Goal: Use online tool/utility: Utilize a website feature to perform a specific function

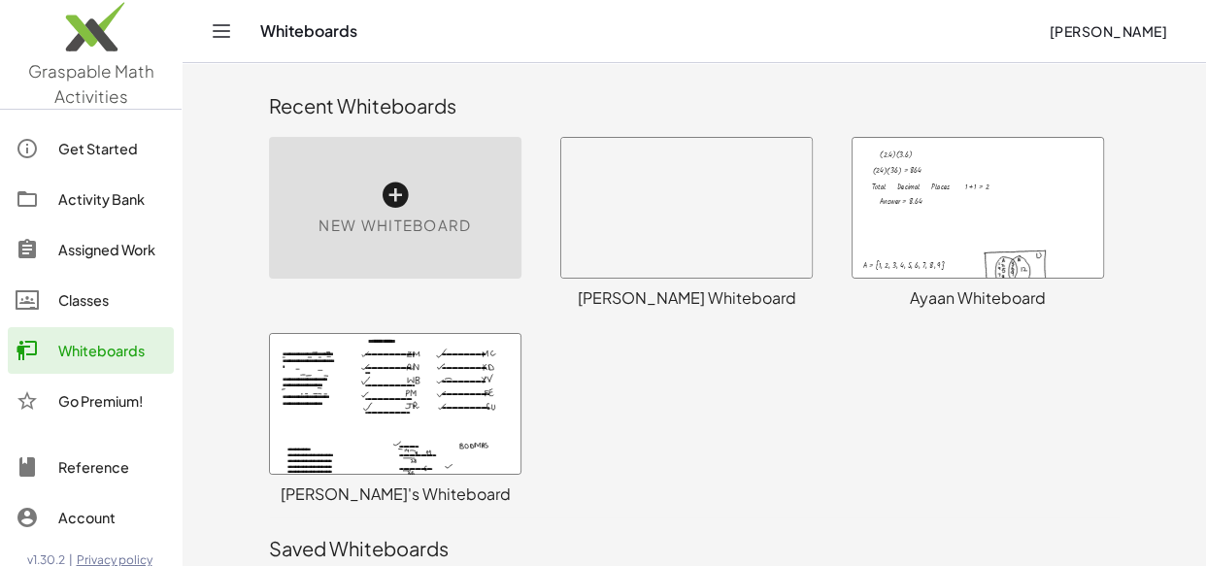
click at [952, 206] on div at bounding box center [977, 208] width 250 height 140
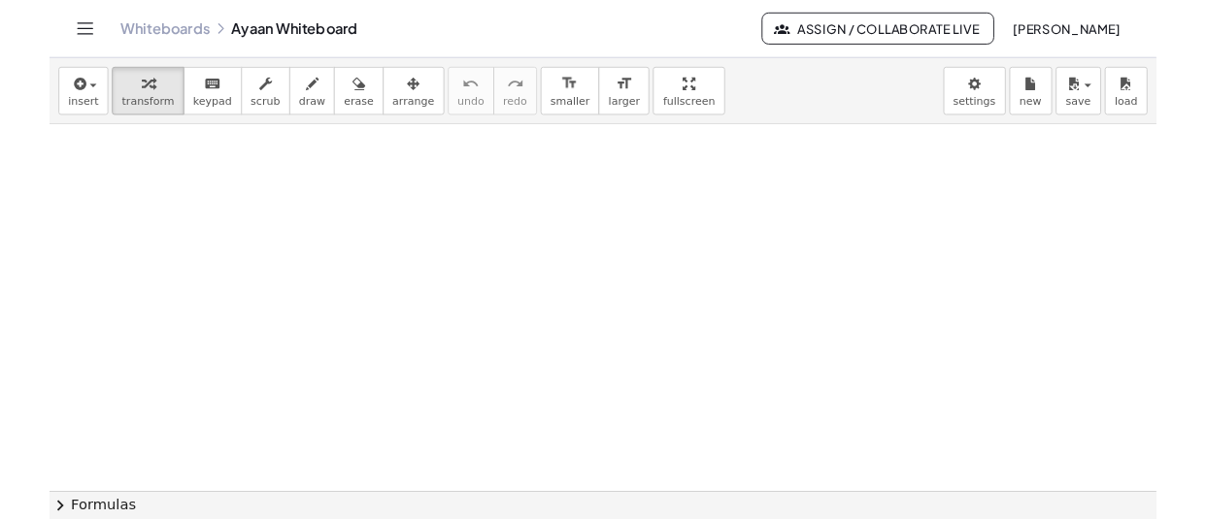
scroll to position [41763, 0]
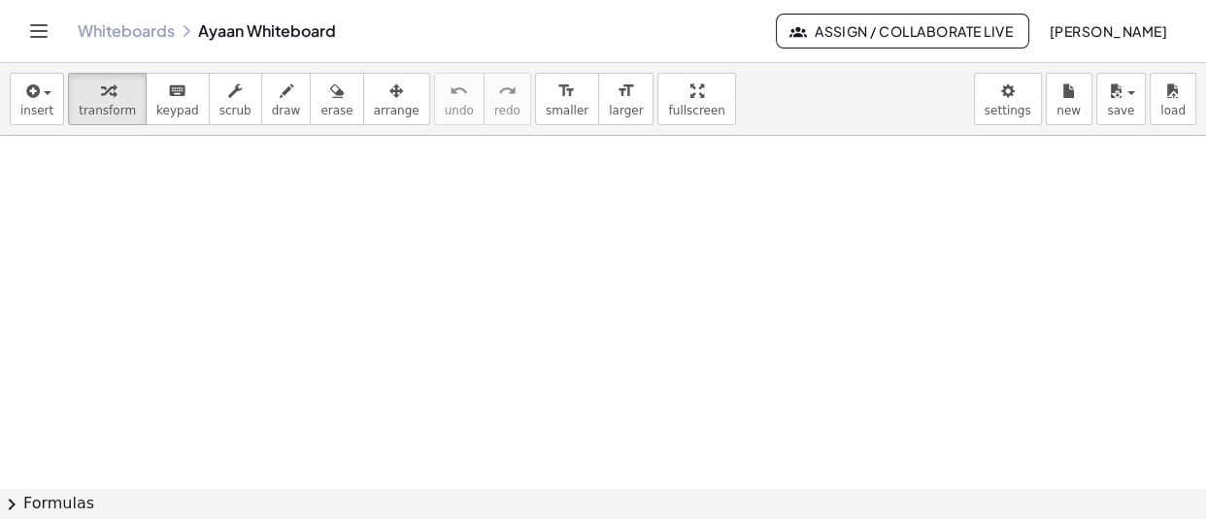
click at [42, 81] on div "button" at bounding box center [36, 90] width 33 height 23
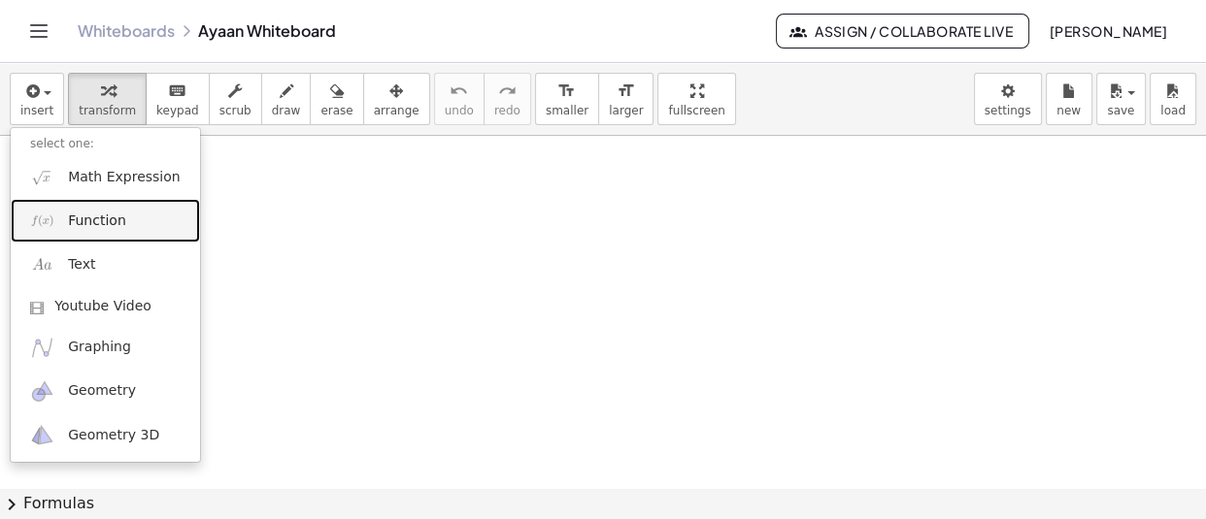
click at [106, 230] on span "Function" at bounding box center [97, 221] width 58 height 19
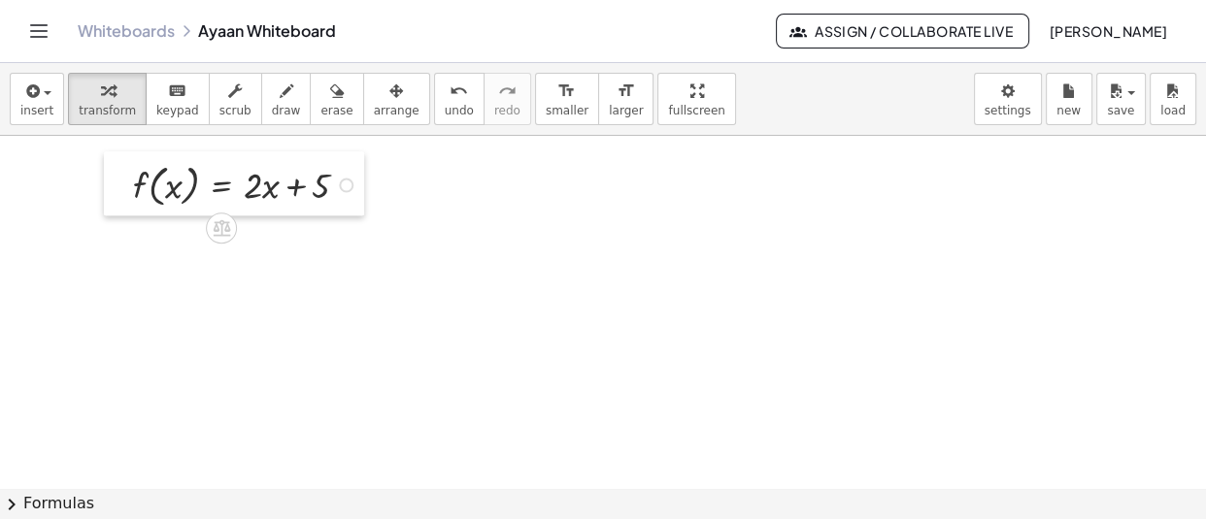
drag, startPoint x: 137, startPoint y: 202, endPoint x: 121, endPoint y: 183, distance: 24.9
click at [121, 183] on div at bounding box center [118, 183] width 29 height 64
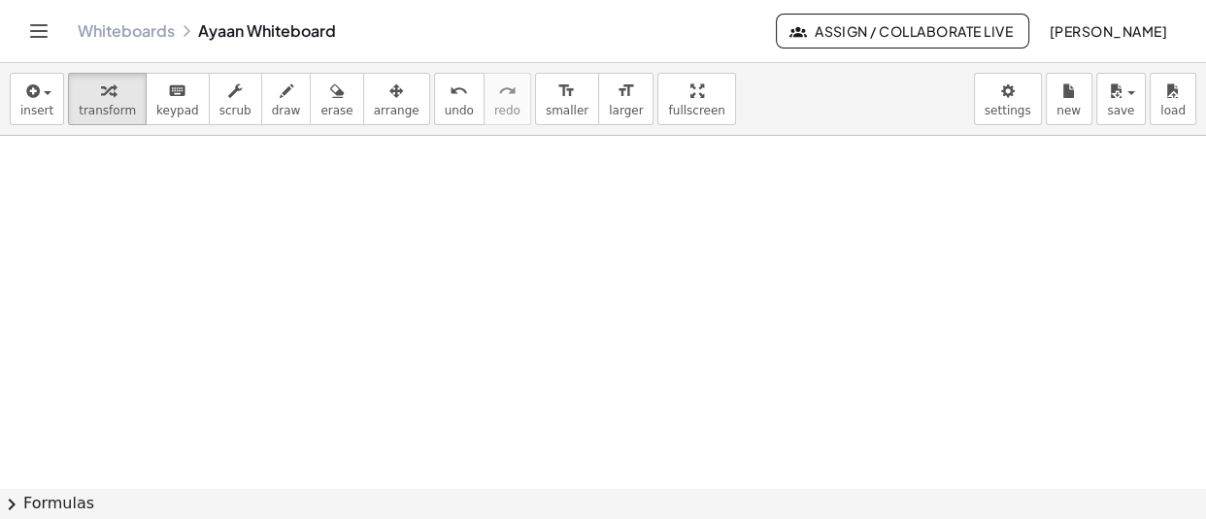
scroll to position [41845, 0]
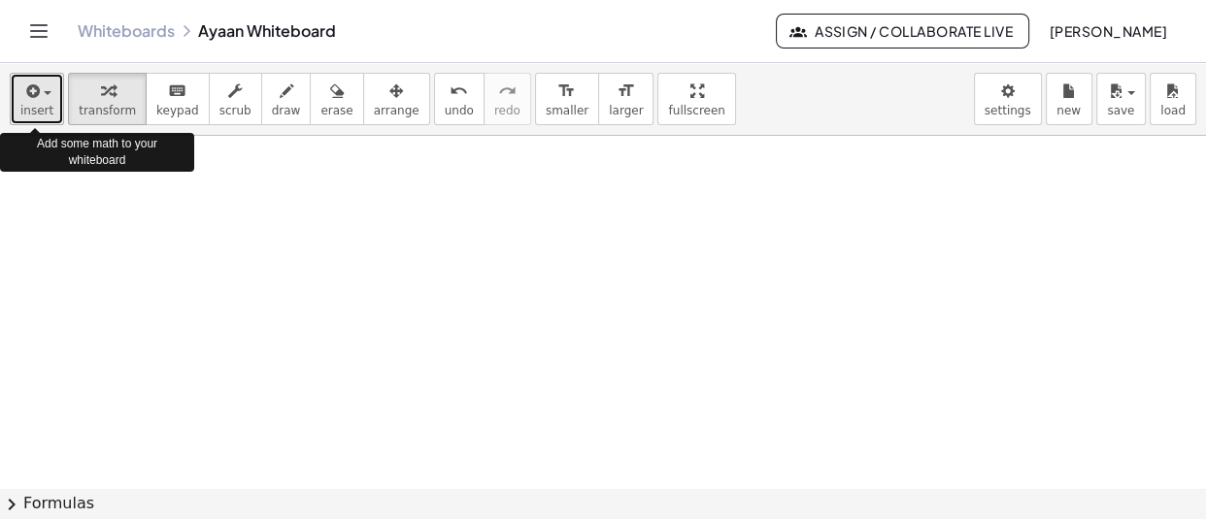
click at [44, 115] on span "insert" at bounding box center [36, 111] width 33 height 14
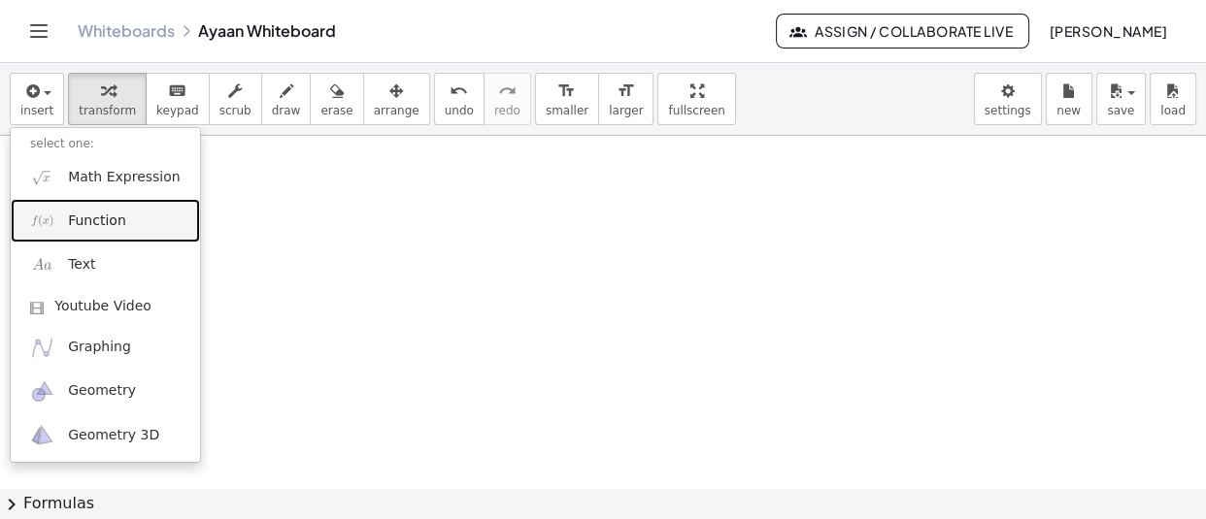
click at [107, 224] on span "Function" at bounding box center [97, 221] width 58 height 19
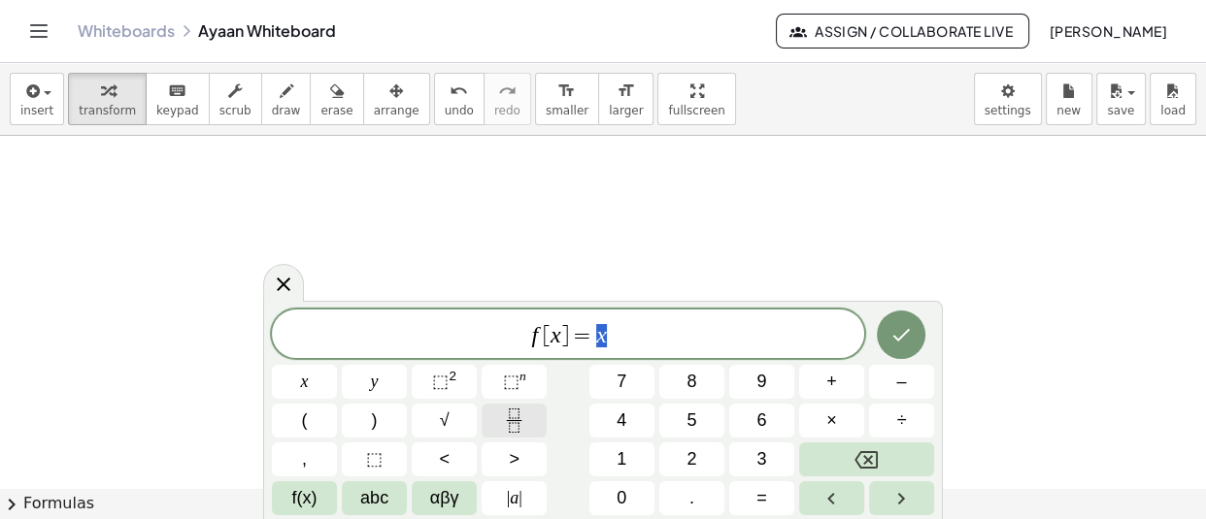
click at [516, 420] on rect "Fraction" at bounding box center [514, 420] width 15 height 1
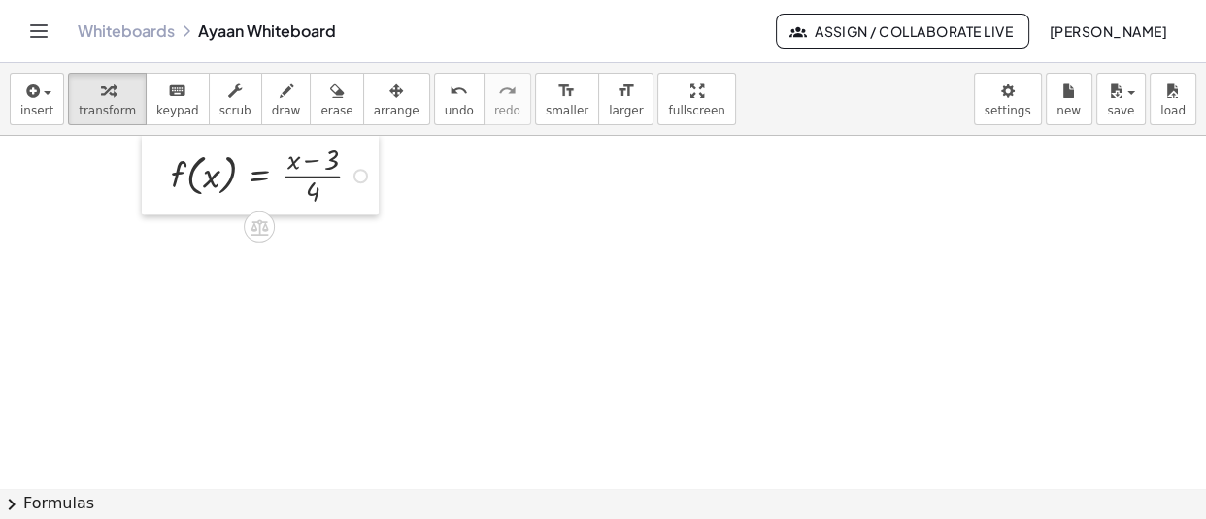
drag, startPoint x: 129, startPoint y: 211, endPoint x: 151, endPoint y: 175, distance: 42.3
click at [151, 175] on div at bounding box center [156, 174] width 29 height 81
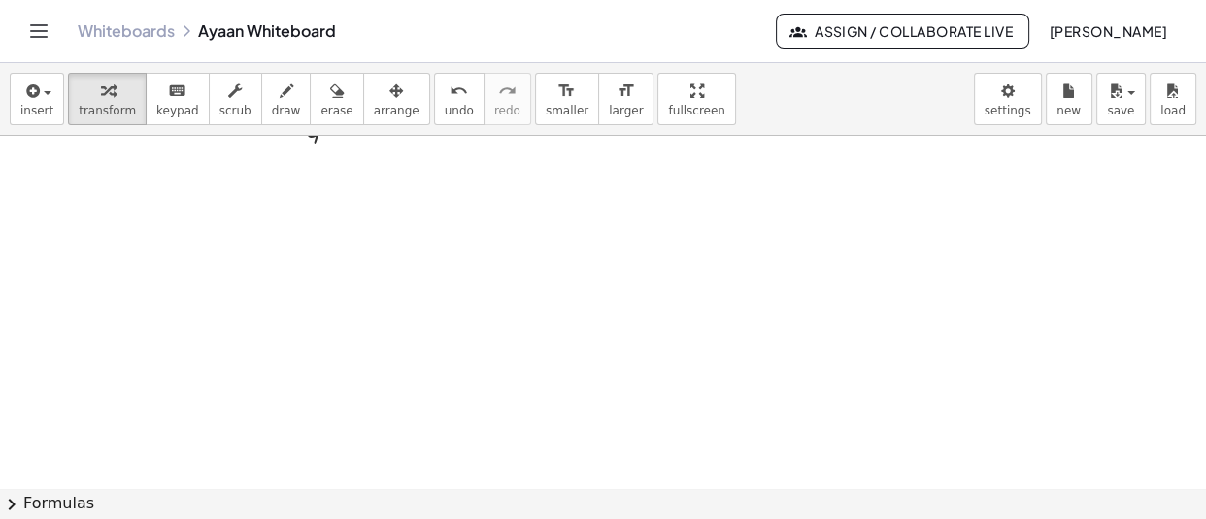
scroll to position [41906, 0]
click at [47, 84] on div "button" at bounding box center [36, 90] width 33 height 23
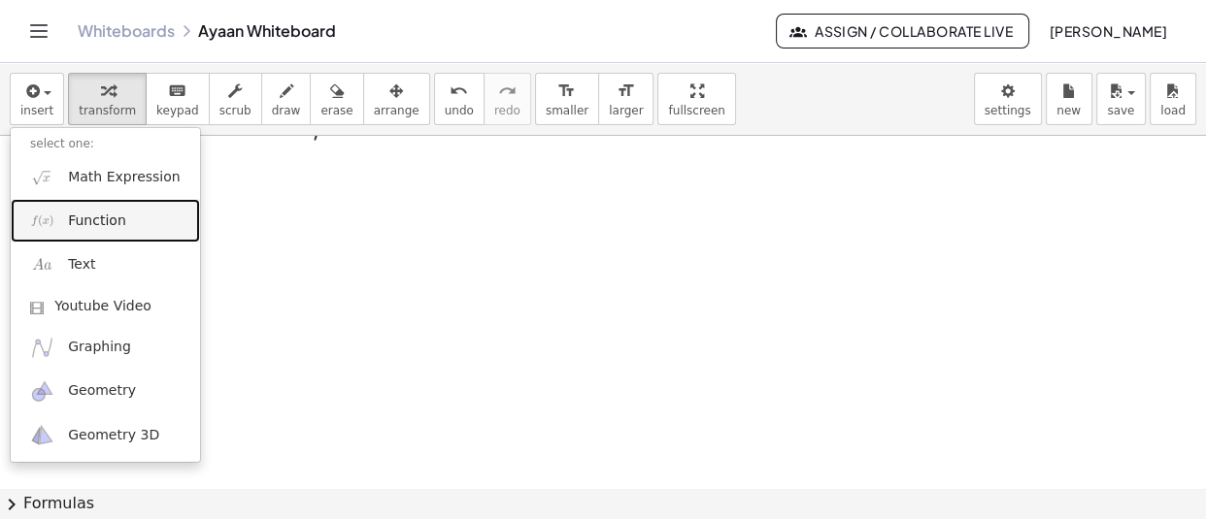
click at [74, 238] on link "Function" at bounding box center [105, 221] width 189 height 44
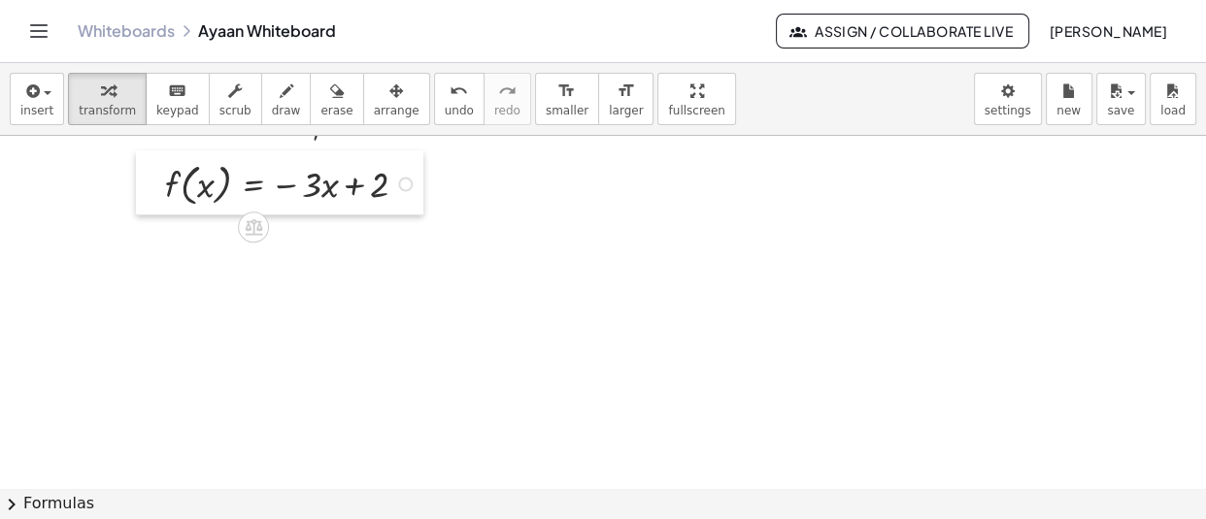
drag, startPoint x: 515, startPoint y: 220, endPoint x: 152, endPoint y: 201, distance: 363.6
click at [152, 201] on div at bounding box center [150, 182] width 29 height 64
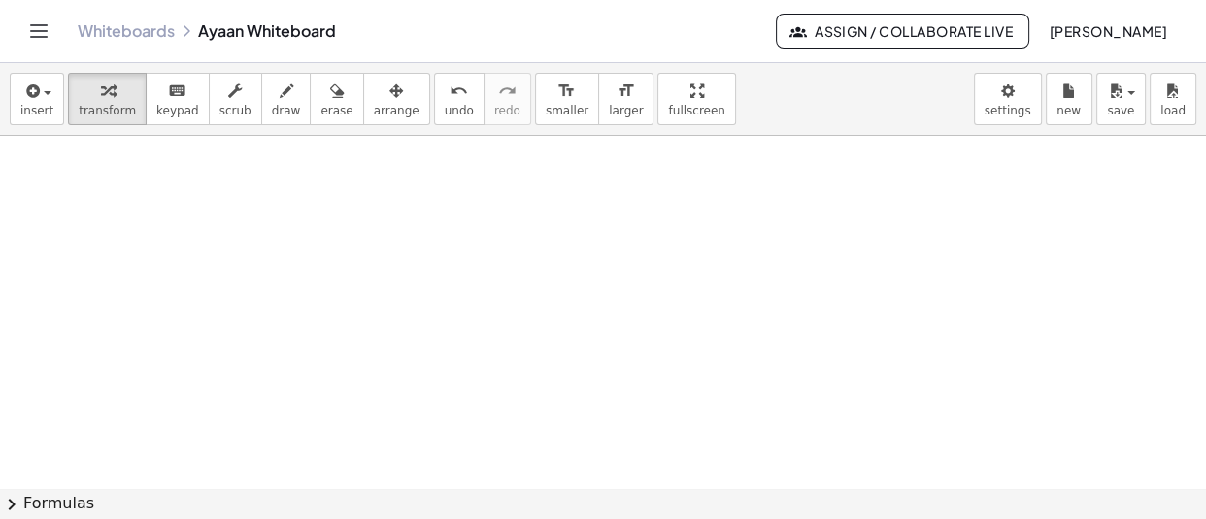
scroll to position [41987, 0]
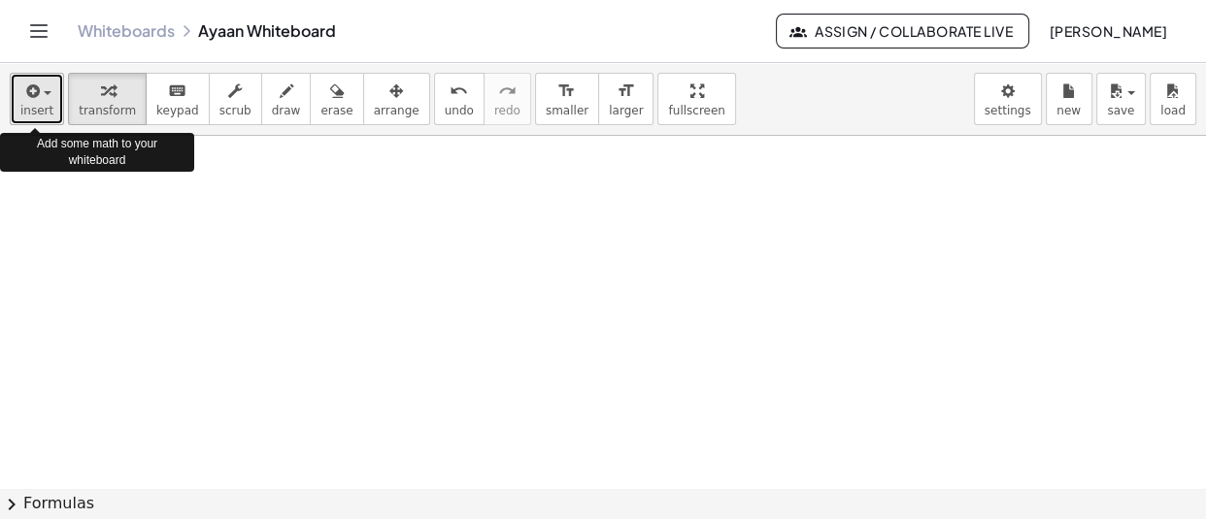
click at [18, 116] on button "insert" at bounding box center [37, 99] width 54 height 52
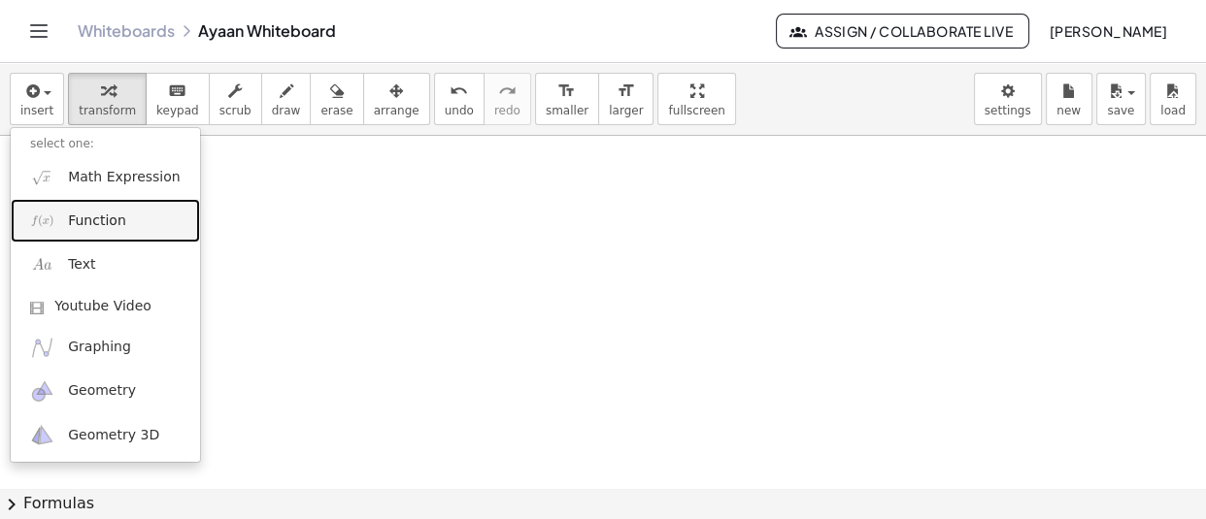
click at [125, 213] on link "Function" at bounding box center [105, 221] width 189 height 44
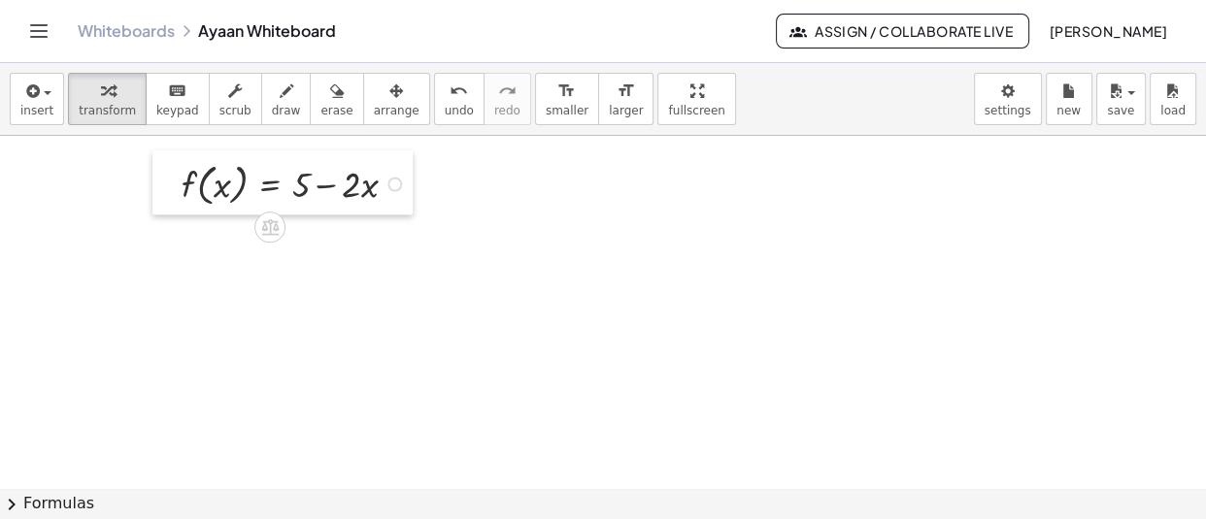
drag, startPoint x: 130, startPoint y: 209, endPoint x: 180, endPoint y: 183, distance: 56.0
click at [180, 183] on div at bounding box center [166, 182] width 29 height 64
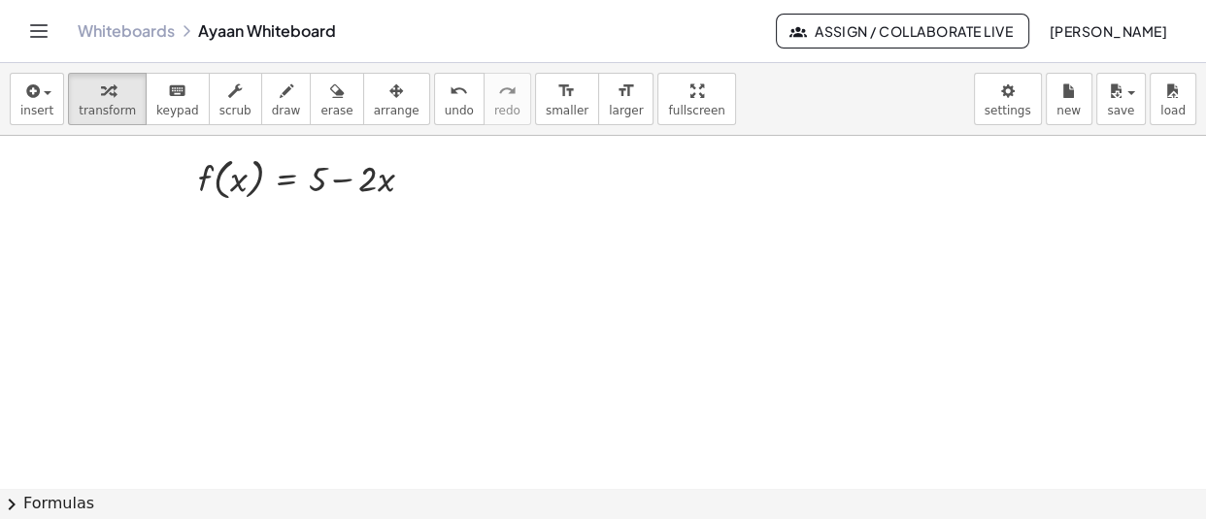
drag, startPoint x: 436, startPoint y: 428, endPoint x: 194, endPoint y: 233, distance: 310.6
click at [194, 233] on div at bounding box center [199, 230] width 29 height 59
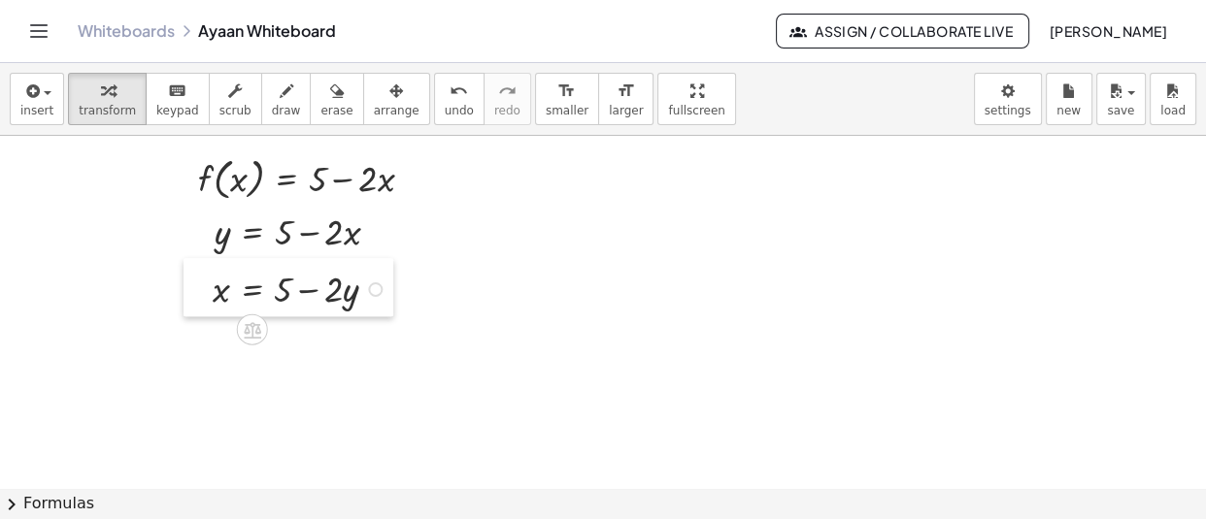
drag, startPoint x: 532, startPoint y: 452, endPoint x: 207, endPoint y: 291, distance: 362.9
click at [207, 291] on div at bounding box center [197, 287] width 29 height 59
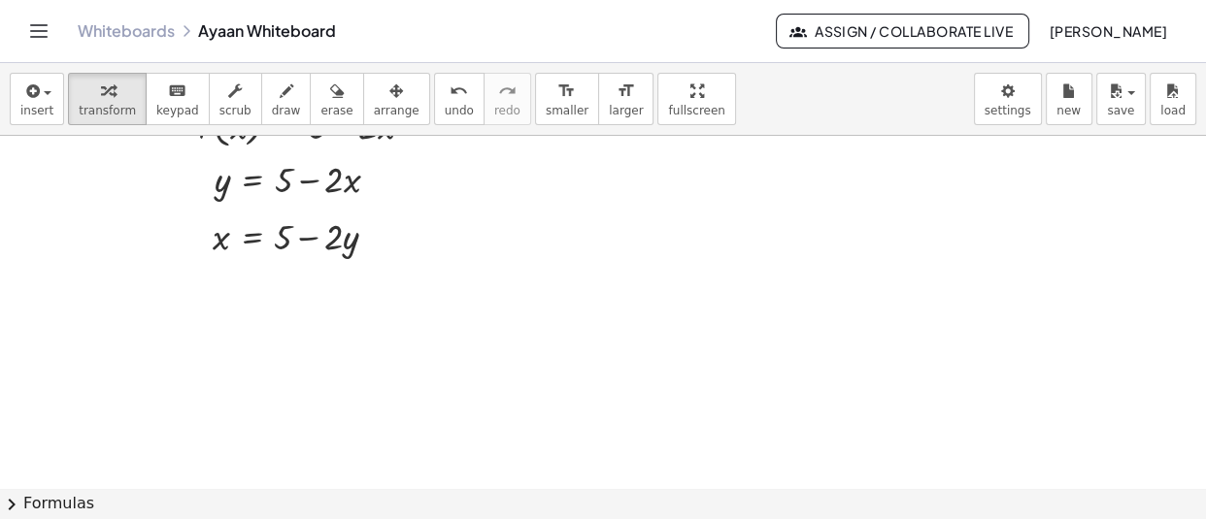
drag, startPoint x: 563, startPoint y: 408, endPoint x: 203, endPoint y: 286, distance: 380.0
click at [203, 286] on div at bounding box center [201, 278] width 29 height 59
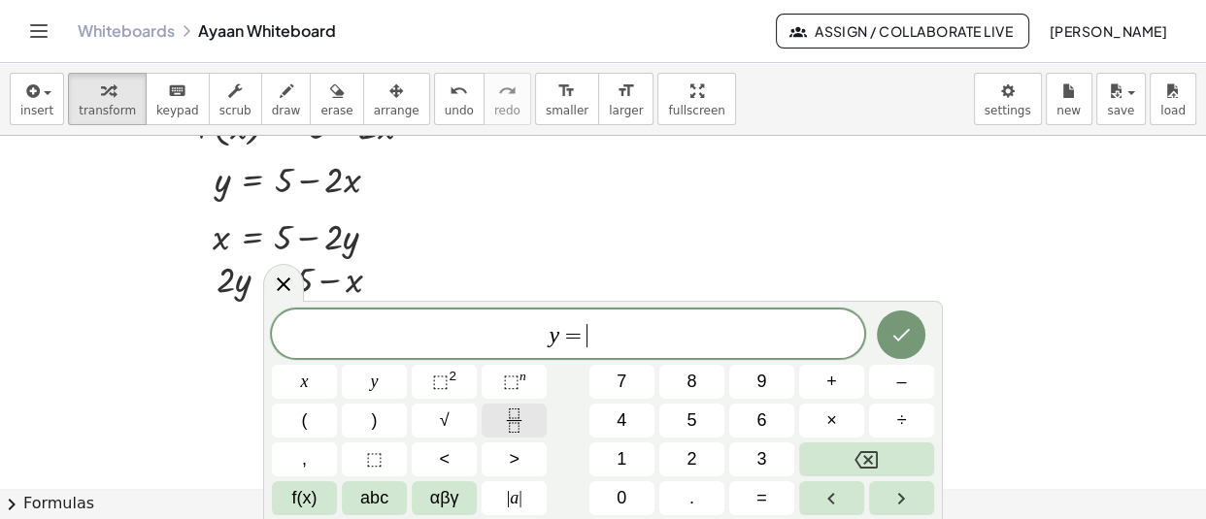
click at [513, 414] on icon "Fraction" at bounding box center [514, 421] width 24 height 24
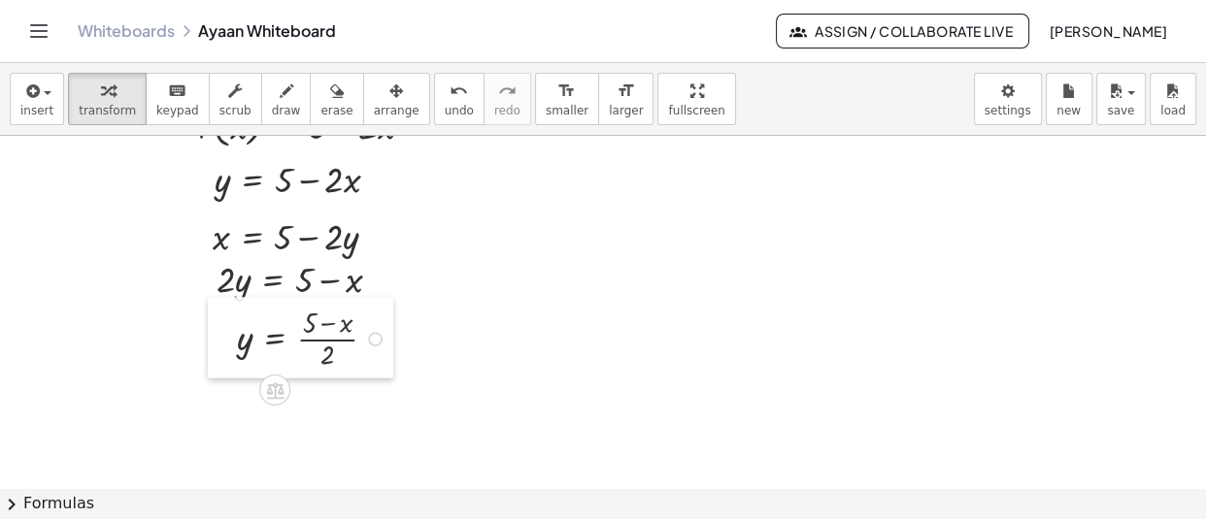
drag, startPoint x: 521, startPoint y: 441, endPoint x: 222, endPoint y: 344, distance: 314.4
click at [222, 344] on div at bounding box center [222, 337] width 29 height 81
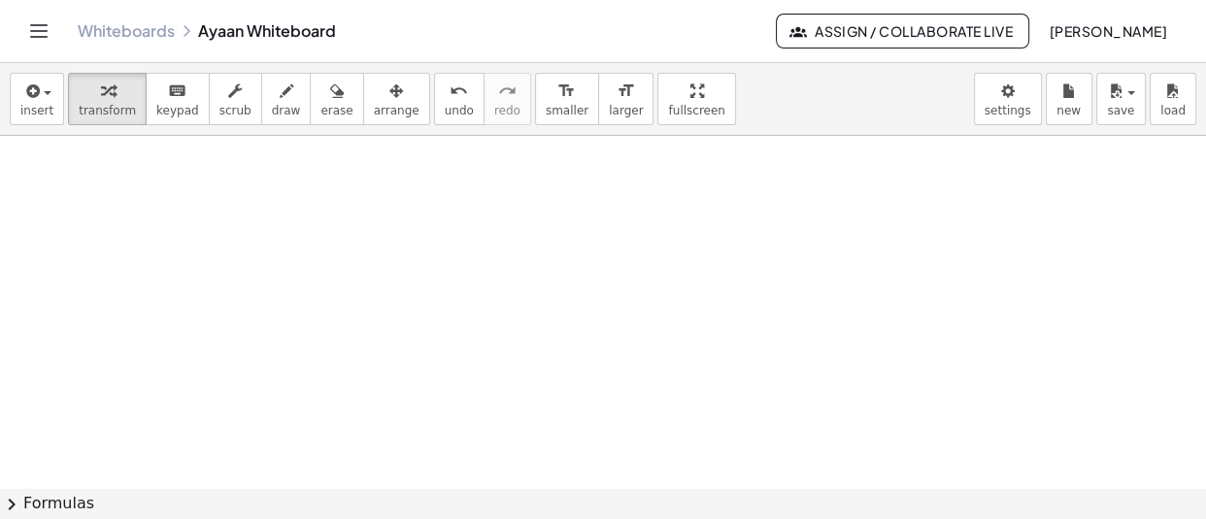
scroll to position [42270, 0]
click at [32, 91] on icon "button" at bounding box center [30, 91] width 17 height 23
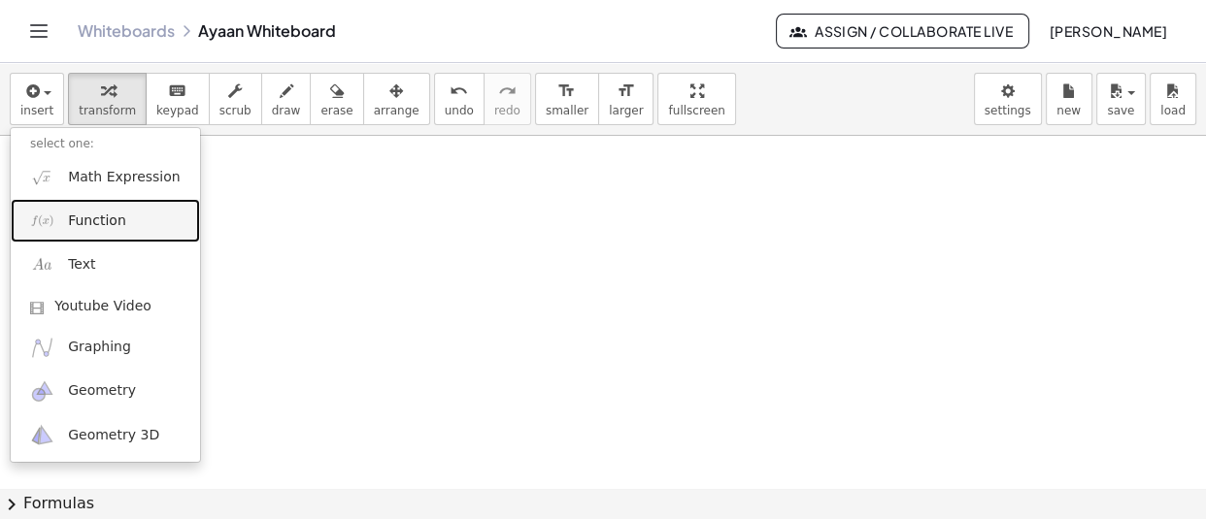
click at [89, 234] on link "Function" at bounding box center [105, 221] width 189 height 44
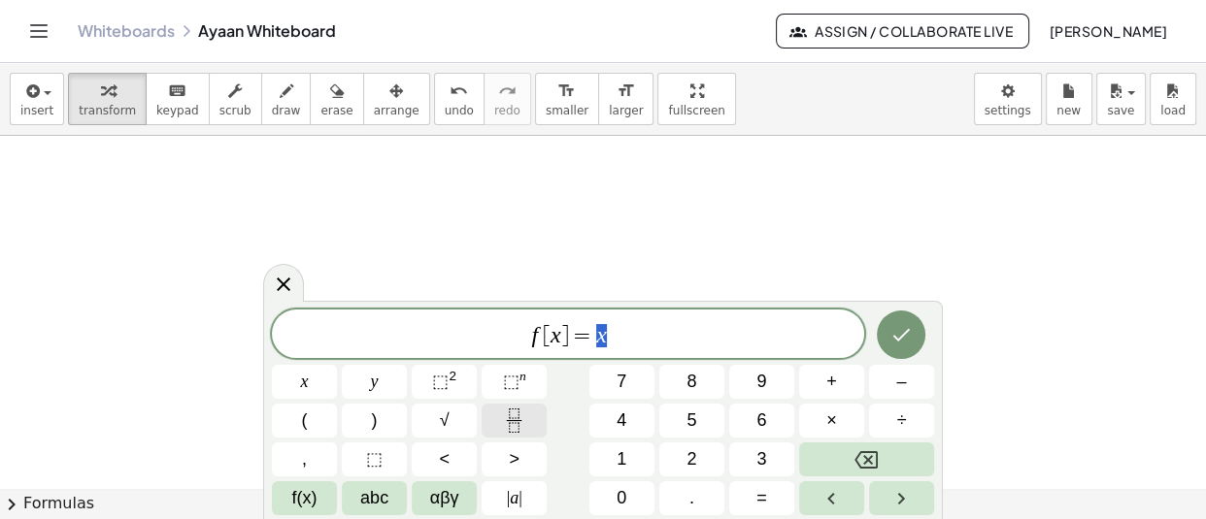
click at [526, 423] on button "Fraction" at bounding box center [514, 421] width 65 height 34
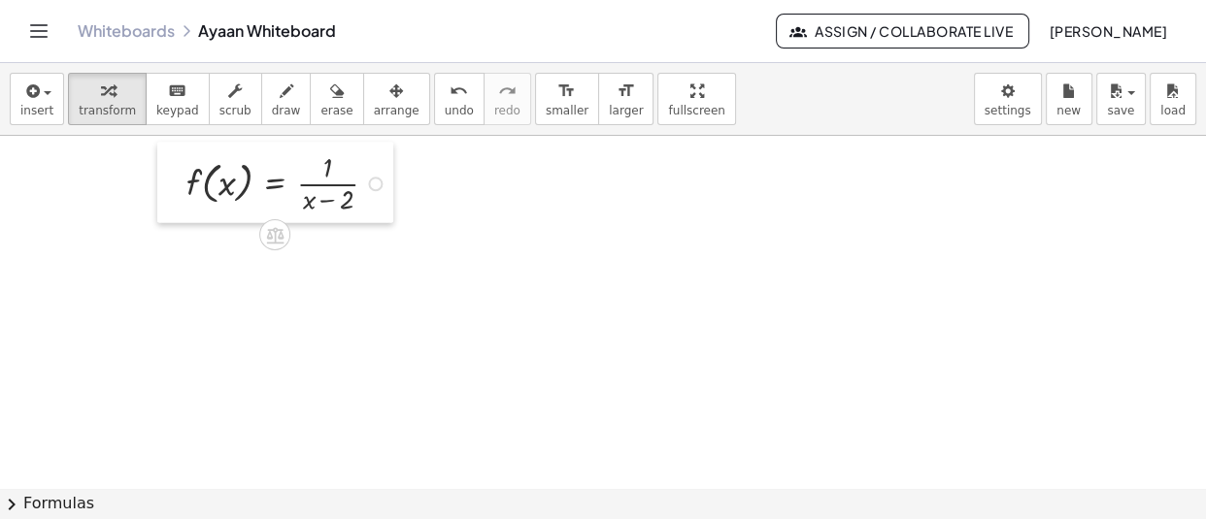
drag, startPoint x: 523, startPoint y: 211, endPoint x: 166, endPoint y: 182, distance: 358.4
click at [166, 182] on div at bounding box center [171, 182] width 29 height 81
drag, startPoint x: 426, startPoint y: 441, endPoint x: 198, endPoint y: 250, distance: 297.1
click at [198, 250] on div at bounding box center [208, 249] width 29 height 81
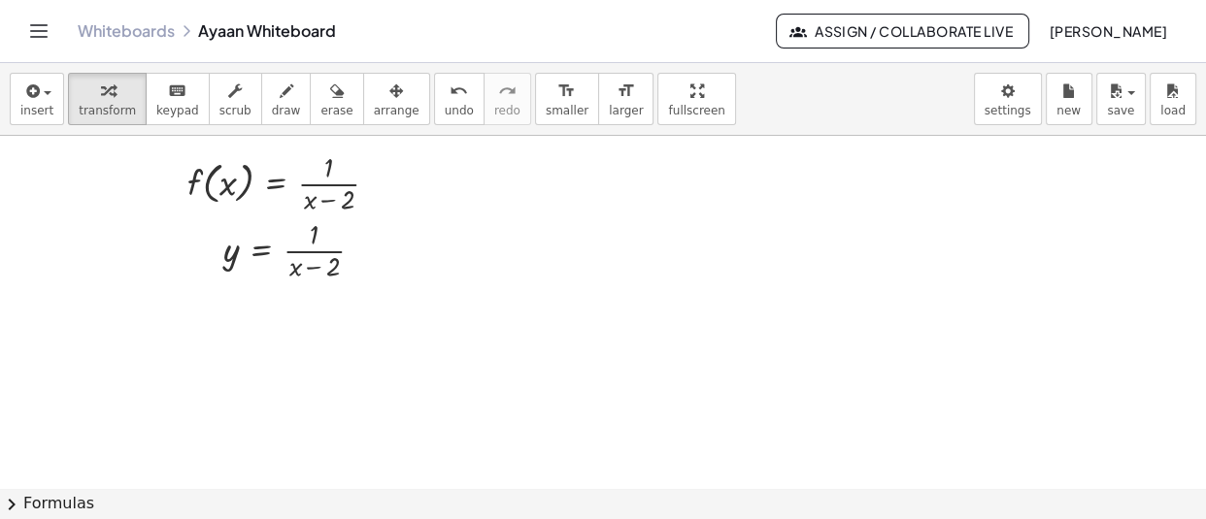
drag, startPoint x: 389, startPoint y: 457, endPoint x: 203, endPoint y: 314, distance: 235.3
click at [203, 314] on div at bounding box center [206, 314] width 29 height 81
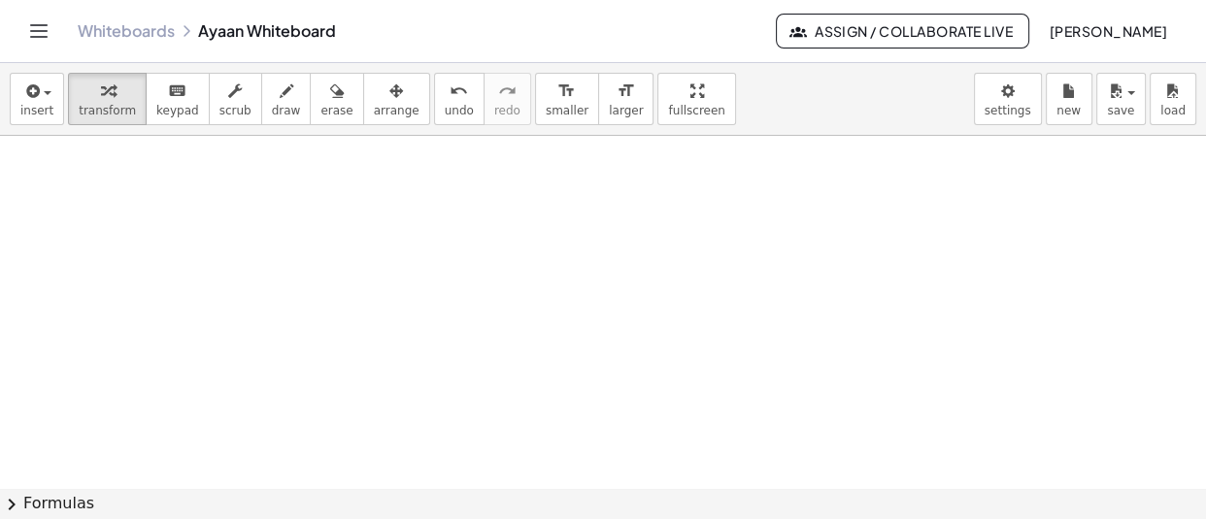
scroll to position [42527, 0]
click at [34, 102] on icon "button" at bounding box center [30, 91] width 17 height 23
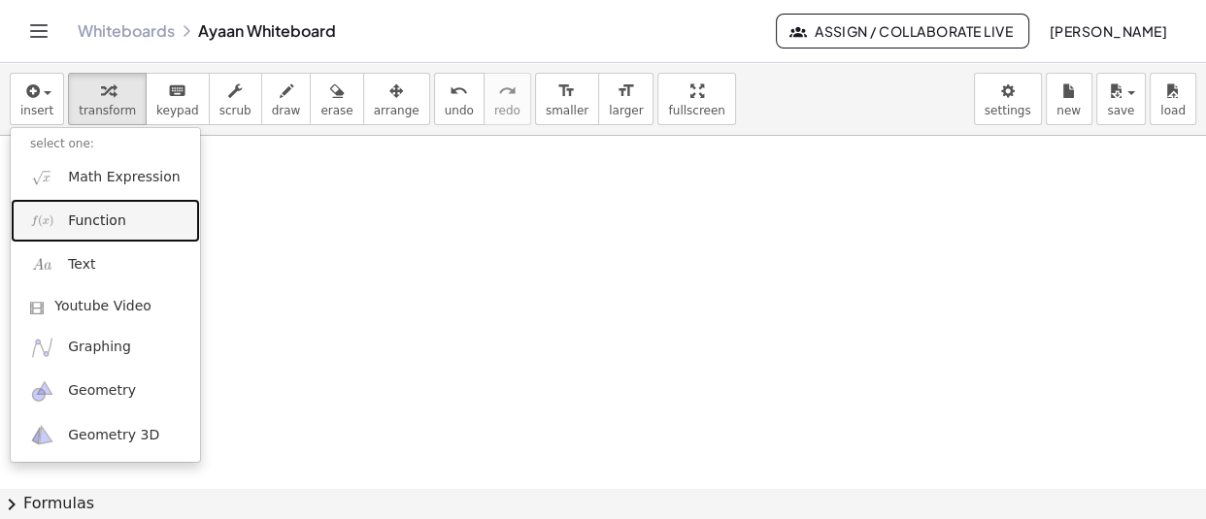
click at [127, 209] on link "Function" at bounding box center [105, 221] width 189 height 44
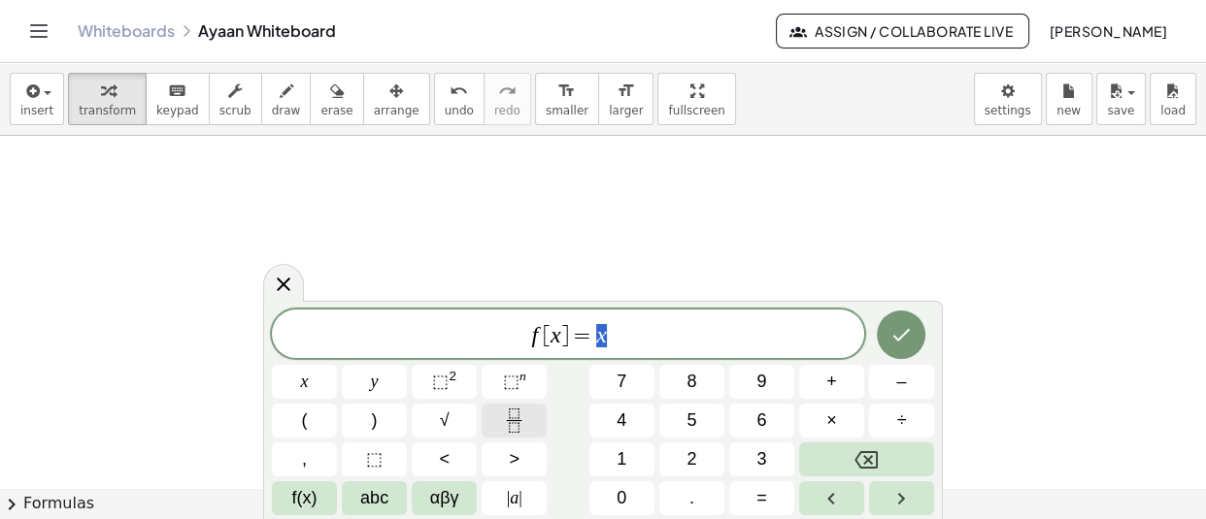
click at [522, 418] on icon "Fraction" at bounding box center [514, 421] width 24 height 24
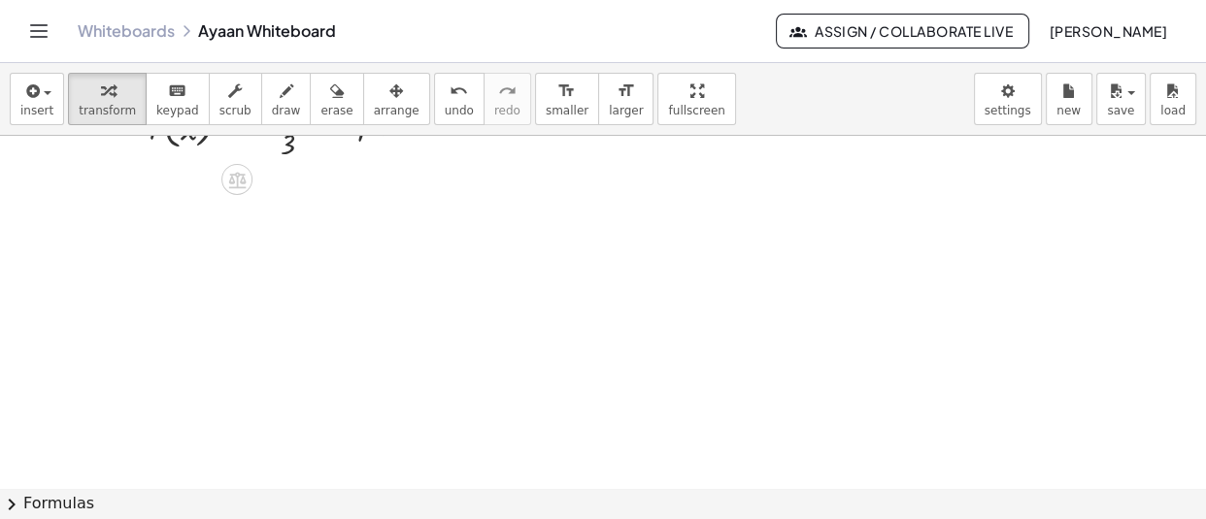
scroll to position [42634, 0]
click at [34, 89] on icon "button" at bounding box center [30, 91] width 17 height 23
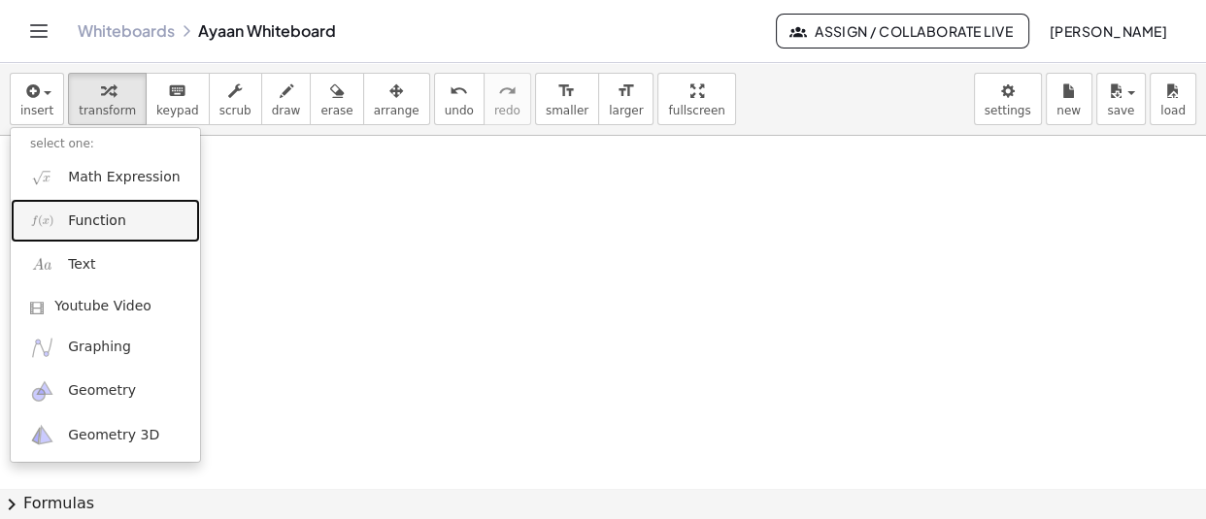
click at [116, 224] on span "Function" at bounding box center [97, 221] width 58 height 19
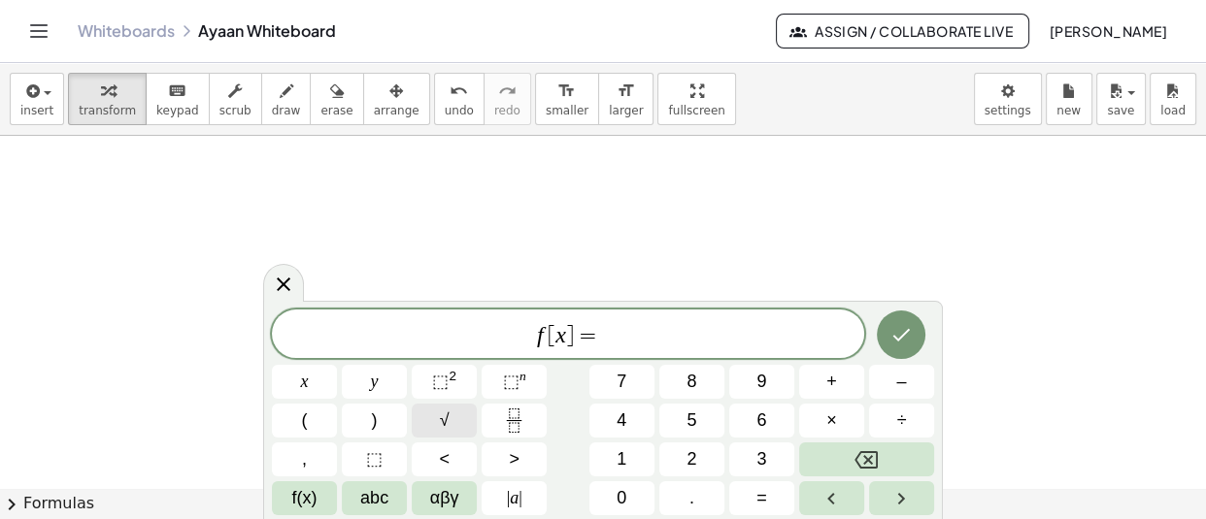
click at [441, 423] on span "√" at bounding box center [445, 421] width 10 height 26
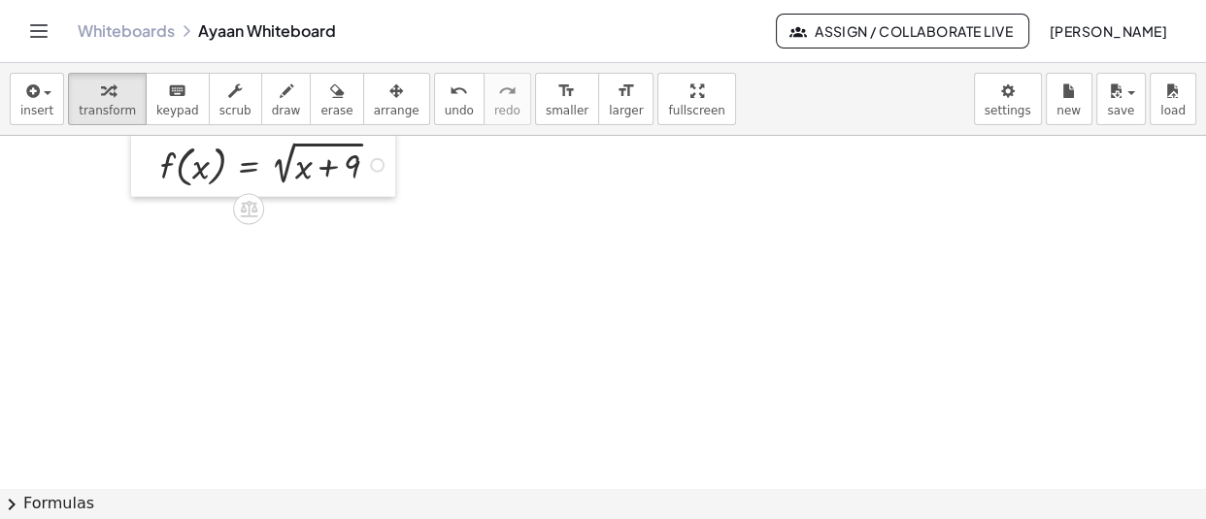
drag, startPoint x: 545, startPoint y: 218, endPoint x: 140, endPoint y: 178, distance: 406.9
click at [140, 178] on div at bounding box center [145, 163] width 29 height 66
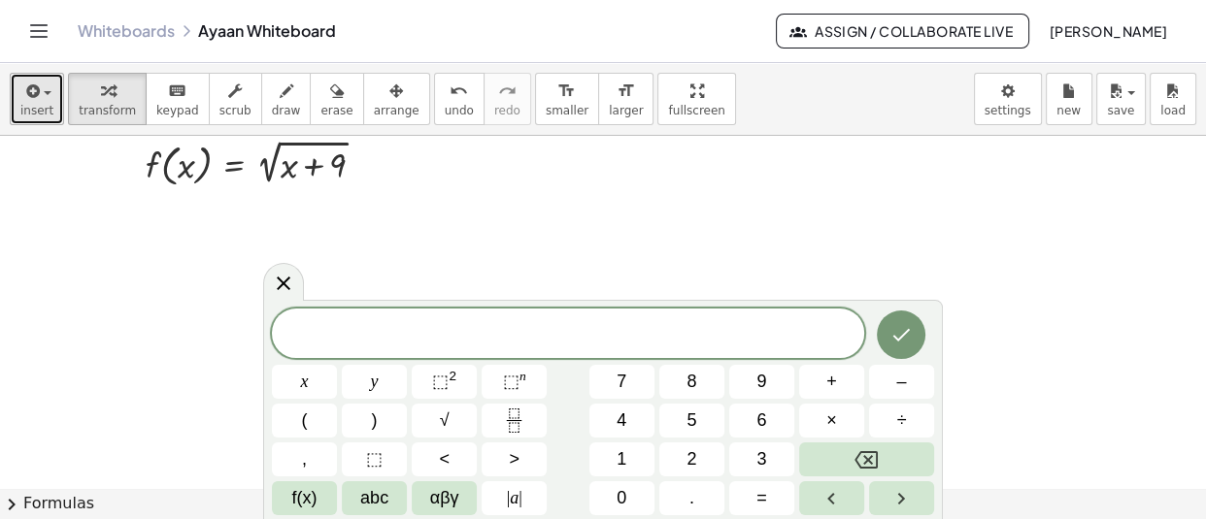
click at [40, 92] on span "button" at bounding box center [42, 93] width 4 height 14
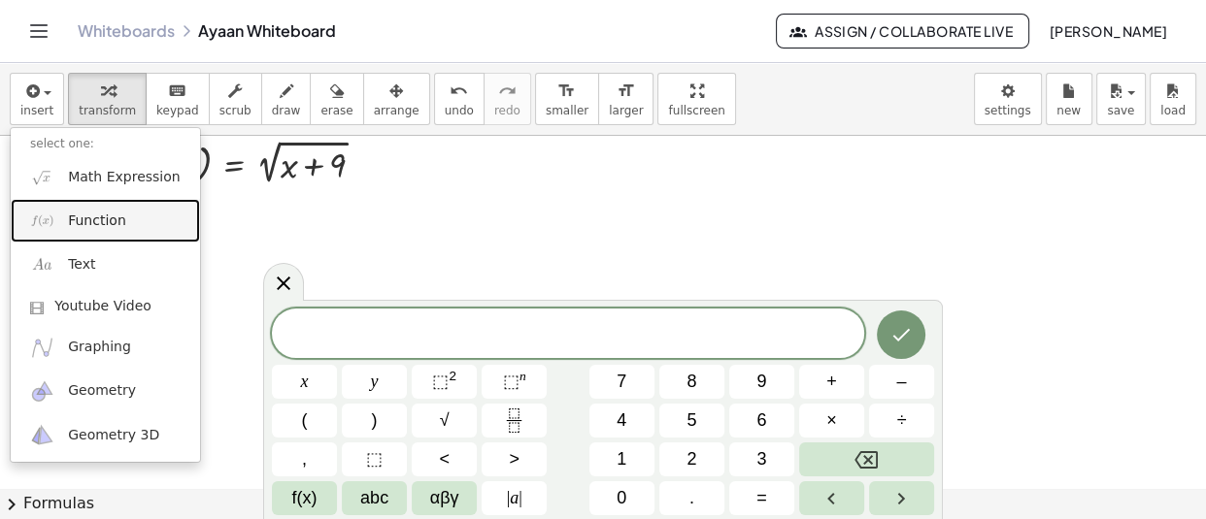
click at [97, 216] on span "Function" at bounding box center [97, 221] width 58 height 19
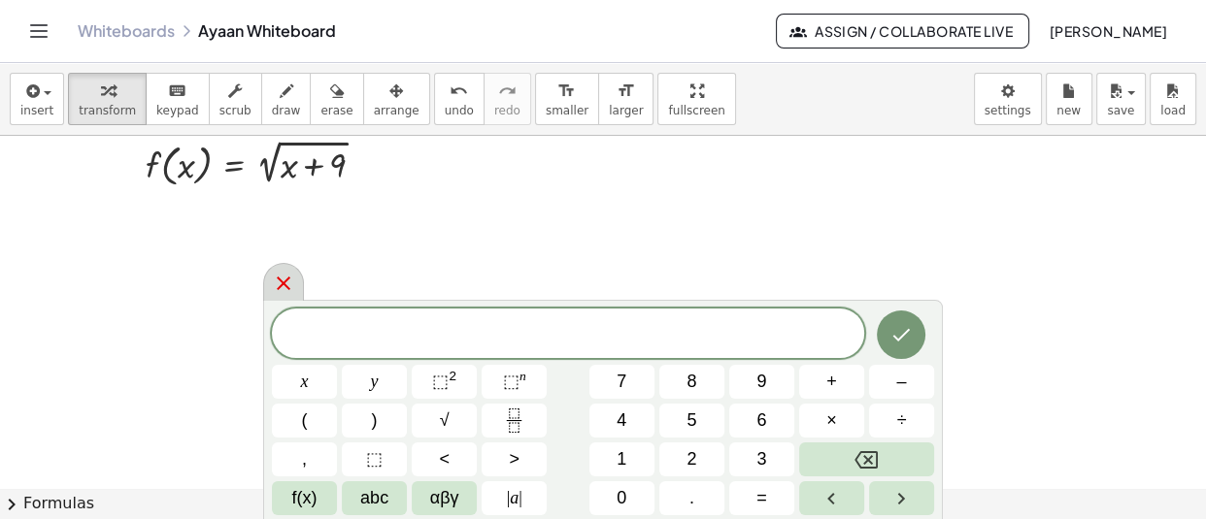
click at [287, 291] on icon at bounding box center [283, 283] width 23 height 23
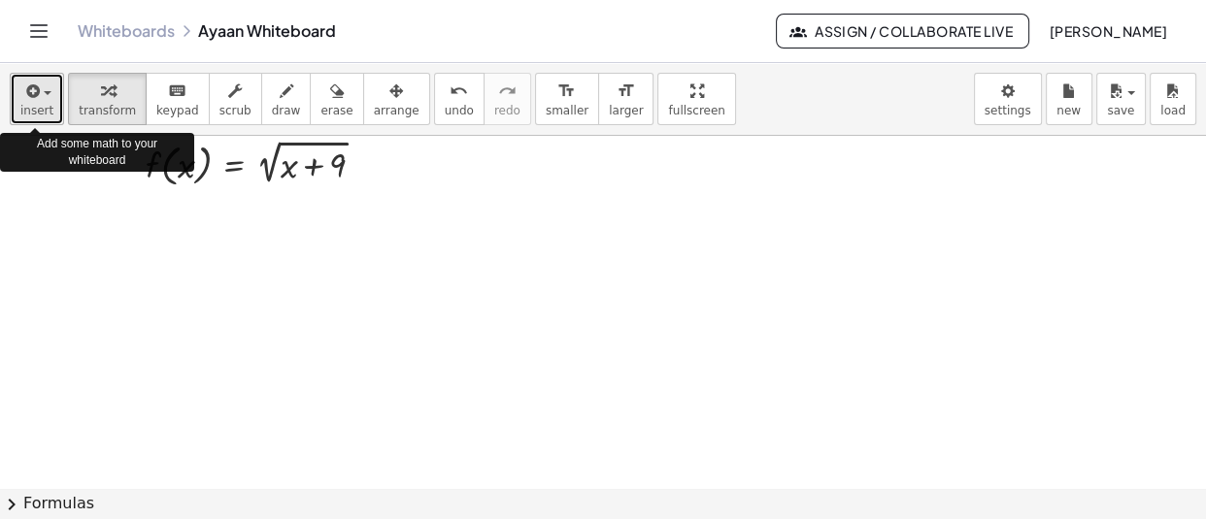
click at [46, 106] on span "insert" at bounding box center [36, 111] width 33 height 14
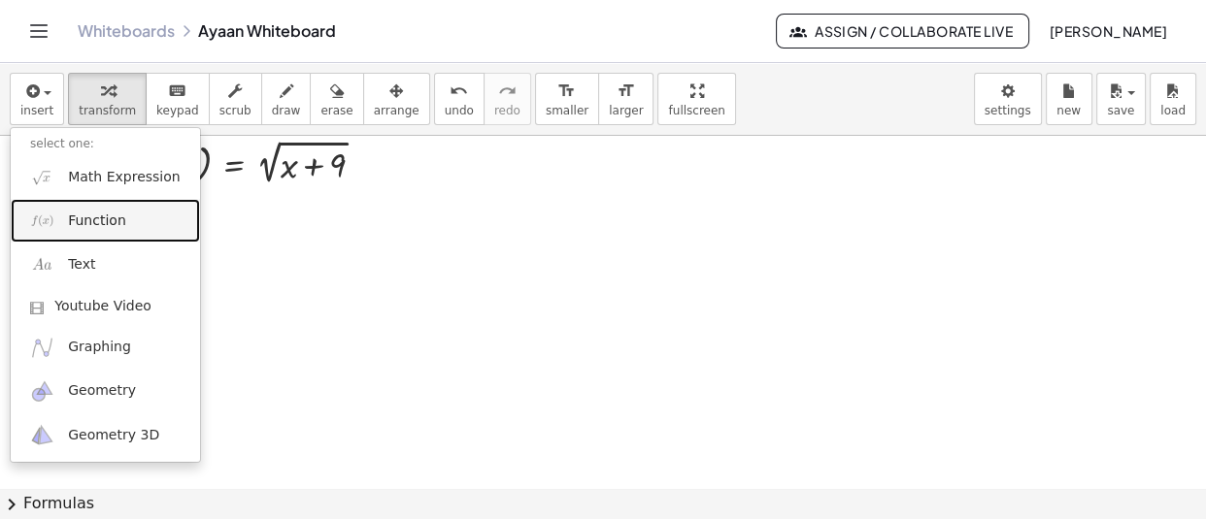
click at [95, 216] on span "Function" at bounding box center [97, 221] width 58 height 19
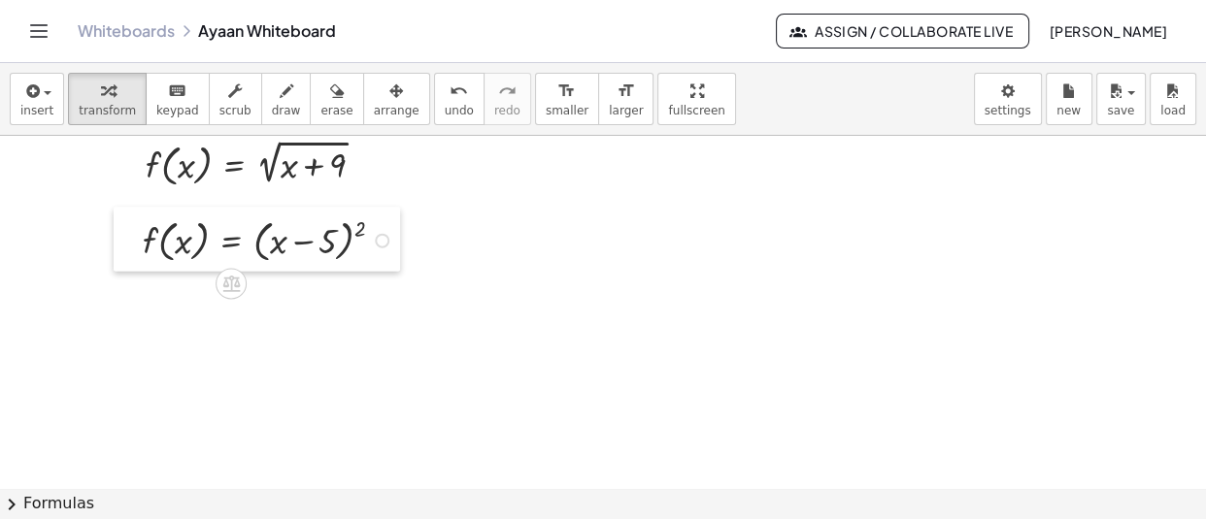
drag, startPoint x: 541, startPoint y: 208, endPoint x: 133, endPoint y: 245, distance: 409.4
click at [133, 245] on div at bounding box center [128, 239] width 29 height 64
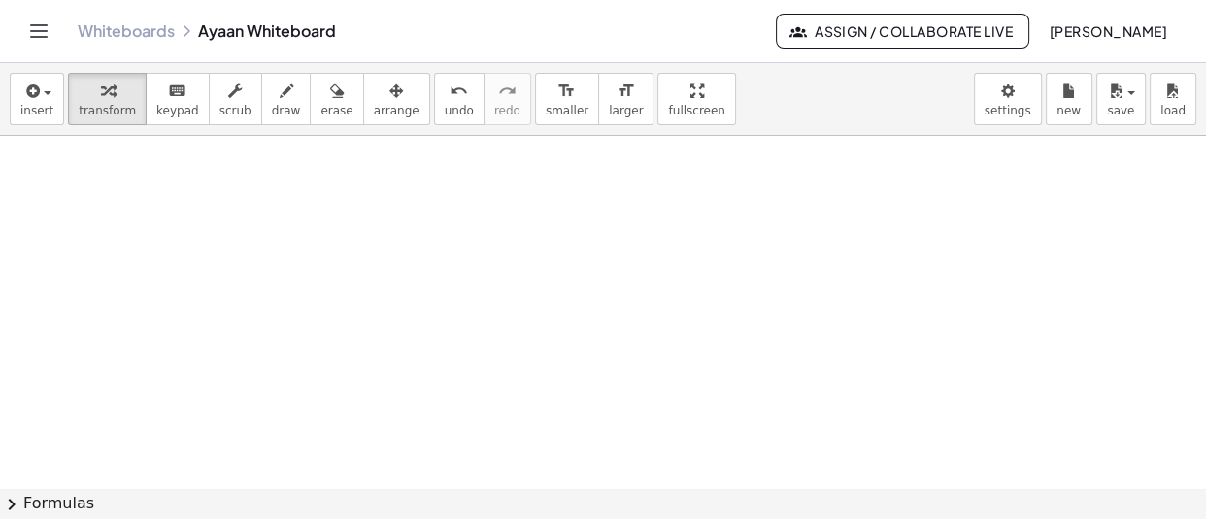
scroll to position [42762, 0]
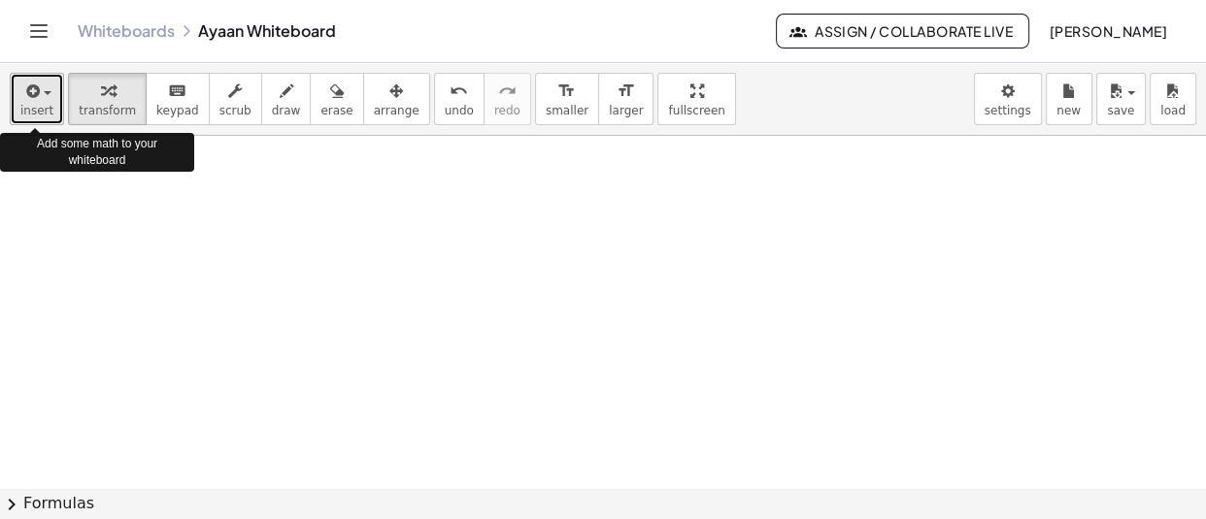
click at [31, 100] on icon "button" at bounding box center [30, 91] width 17 height 23
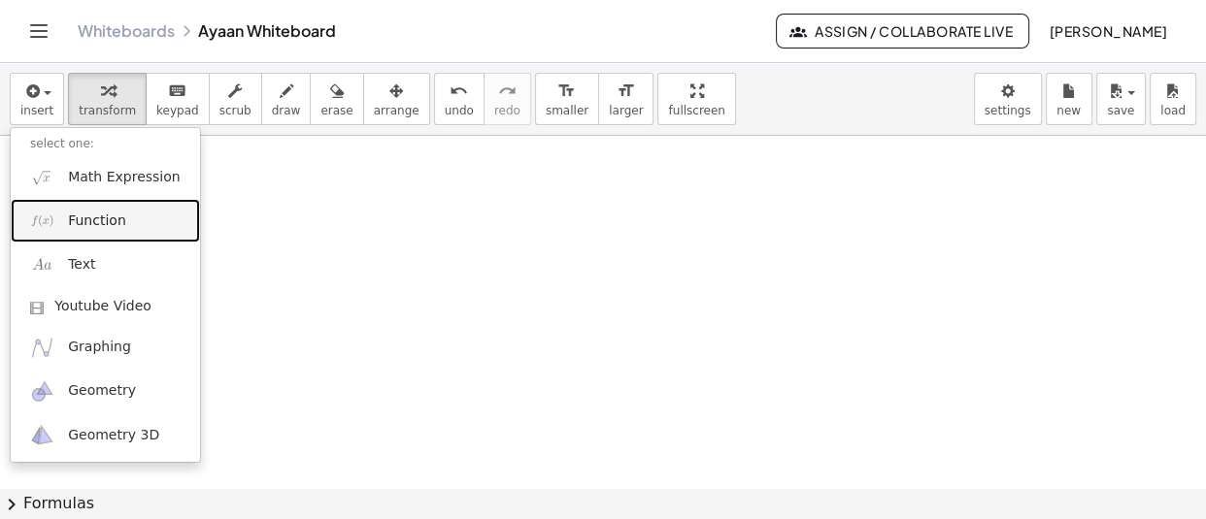
click at [82, 225] on span "Function" at bounding box center [97, 221] width 58 height 19
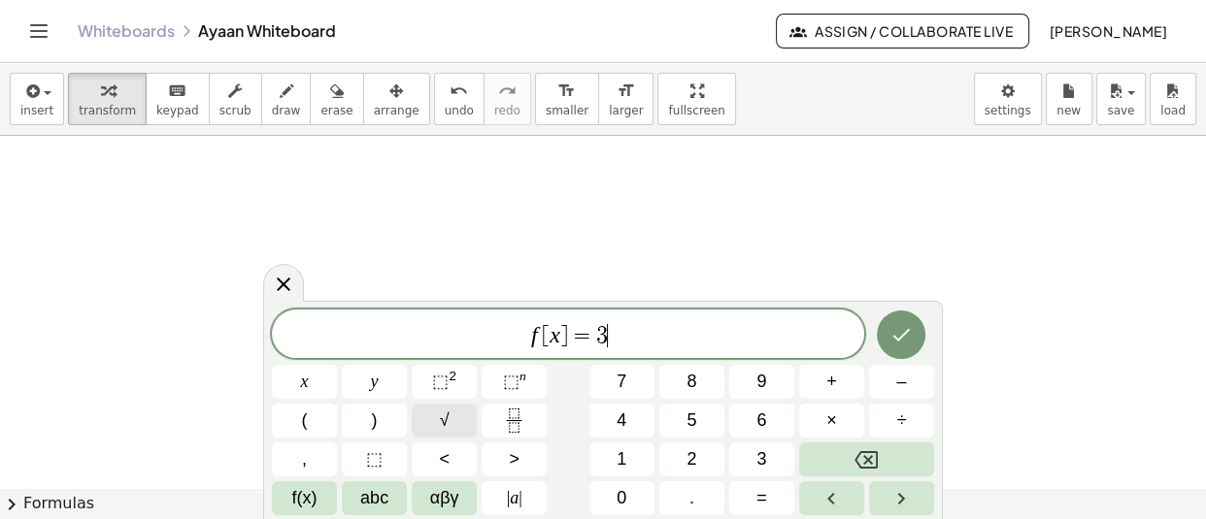
click at [440, 422] on span "√" at bounding box center [445, 421] width 10 height 26
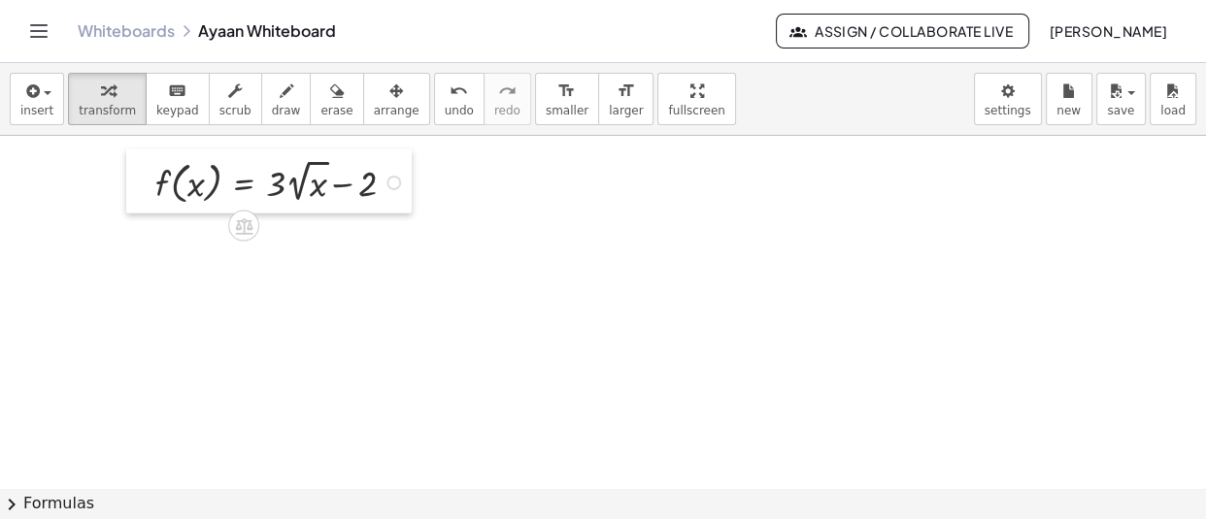
drag, startPoint x: 535, startPoint y: 212, endPoint x: 136, endPoint y: 191, distance: 399.5
click at [136, 191] on div at bounding box center [140, 181] width 29 height 64
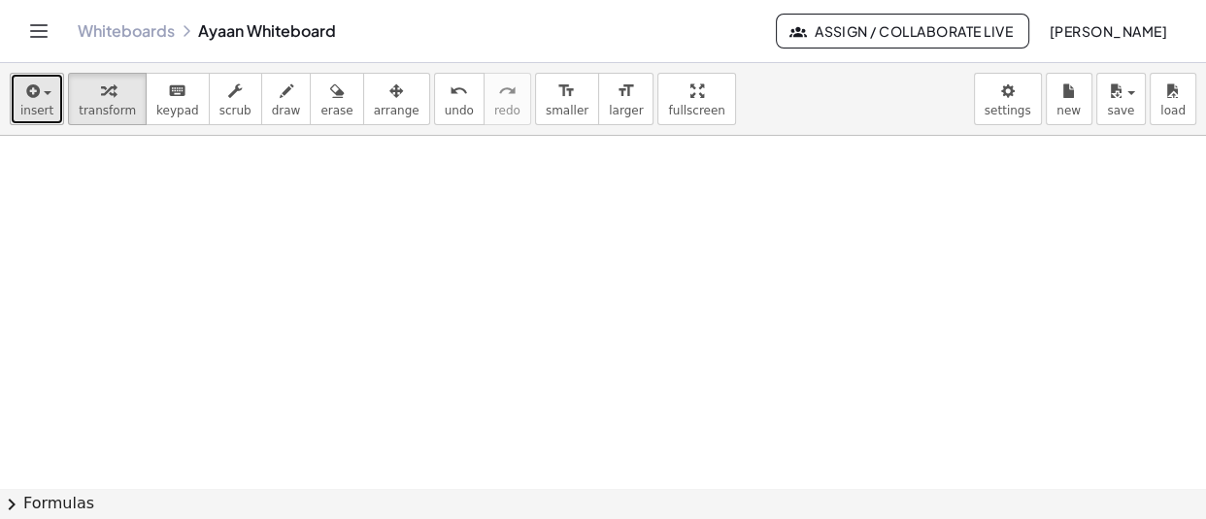
click at [40, 109] on span "insert" at bounding box center [36, 111] width 33 height 14
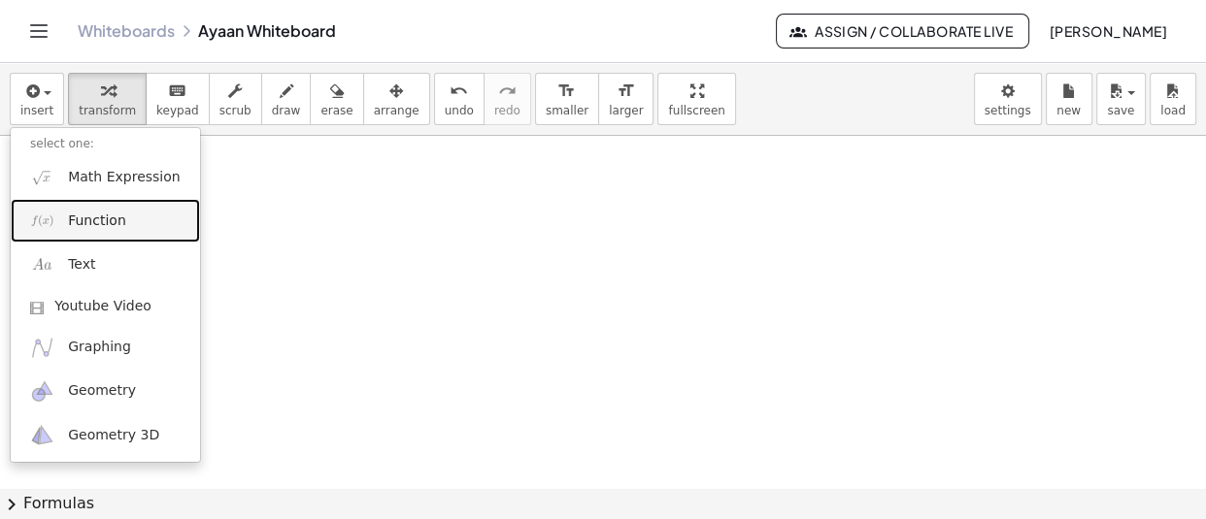
click at [77, 219] on span "Function" at bounding box center [97, 221] width 58 height 19
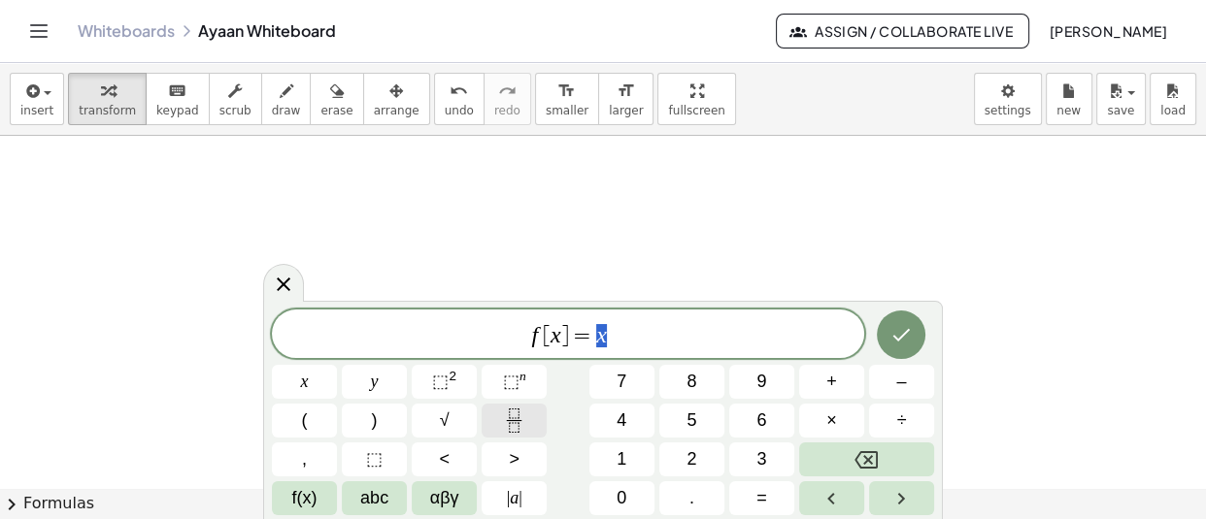
click at [522, 421] on icon "Fraction" at bounding box center [514, 421] width 24 height 24
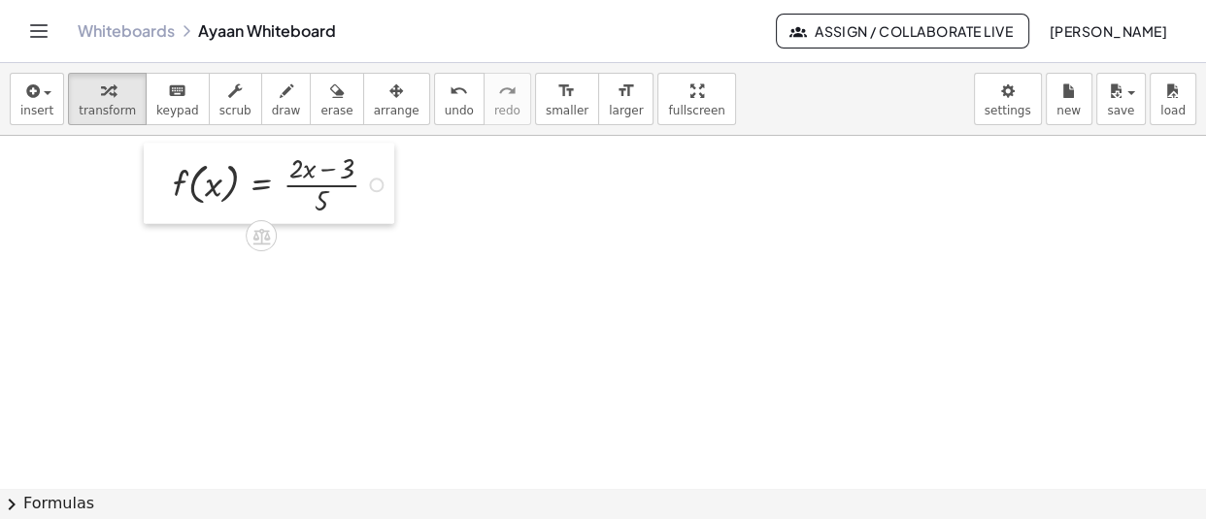
drag, startPoint x: 549, startPoint y: 218, endPoint x: 166, endPoint y: 191, distance: 384.4
click at [166, 191] on div at bounding box center [158, 183] width 29 height 81
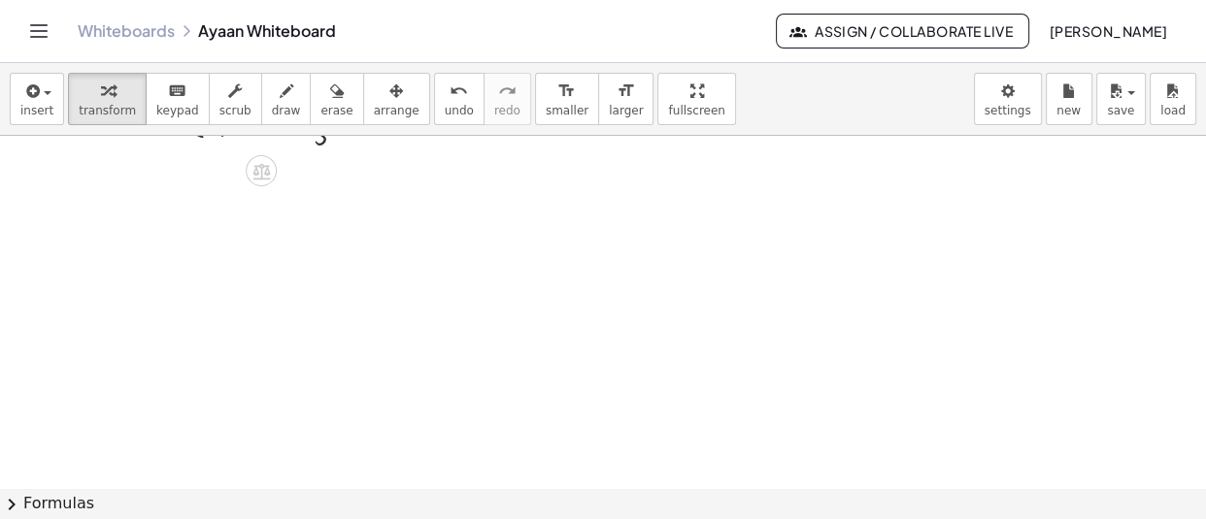
scroll to position [42895, 0]
click at [32, 118] on button "insert" at bounding box center [37, 99] width 54 height 52
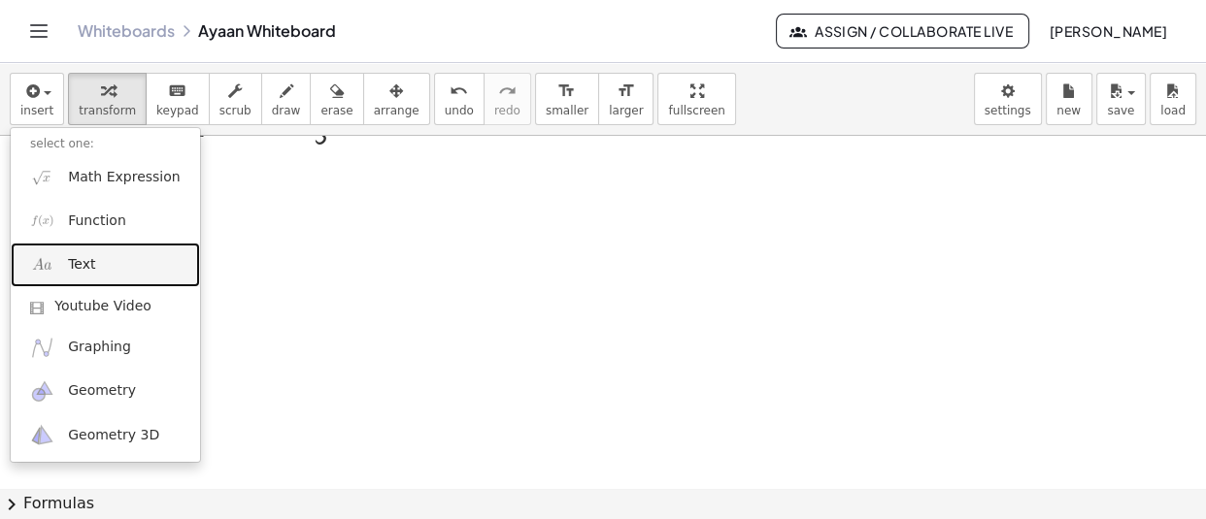
click at [89, 270] on span "Text" at bounding box center [81, 264] width 27 height 19
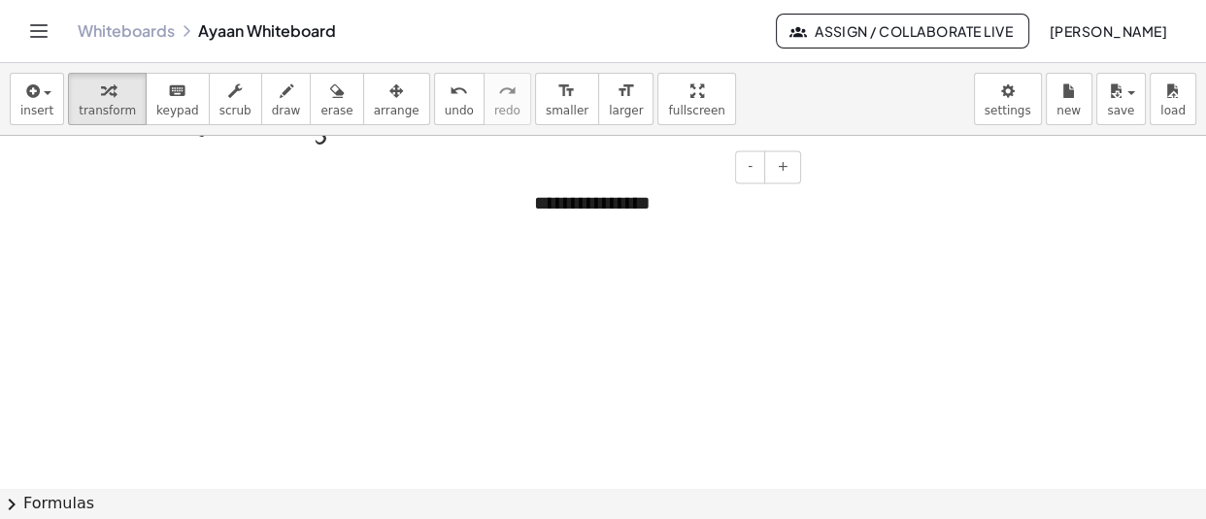
drag, startPoint x: 683, startPoint y: 199, endPoint x: 553, endPoint y: 199, distance: 130.1
click at [553, 199] on div "**********" at bounding box center [660, 203] width 291 height 67
click at [45, 87] on div "button" at bounding box center [36, 90] width 33 height 23
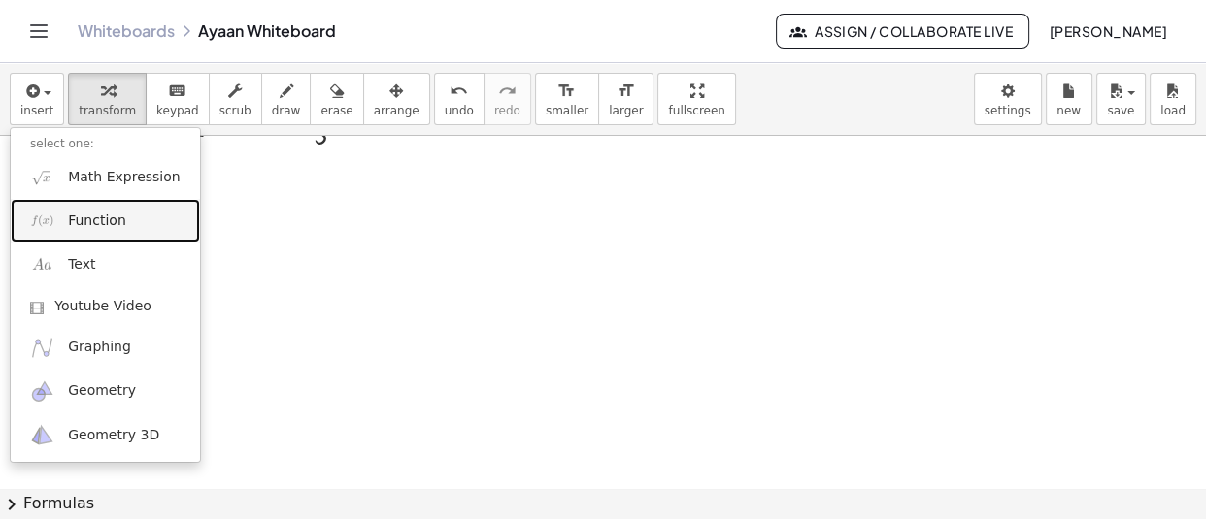
click at [98, 220] on span "Function" at bounding box center [97, 221] width 58 height 19
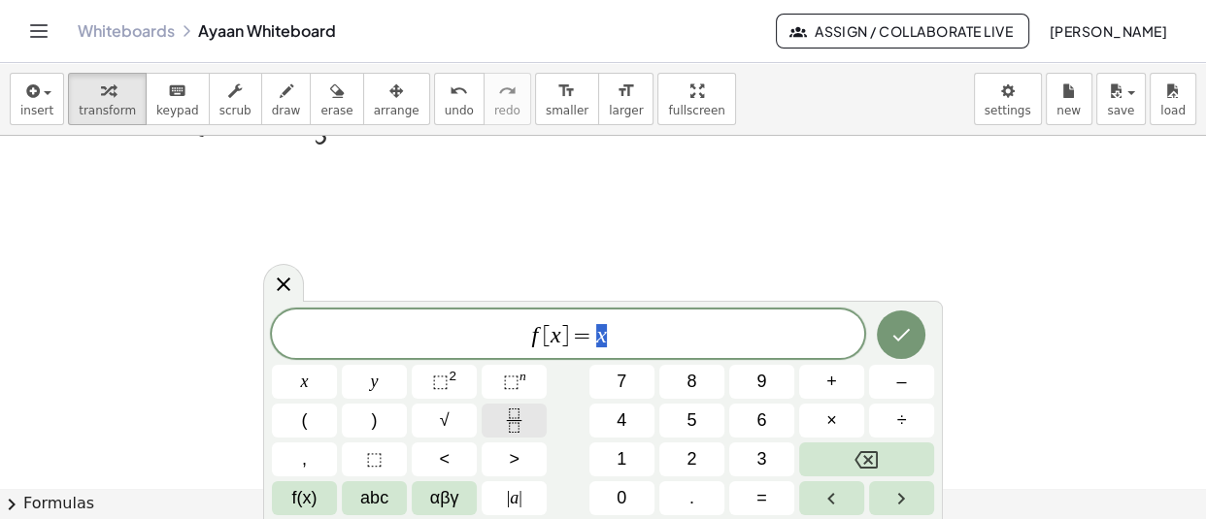
click at [505, 417] on icon "Fraction" at bounding box center [514, 421] width 24 height 24
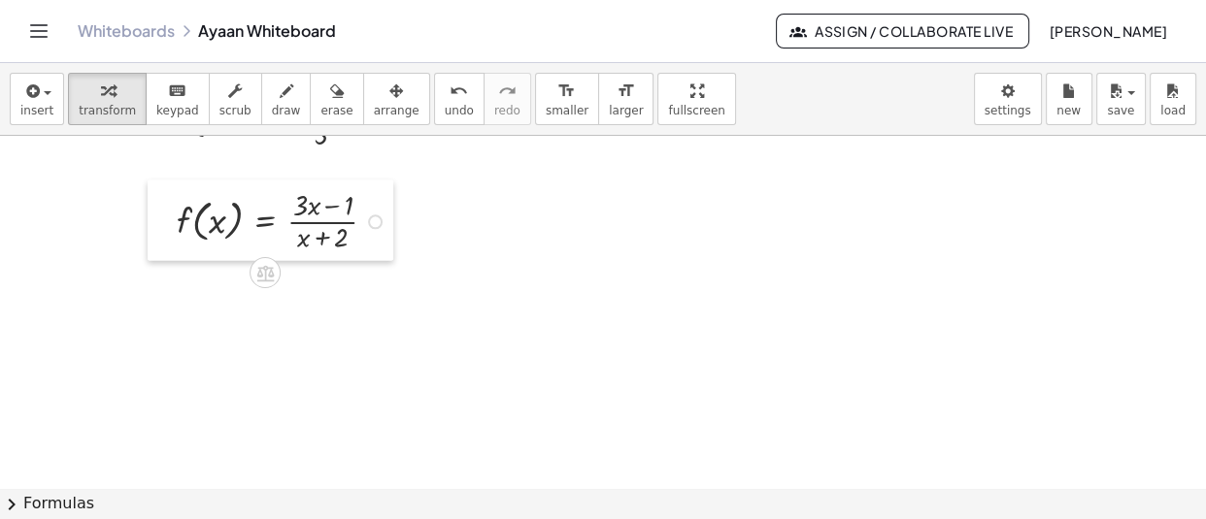
drag, startPoint x: 128, startPoint y: 251, endPoint x: 156, endPoint y: 227, distance: 37.2
click at [156, 227] on div at bounding box center [162, 220] width 29 height 81
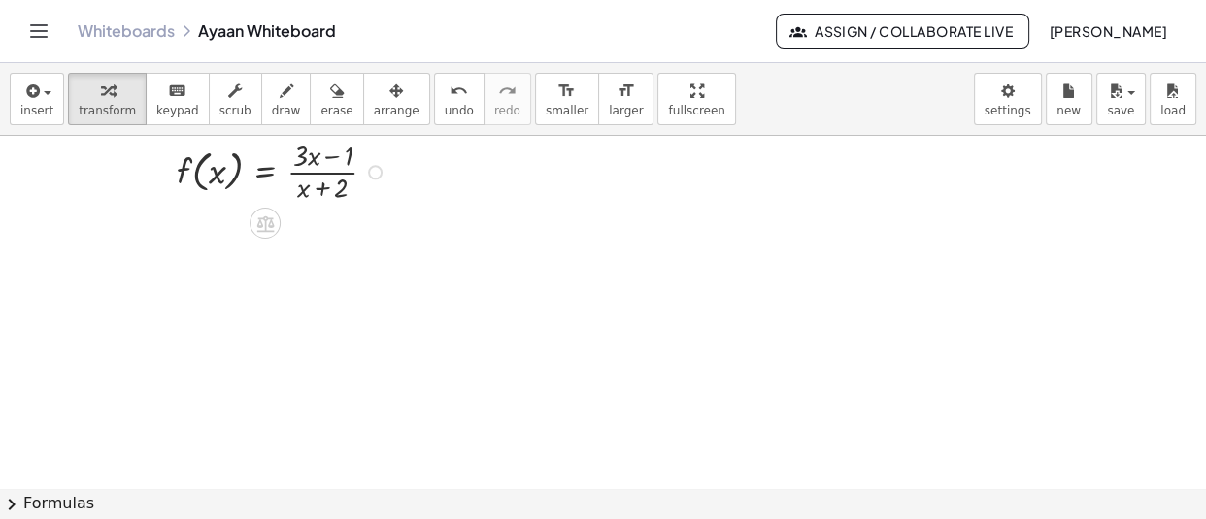
scroll to position [42946, 0]
click at [688, 357] on div at bounding box center [683, 359] width 15 height 15
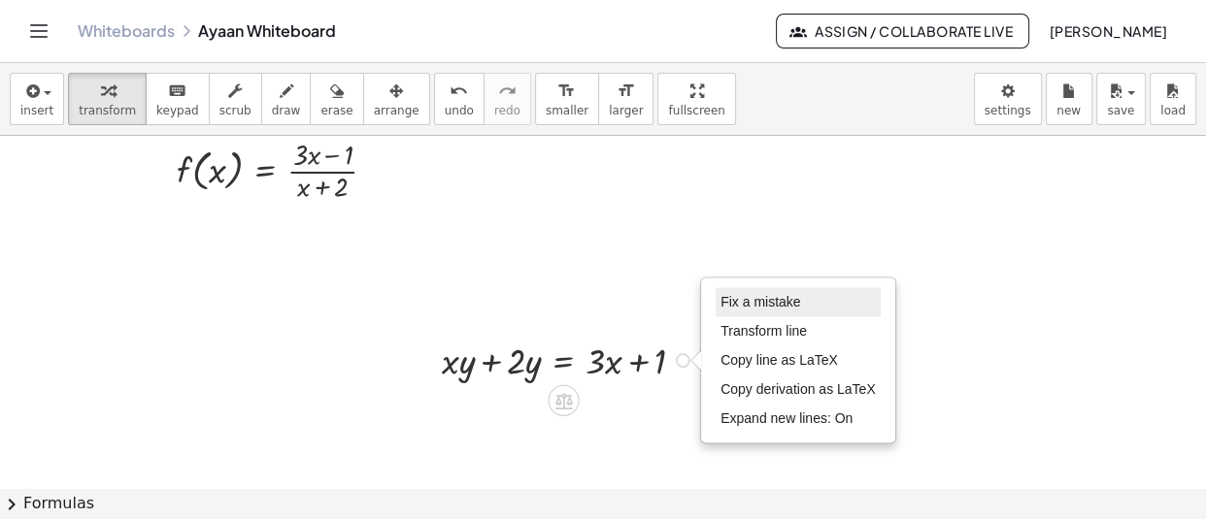
click at [769, 288] on li "Fix a mistake" at bounding box center [797, 301] width 165 height 29
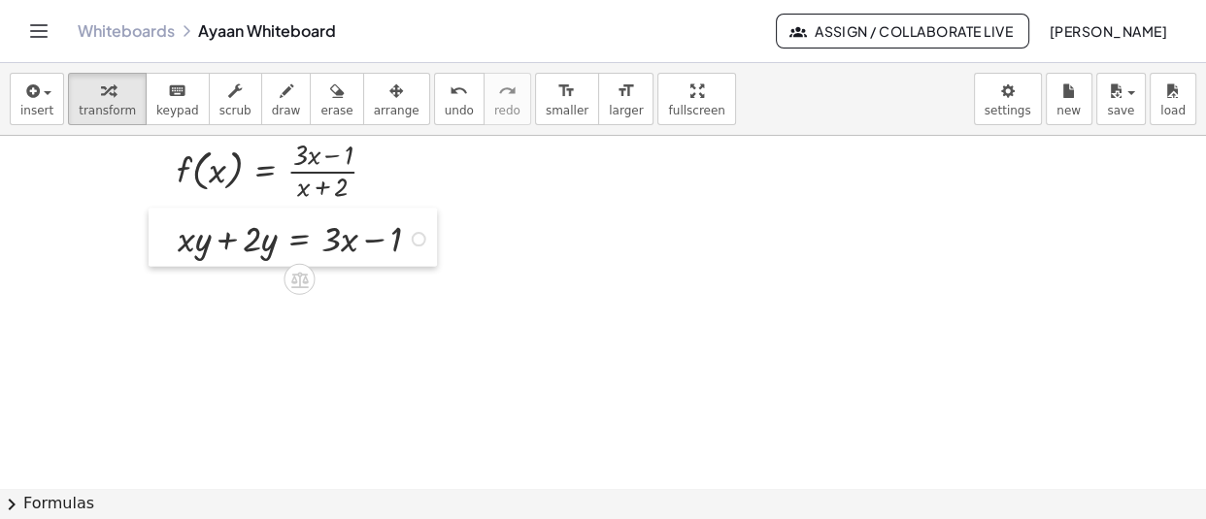
drag, startPoint x: 181, startPoint y: 252, endPoint x: 161, endPoint y: 244, distance: 21.3
click at [161, 244] on div at bounding box center [163, 237] width 29 height 59
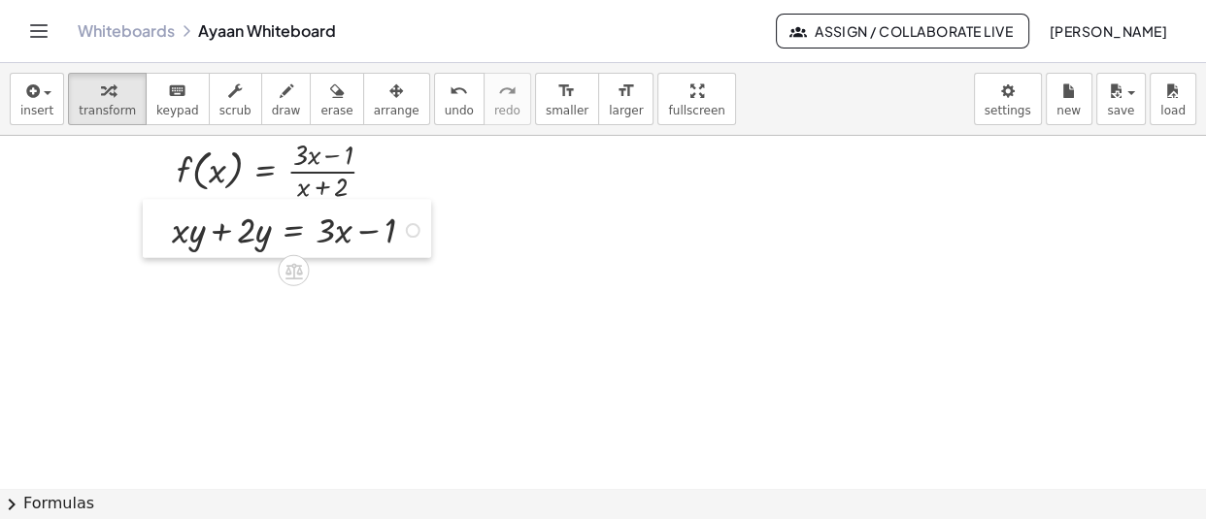
drag, startPoint x: 168, startPoint y: 252, endPoint x: 162, endPoint y: 244, distance: 10.5
click at [162, 244] on div at bounding box center [157, 228] width 29 height 59
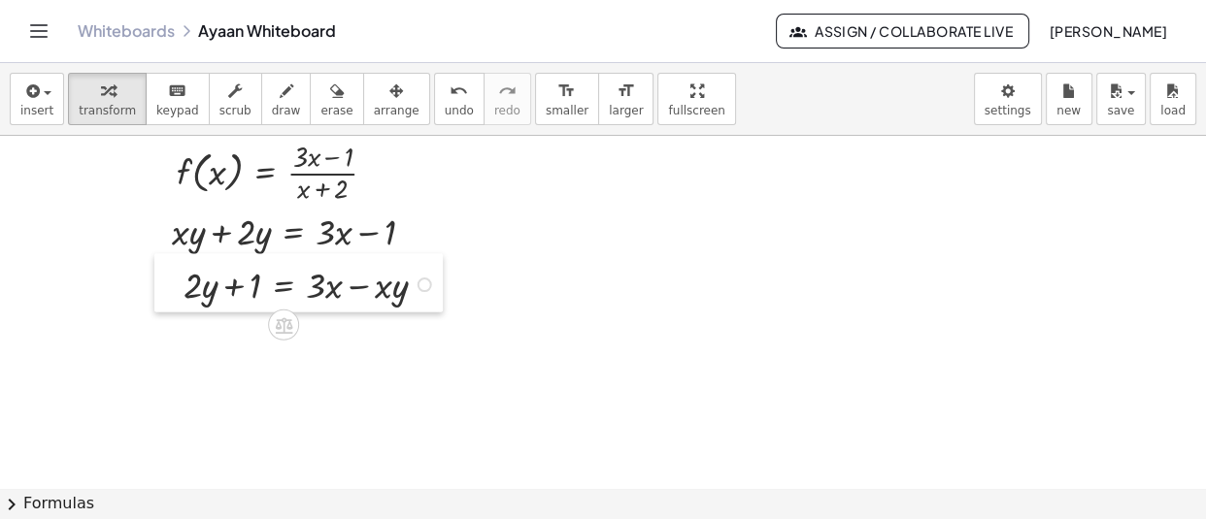
drag, startPoint x: 297, startPoint y: 401, endPoint x: 168, endPoint y: 287, distance: 172.0
click at [168, 287] on div at bounding box center [168, 282] width 29 height 59
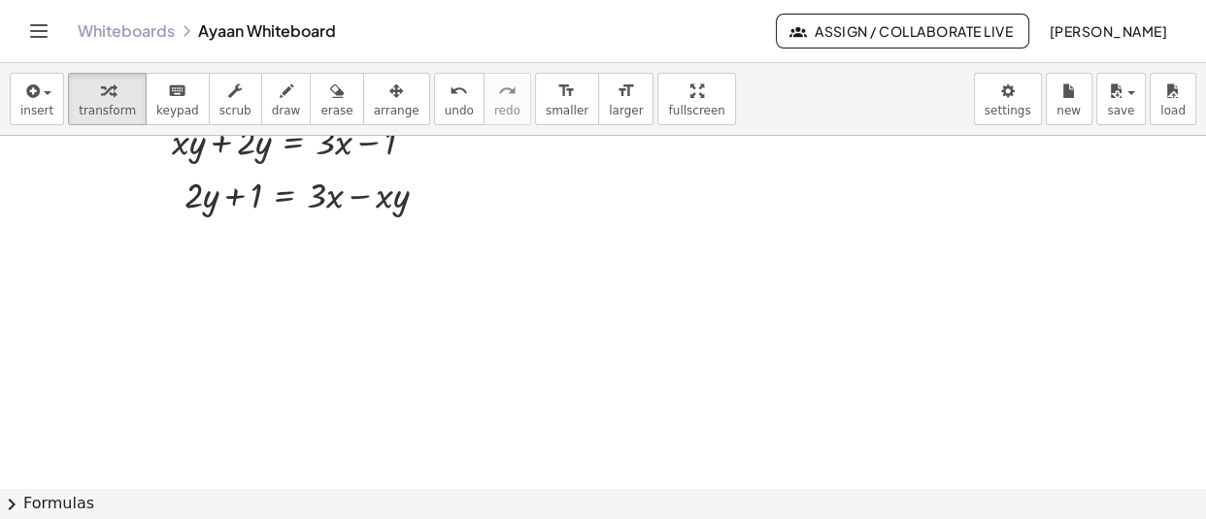
scroll to position [43034, 0]
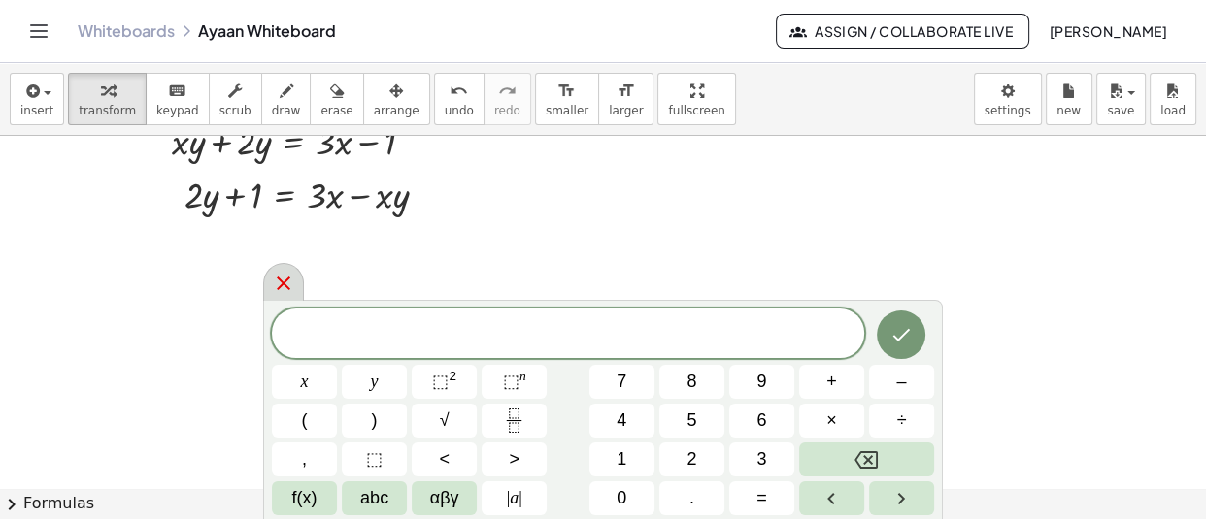
click at [282, 279] on icon at bounding box center [283, 283] width 23 height 23
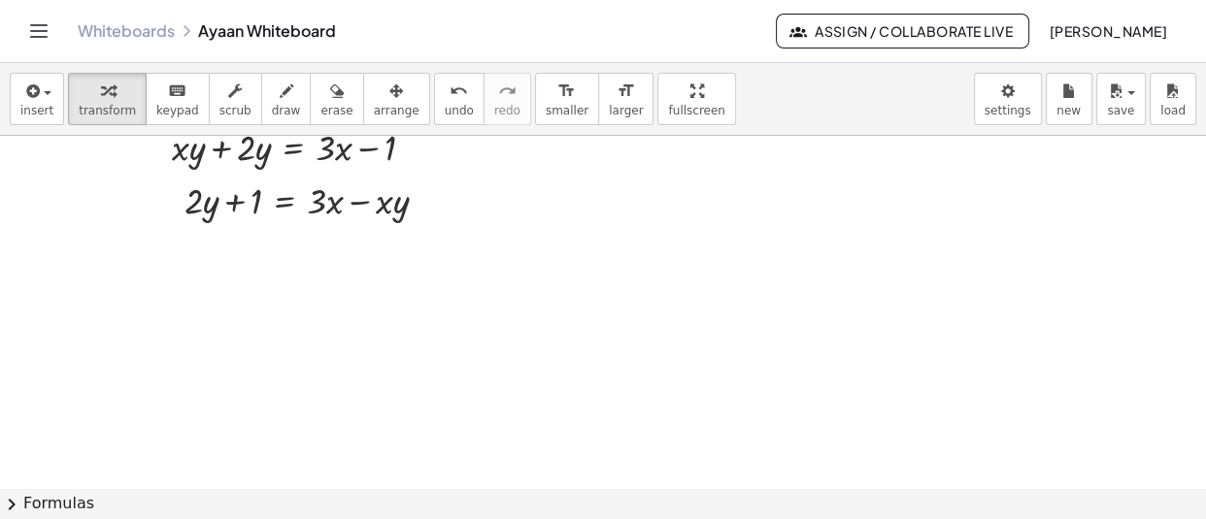
scroll to position [43125, 0]
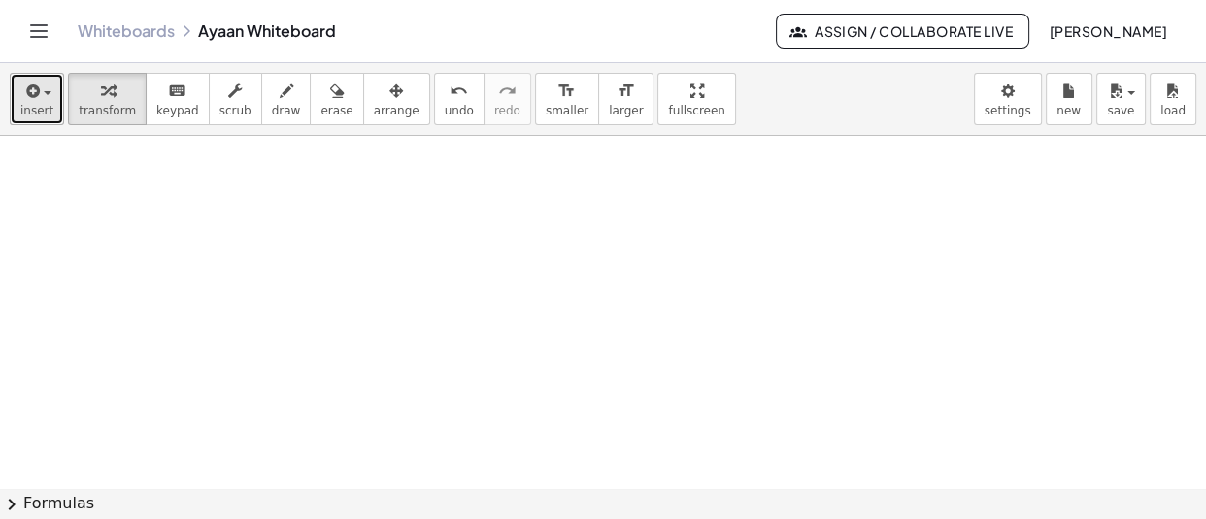
click at [28, 97] on icon "button" at bounding box center [30, 91] width 17 height 23
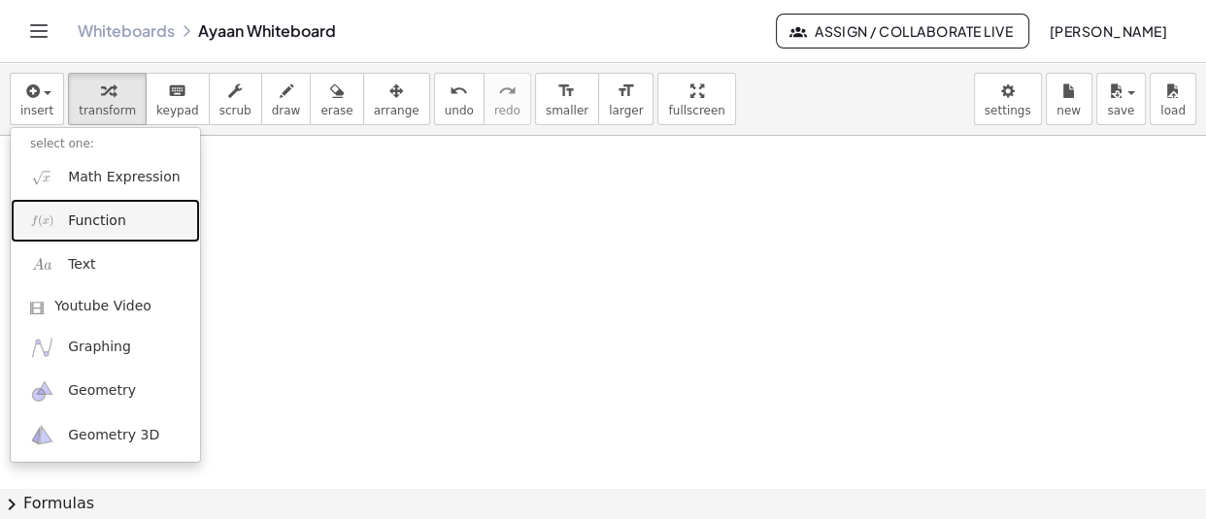
click at [116, 202] on link "Function" at bounding box center [105, 221] width 189 height 44
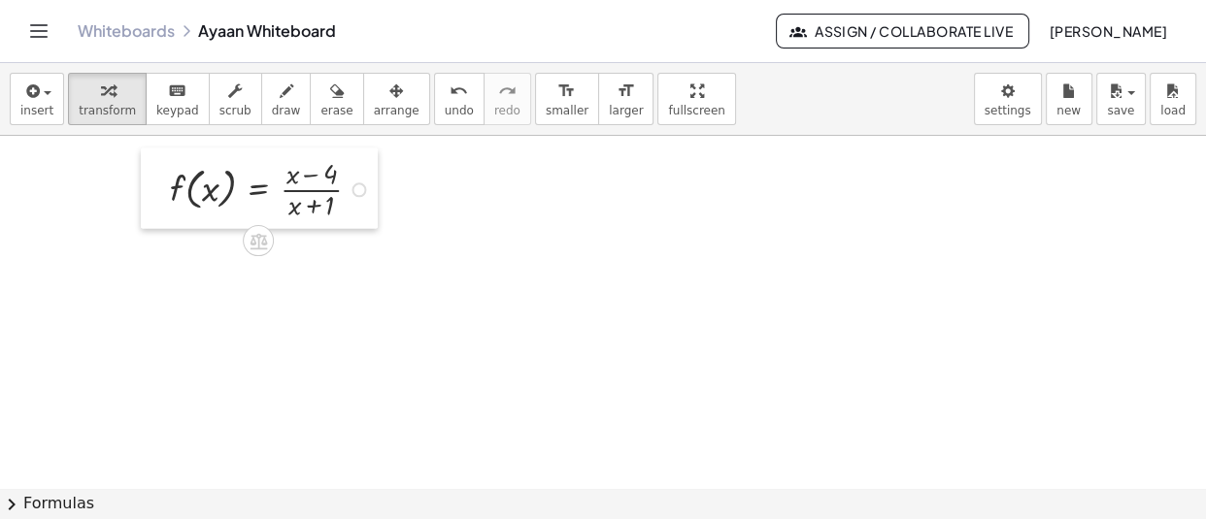
drag, startPoint x: 132, startPoint y: 202, endPoint x: 154, endPoint y: 179, distance: 32.3
click at [154, 179] on div at bounding box center [155, 188] width 29 height 81
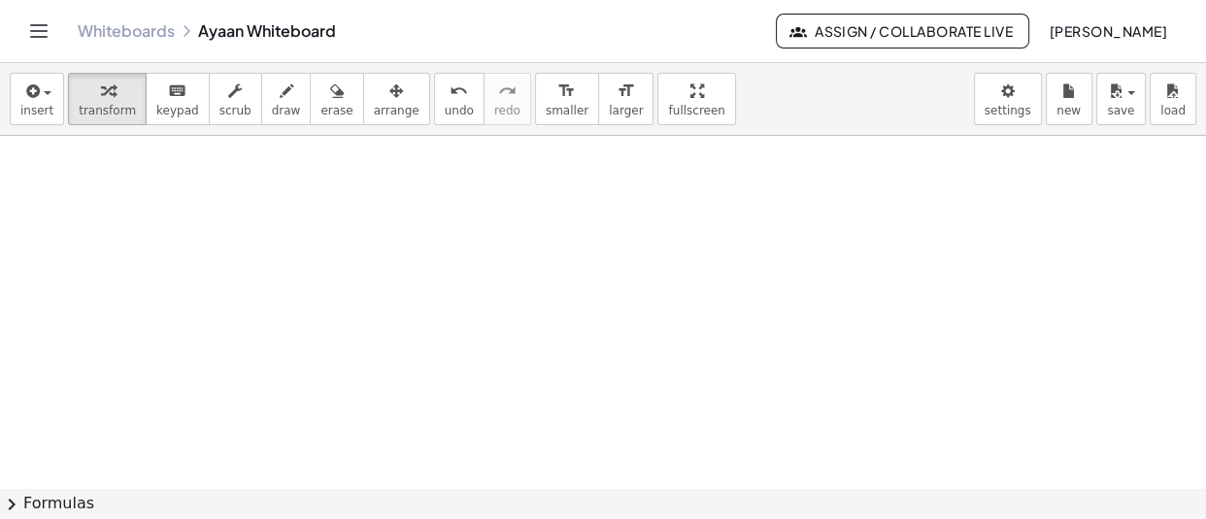
scroll to position [43226, 0]
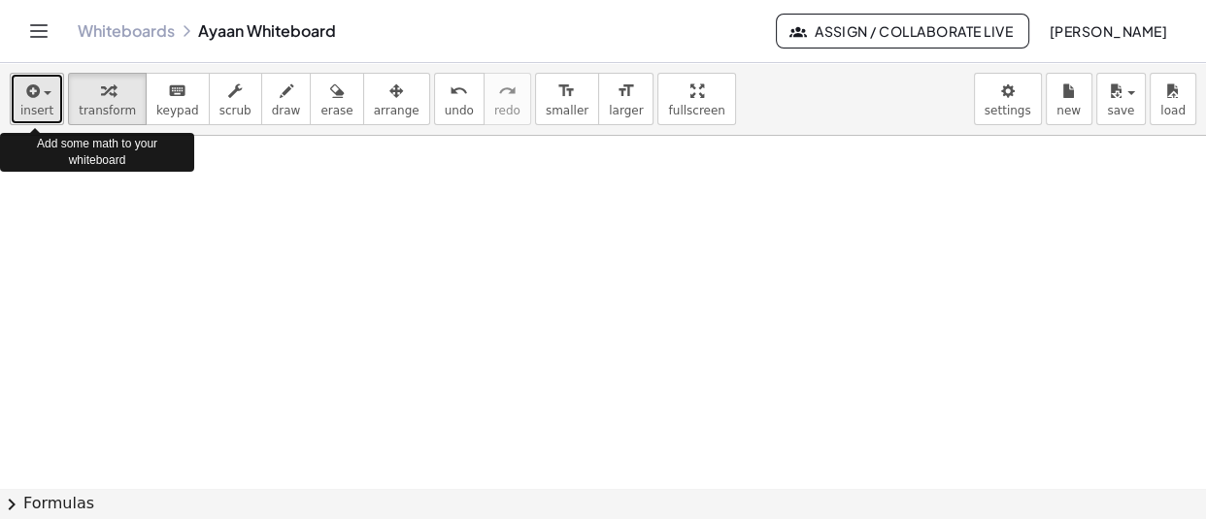
click at [43, 83] on div "button" at bounding box center [36, 90] width 33 height 23
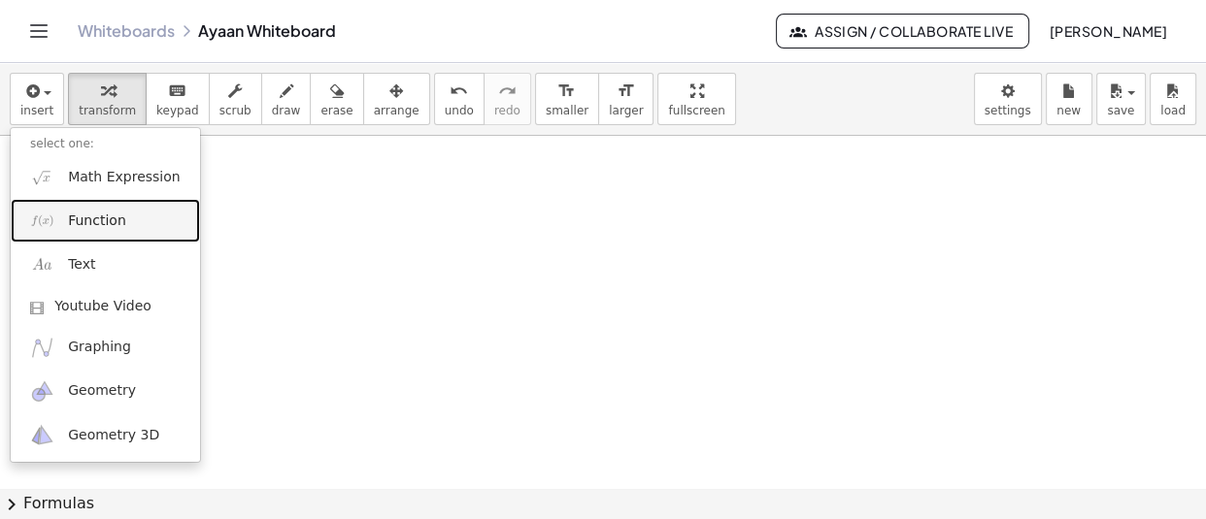
click at [129, 224] on link "Function" at bounding box center [105, 221] width 189 height 44
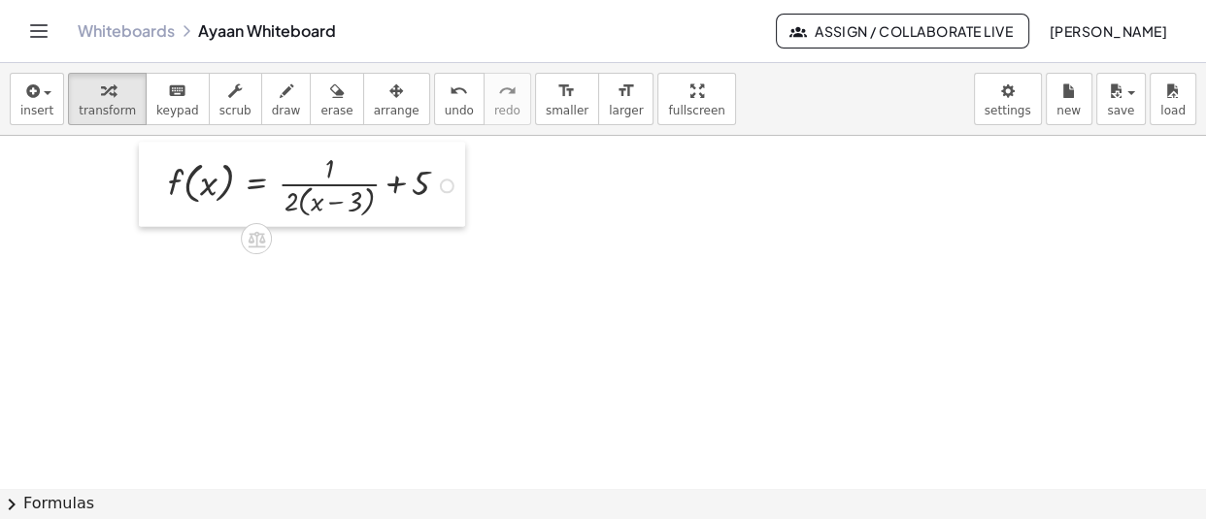
drag, startPoint x: 132, startPoint y: 221, endPoint x: 154, endPoint y: 194, distance: 35.2
click at [154, 194] on div at bounding box center [153, 185] width 29 height 84
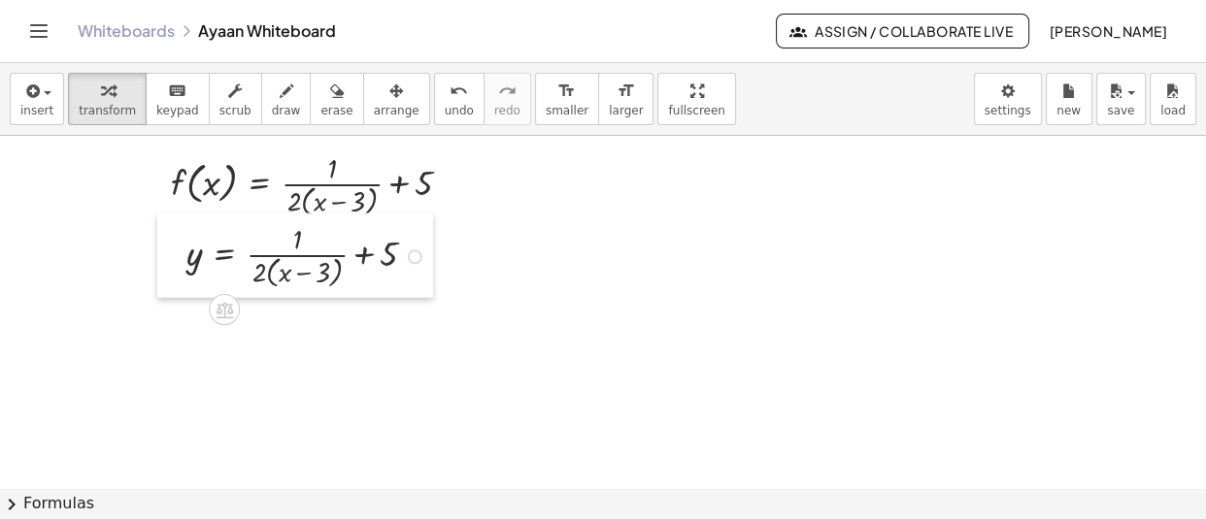
drag, startPoint x: 343, startPoint y: 397, endPoint x: 170, endPoint y: 256, distance: 222.9
click at [170, 256] on div at bounding box center [171, 256] width 29 height 84
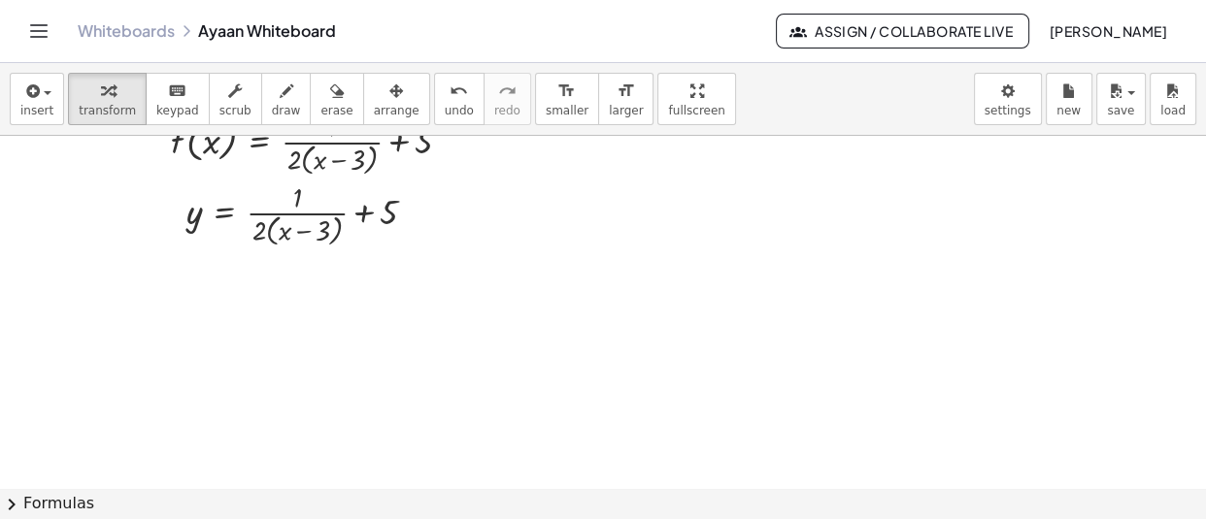
scroll to position [43290, 0]
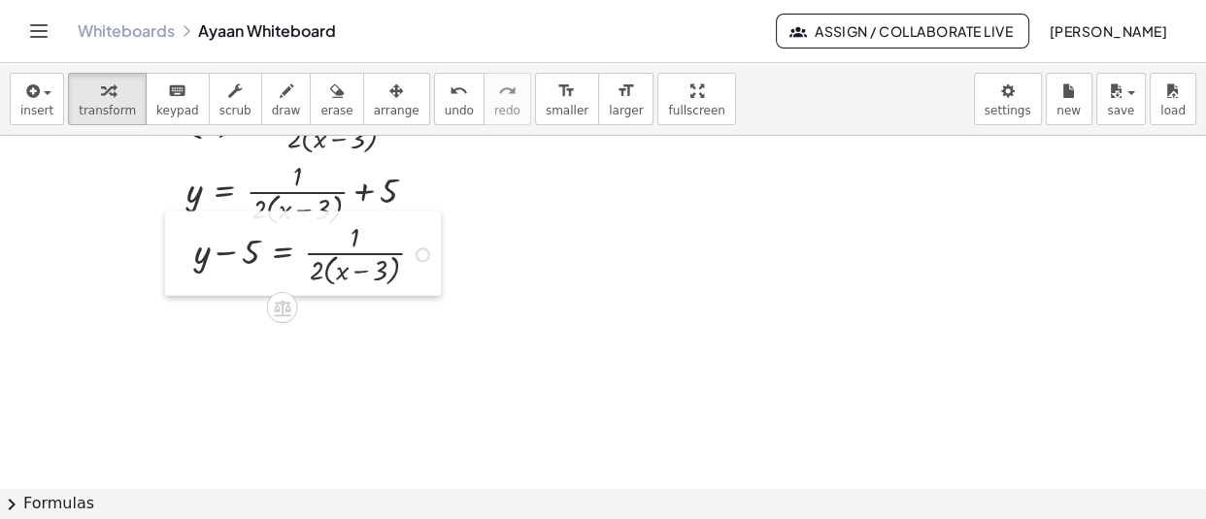
drag, startPoint x: 389, startPoint y: 428, endPoint x: 164, endPoint y: 257, distance: 282.7
click at [165, 257] on div at bounding box center [179, 254] width 29 height 84
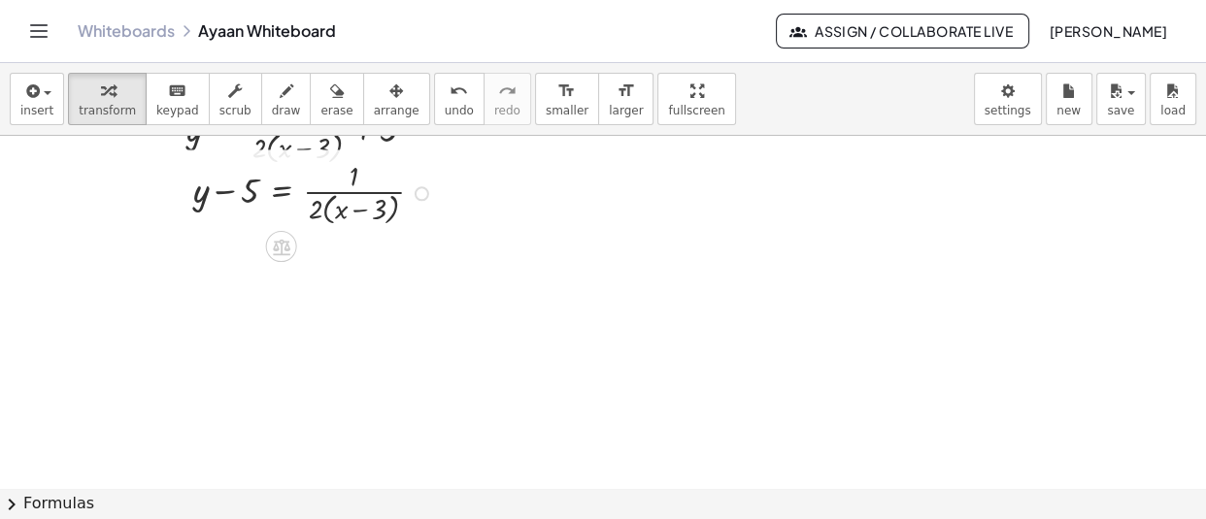
scroll to position [43352, 0]
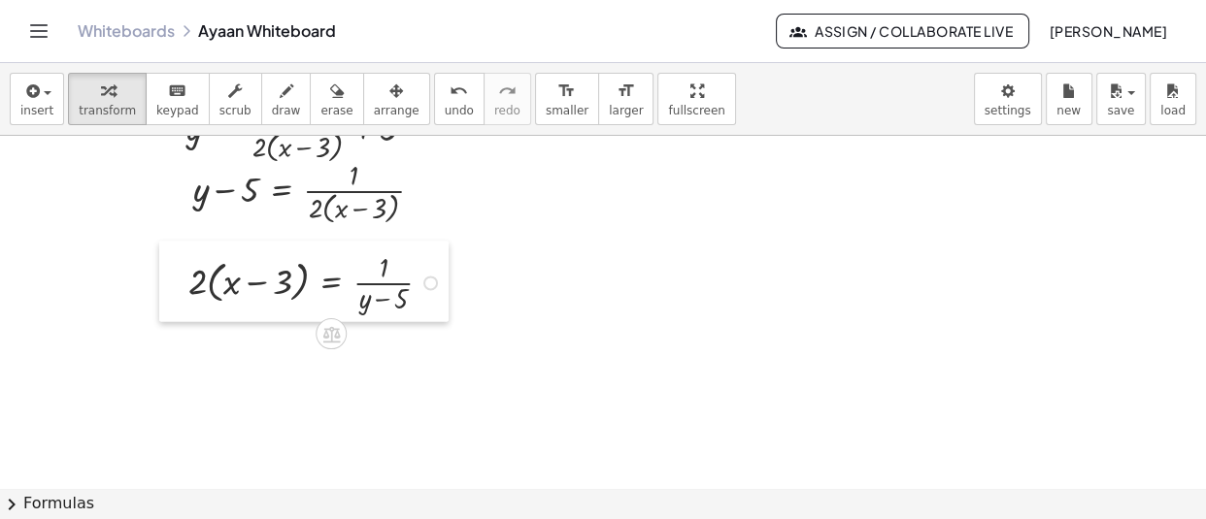
drag, startPoint x: 355, startPoint y: 416, endPoint x: 174, endPoint y: 282, distance: 225.6
click at [174, 282] on div at bounding box center [173, 282] width 29 height 81
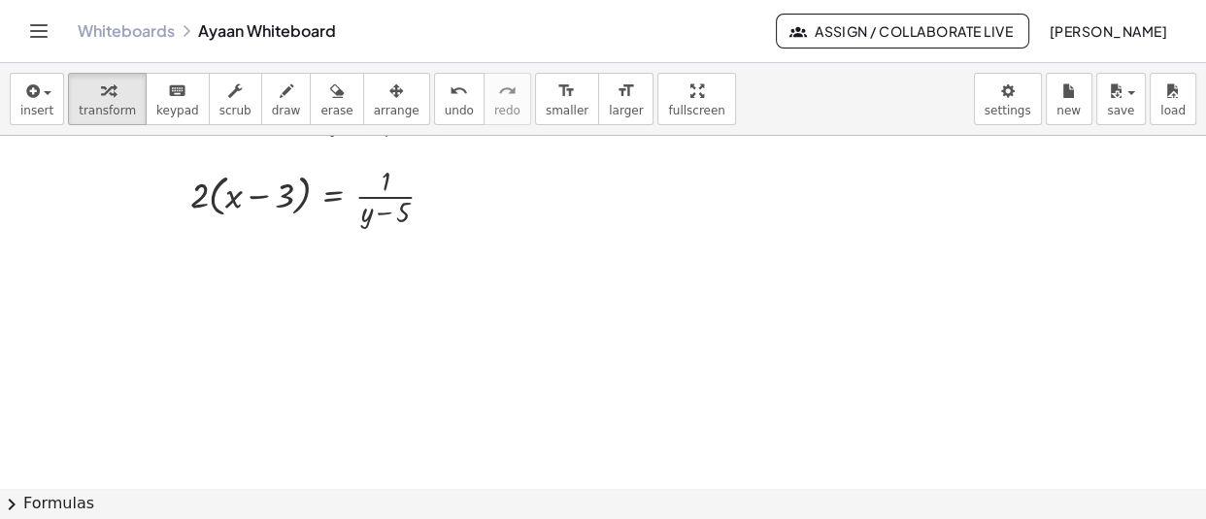
scroll to position [43438, 0]
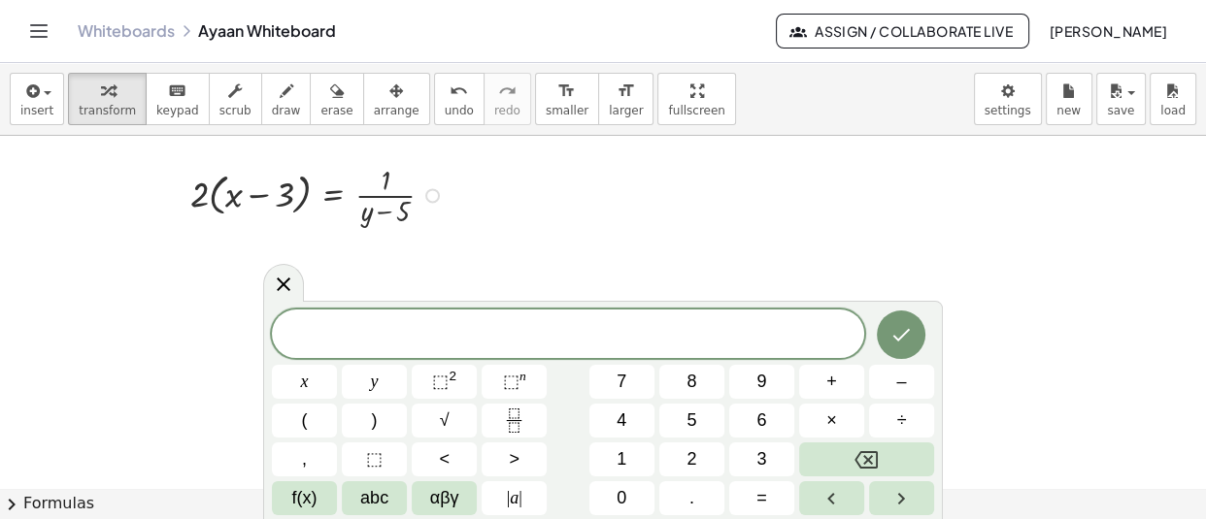
scroll to position [43460, 0]
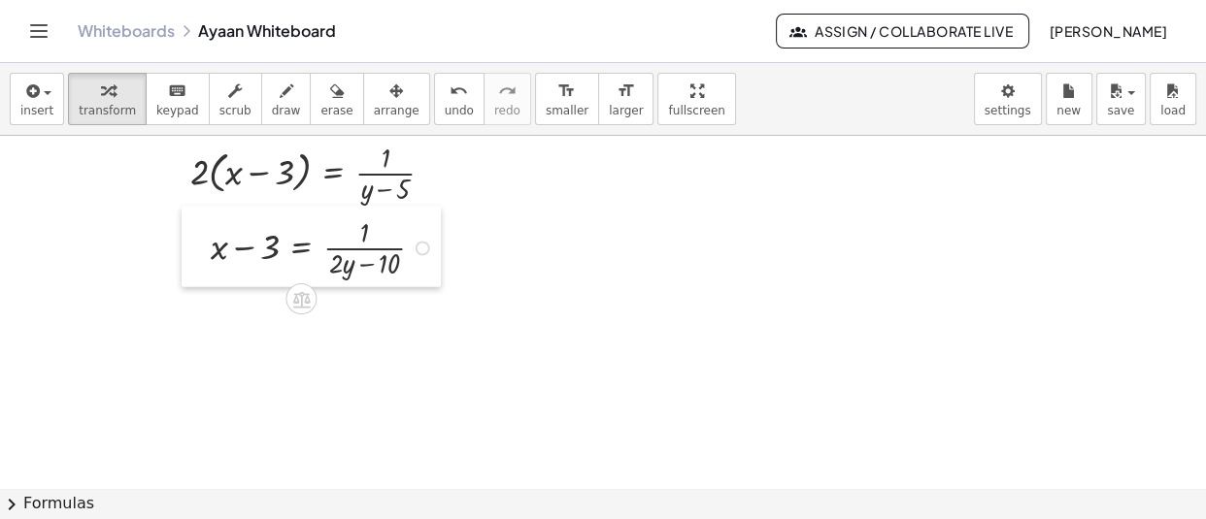
drag, startPoint x: 413, startPoint y: 371, endPoint x: 197, endPoint y: 247, distance: 248.8
click at [197, 247] on div at bounding box center [196, 247] width 29 height 81
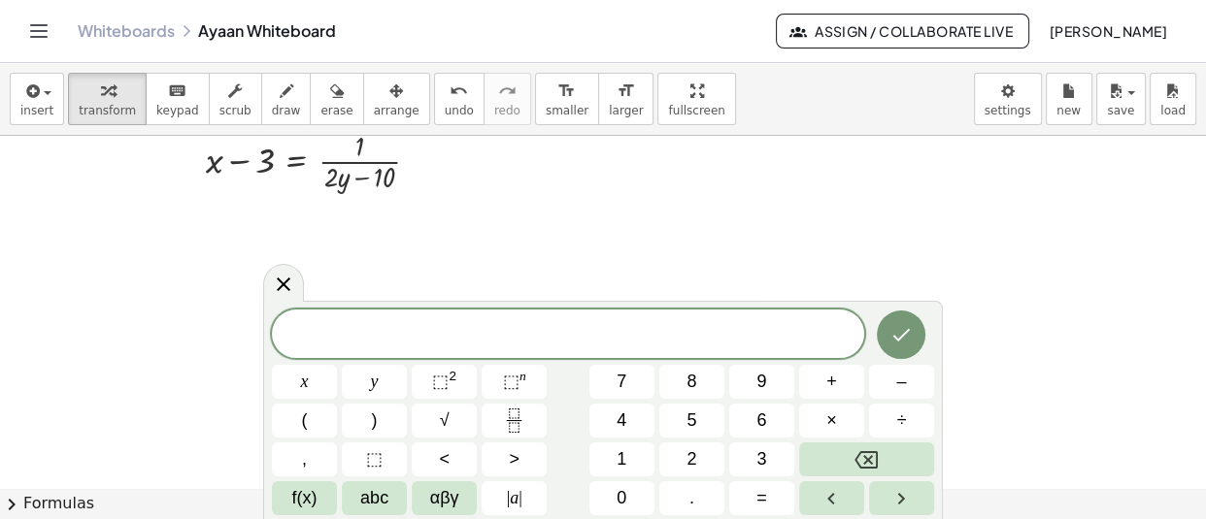
scroll to position [43549, 0]
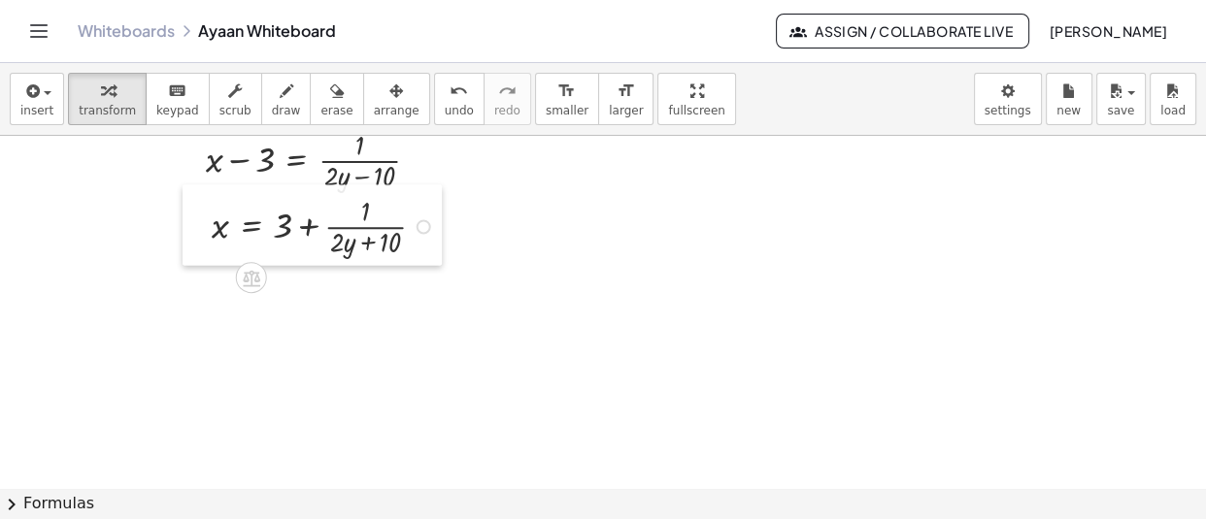
drag, startPoint x: 317, startPoint y: 319, endPoint x: 182, endPoint y: 234, distance: 160.5
click at [183, 234] on div at bounding box center [197, 225] width 29 height 81
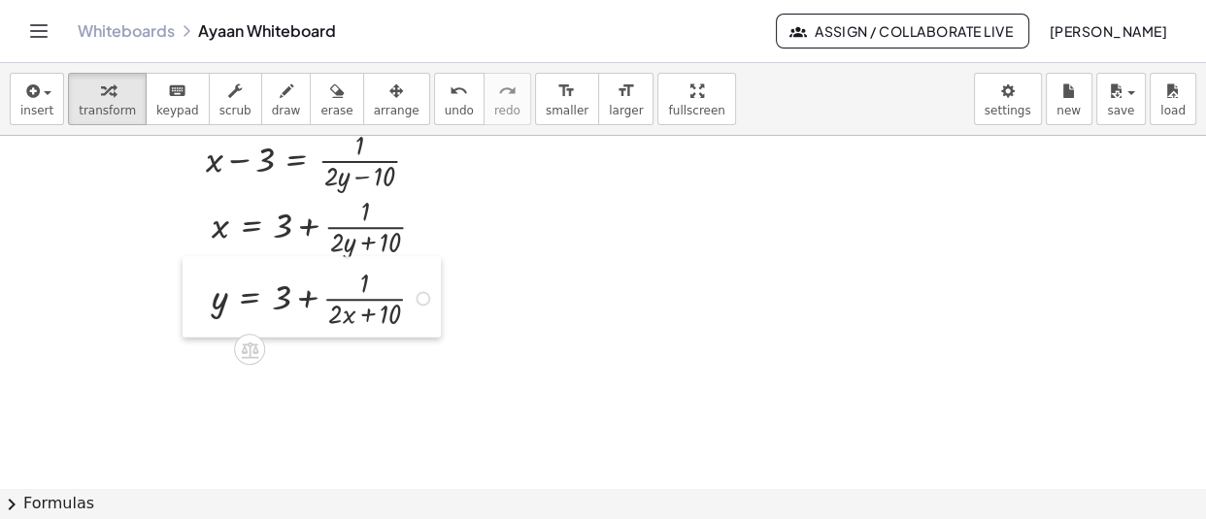
drag, startPoint x: 285, startPoint y: 426, endPoint x: 182, endPoint y: 299, distance: 164.2
click at [183, 299] on div at bounding box center [197, 297] width 29 height 81
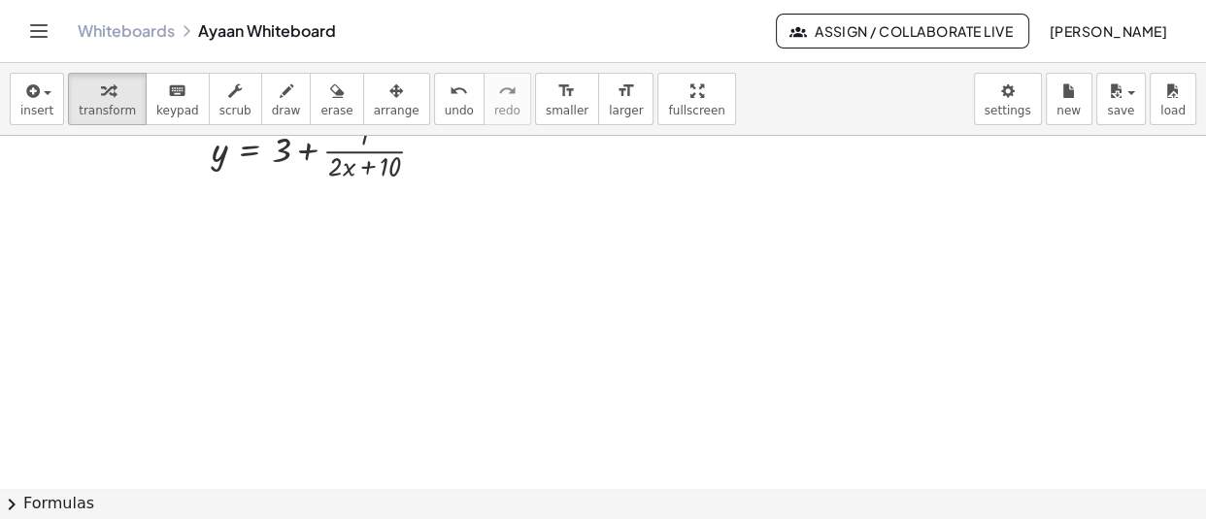
scroll to position [43697, 0]
click at [28, 114] on span "insert" at bounding box center [36, 111] width 33 height 14
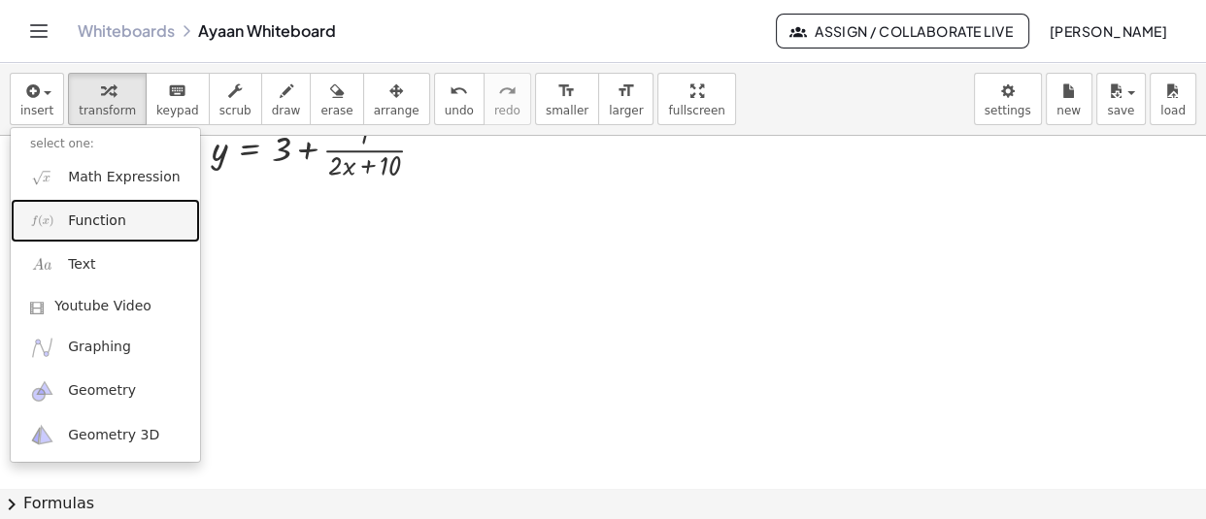
click at [99, 217] on span "Function" at bounding box center [97, 221] width 58 height 19
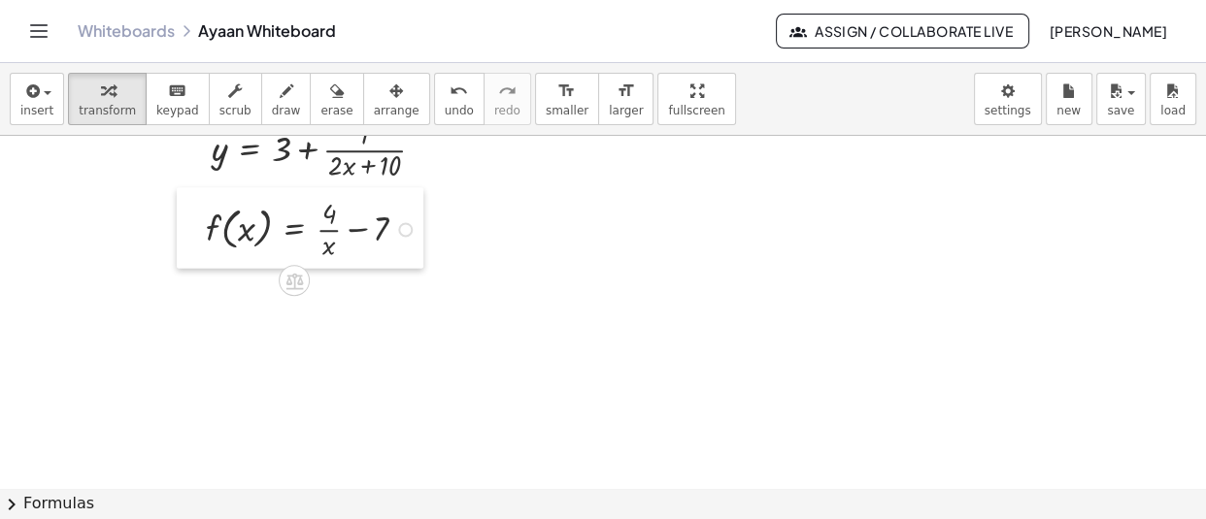
drag, startPoint x: 569, startPoint y: 226, endPoint x: 184, endPoint y: 244, distance: 384.8
click at [184, 244] on div at bounding box center [191, 228] width 29 height 81
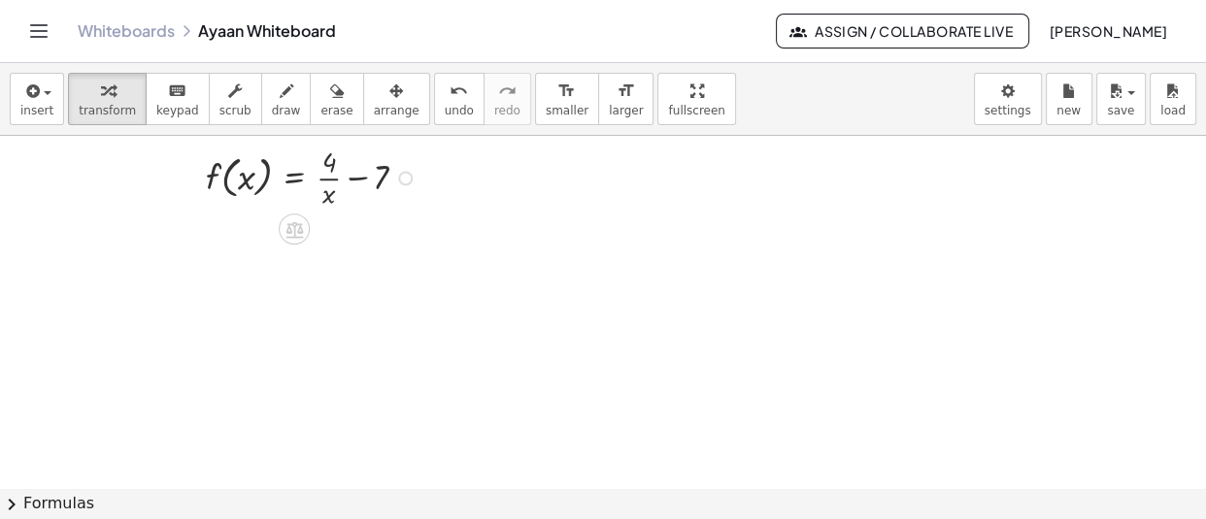
scroll to position [43755, 0]
click at [12, 114] on button "insert" at bounding box center [37, 99] width 54 height 52
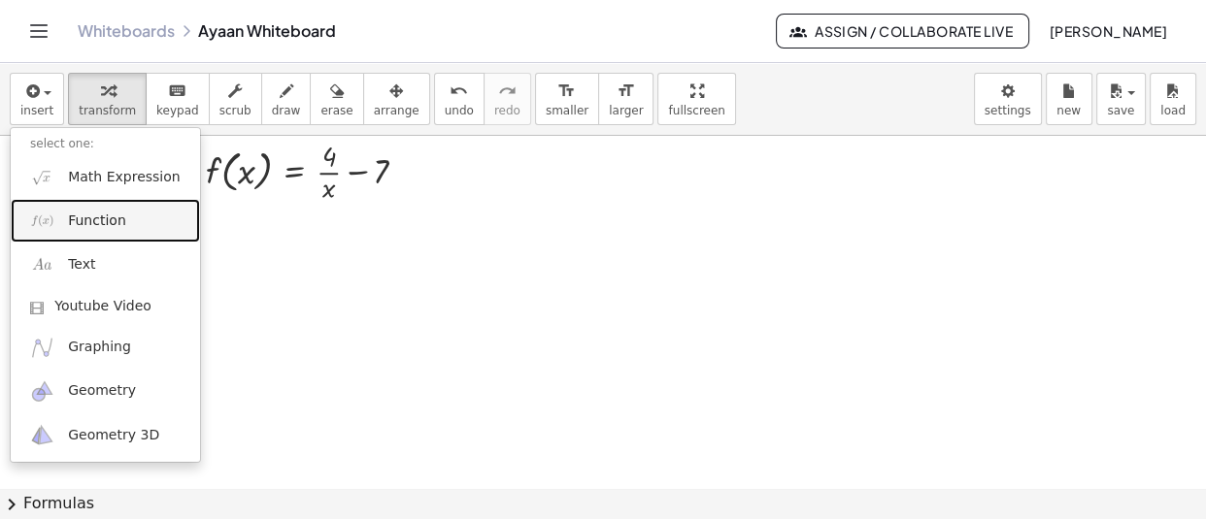
click at [102, 239] on link "Function" at bounding box center [105, 221] width 189 height 44
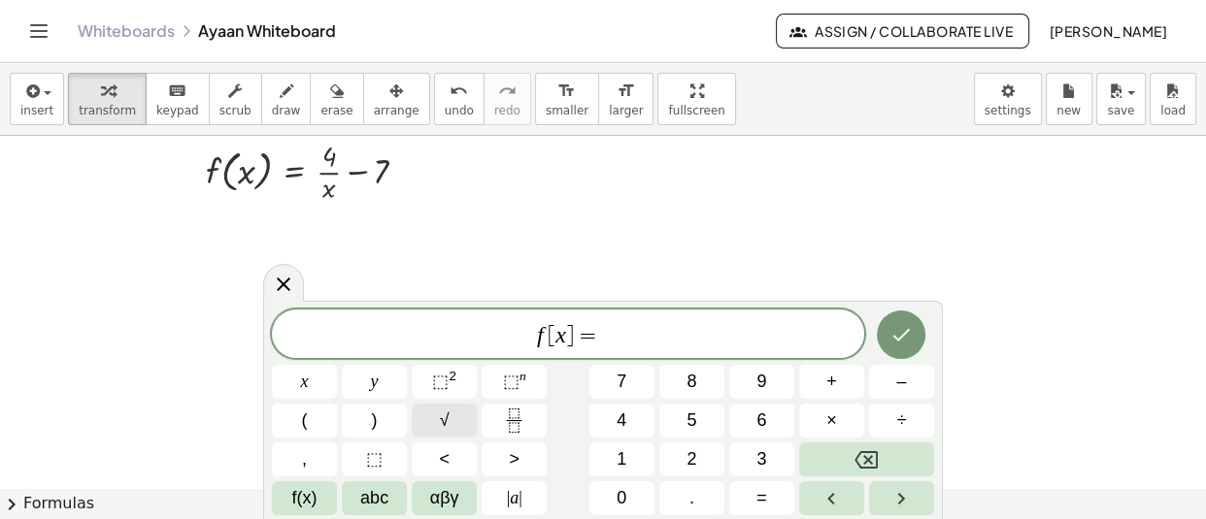
click at [469, 420] on button "√" at bounding box center [444, 421] width 65 height 34
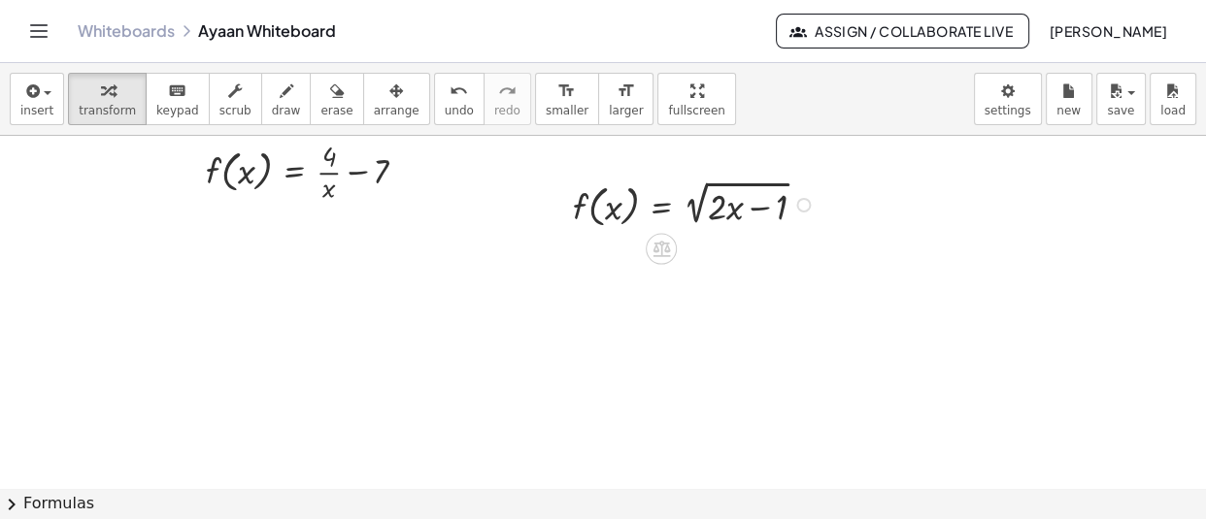
click at [800, 210] on div at bounding box center [803, 205] width 15 height 15
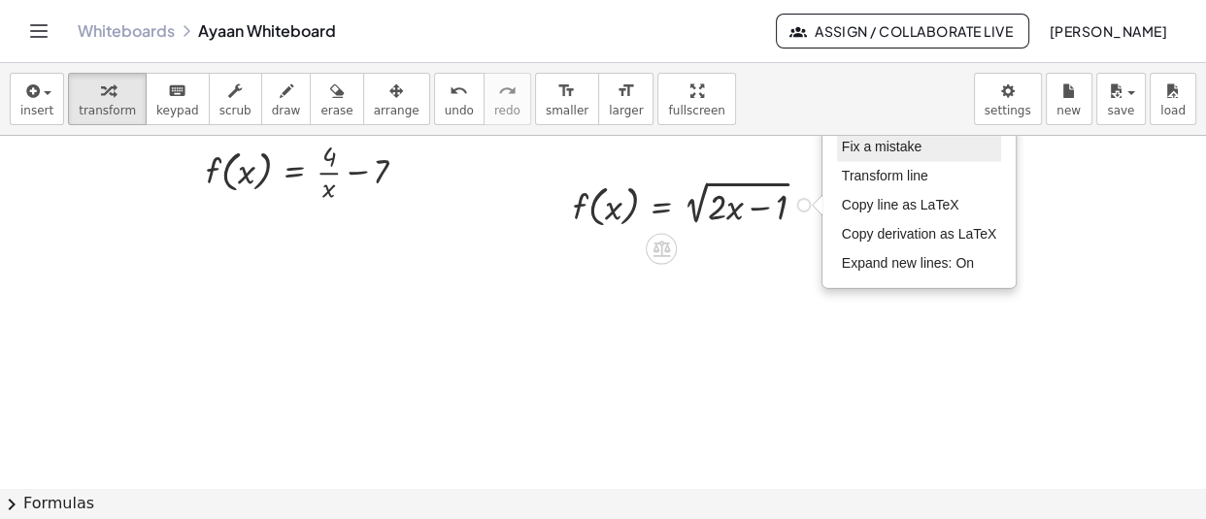
click at [924, 153] on li "Fix a mistake" at bounding box center [919, 147] width 165 height 29
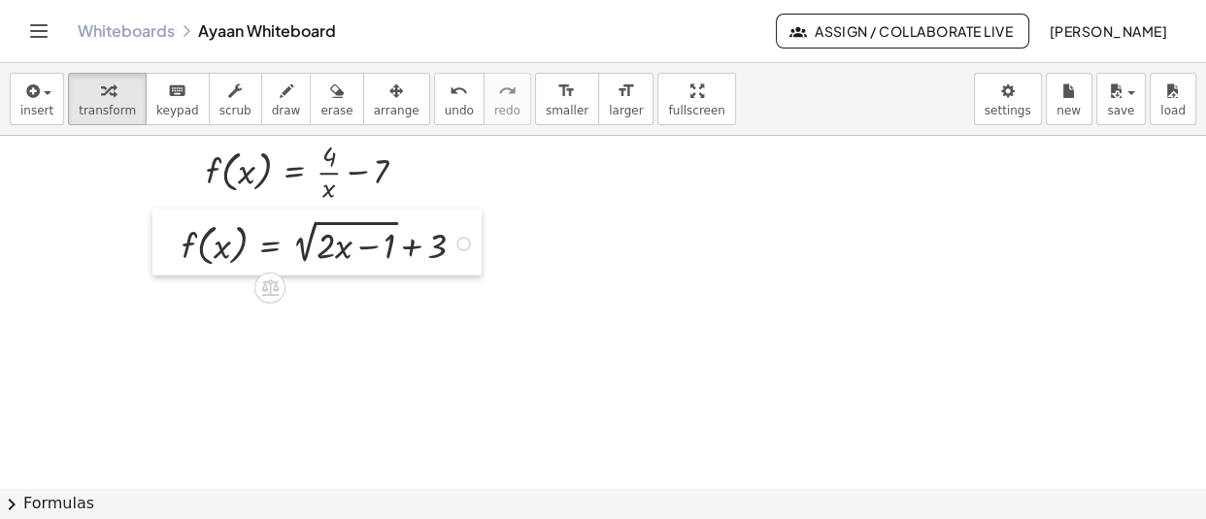
drag, startPoint x: 548, startPoint y: 213, endPoint x: 157, endPoint y: 252, distance: 392.3
click at [157, 252] on div at bounding box center [166, 243] width 29 height 66
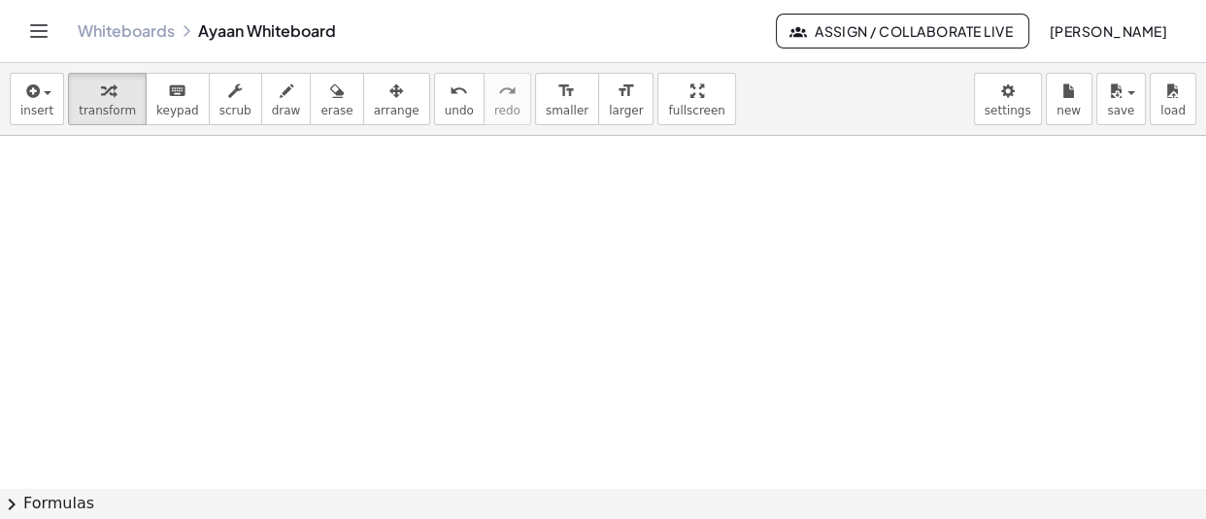
scroll to position [43908, 0]
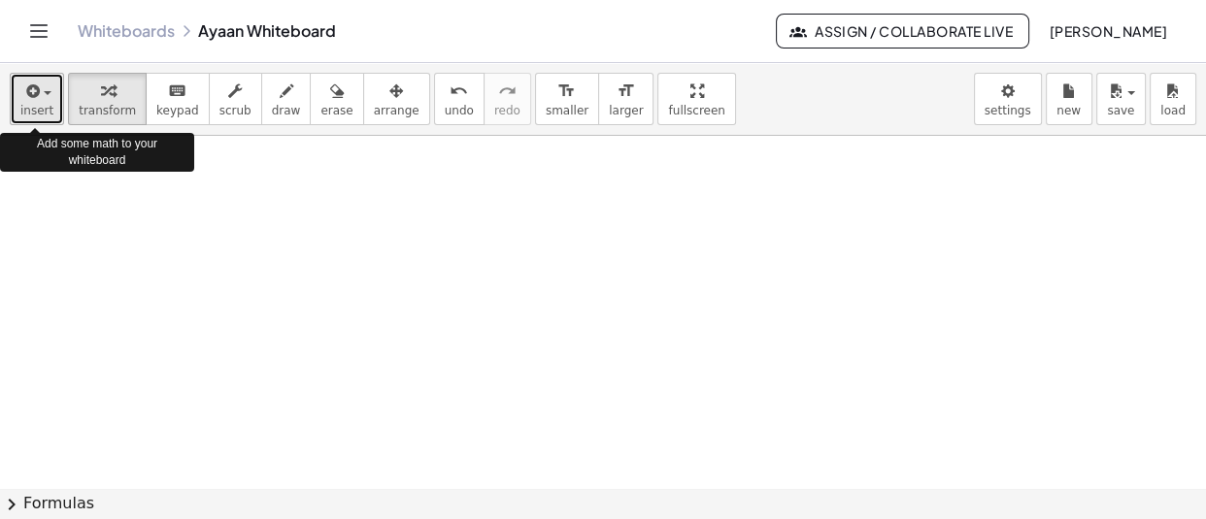
click at [33, 93] on icon "button" at bounding box center [30, 91] width 17 height 23
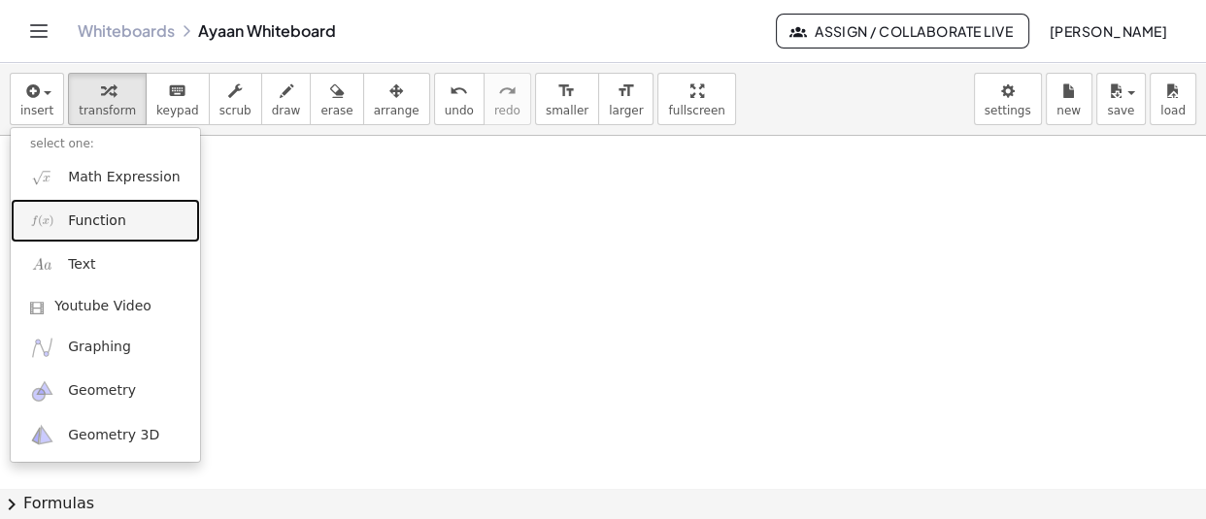
click at [109, 238] on link "Function" at bounding box center [105, 221] width 189 height 44
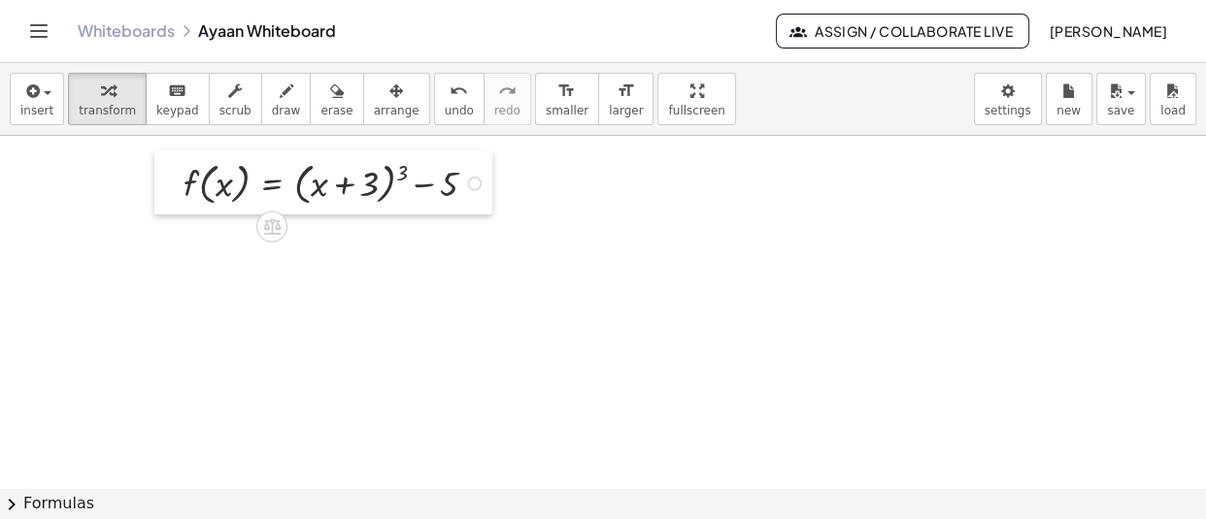
drag, startPoint x: 146, startPoint y: 203, endPoint x: 181, endPoint y: 183, distance: 40.0
click at [181, 183] on div at bounding box center [168, 182] width 29 height 64
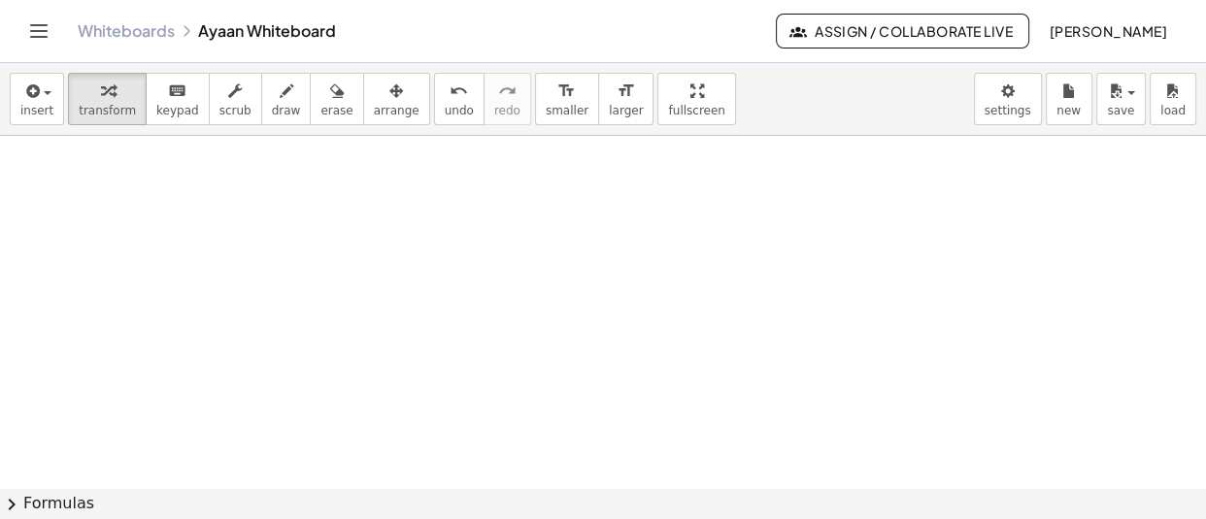
scroll to position [43987, 0]
click at [27, 109] on span "insert" at bounding box center [36, 111] width 33 height 14
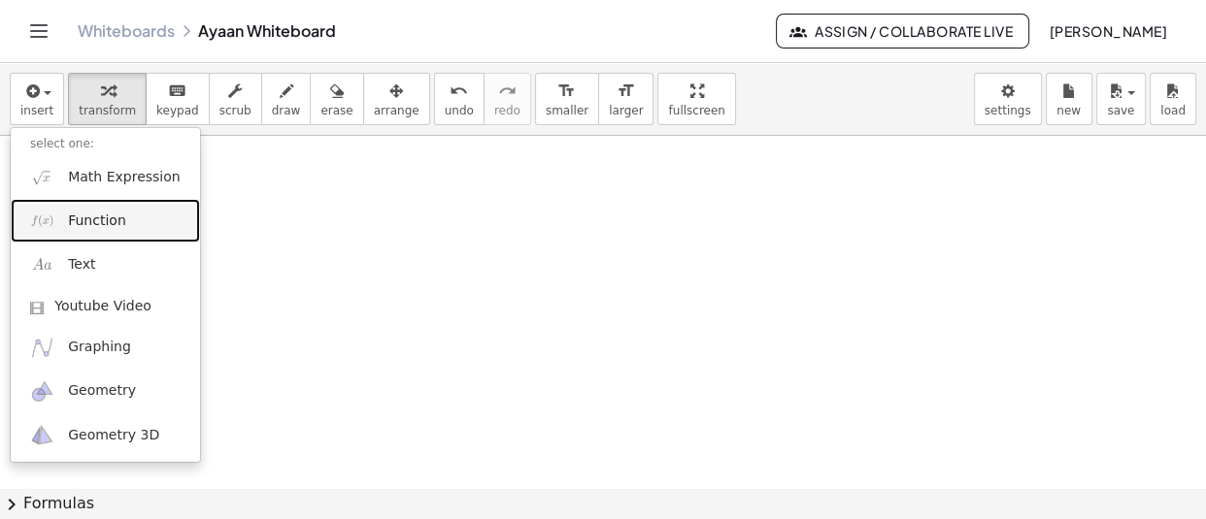
click at [116, 219] on span "Function" at bounding box center [97, 221] width 58 height 19
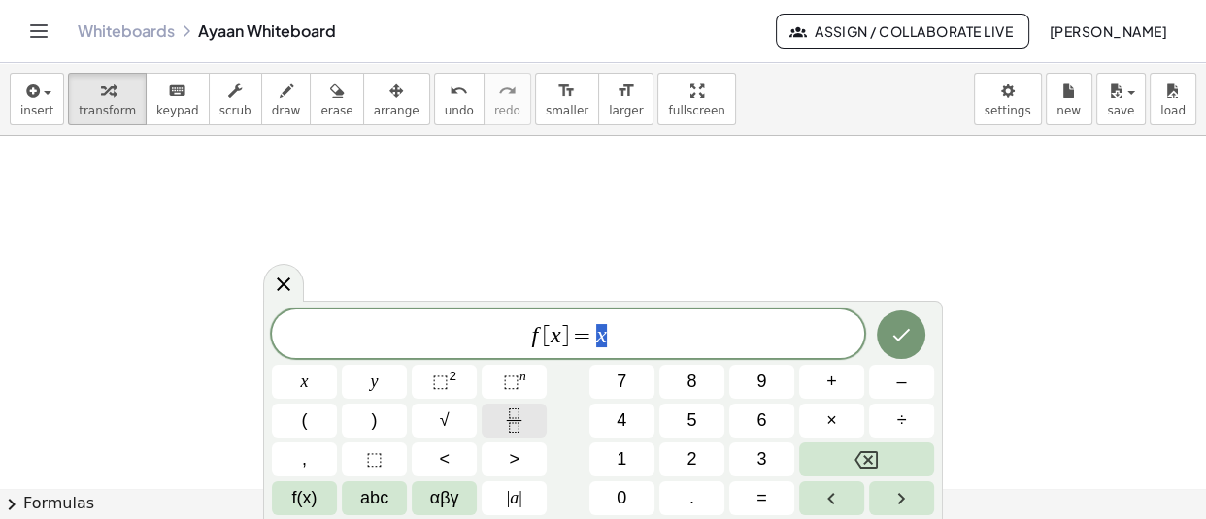
click at [510, 428] on icon "Fraction" at bounding box center [514, 421] width 24 height 24
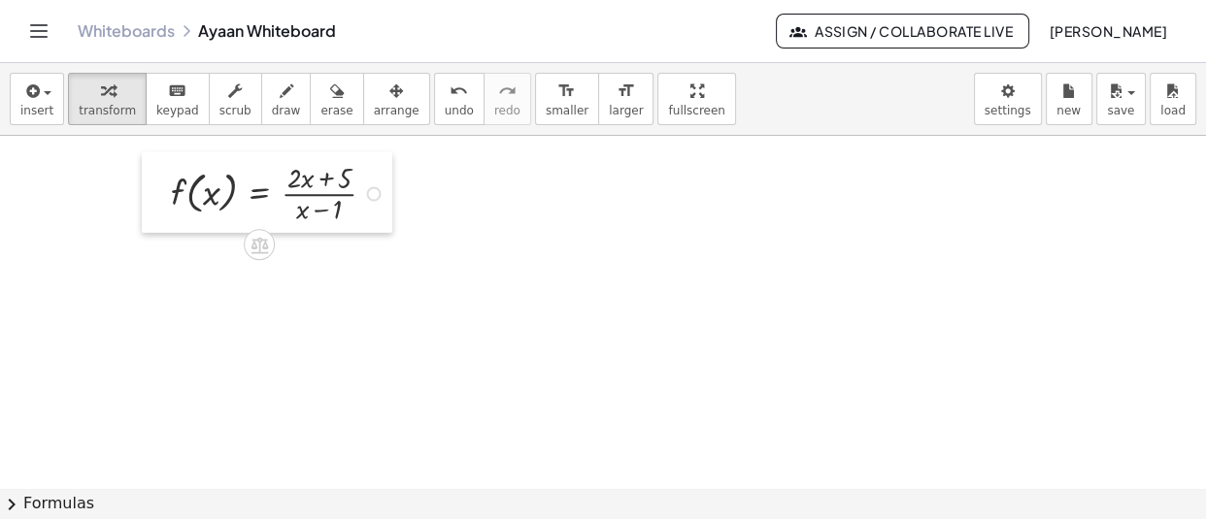
drag, startPoint x: 124, startPoint y: 210, endPoint x: 162, endPoint y: 185, distance: 45.0
click at [162, 185] on div at bounding box center [156, 192] width 29 height 81
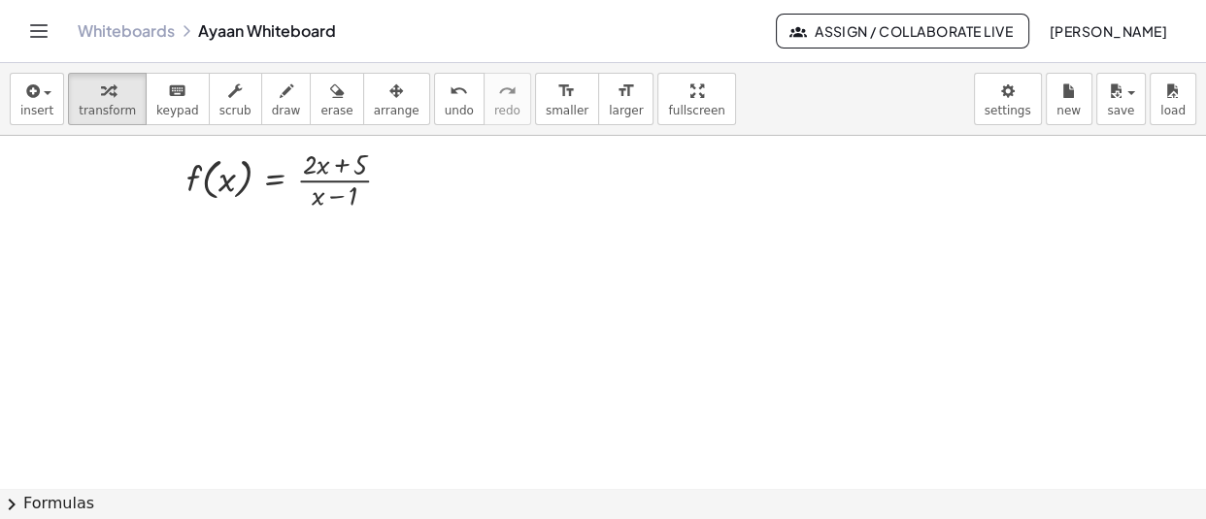
scroll to position [43995, 0]
drag, startPoint x: 511, startPoint y: 377, endPoint x: 208, endPoint y: 255, distance: 326.3
click at [208, 255] on div at bounding box center [203, 238] width 29 height 81
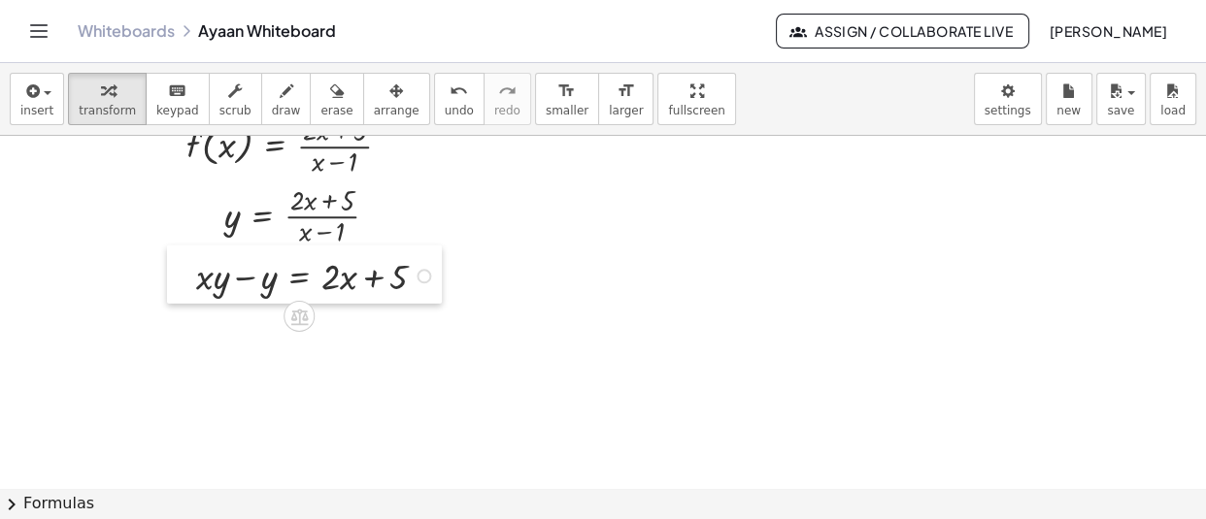
drag, startPoint x: 437, startPoint y: 426, endPoint x: 185, endPoint y: 282, distance: 290.1
click at [185, 282] on div at bounding box center [181, 275] width 29 height 59
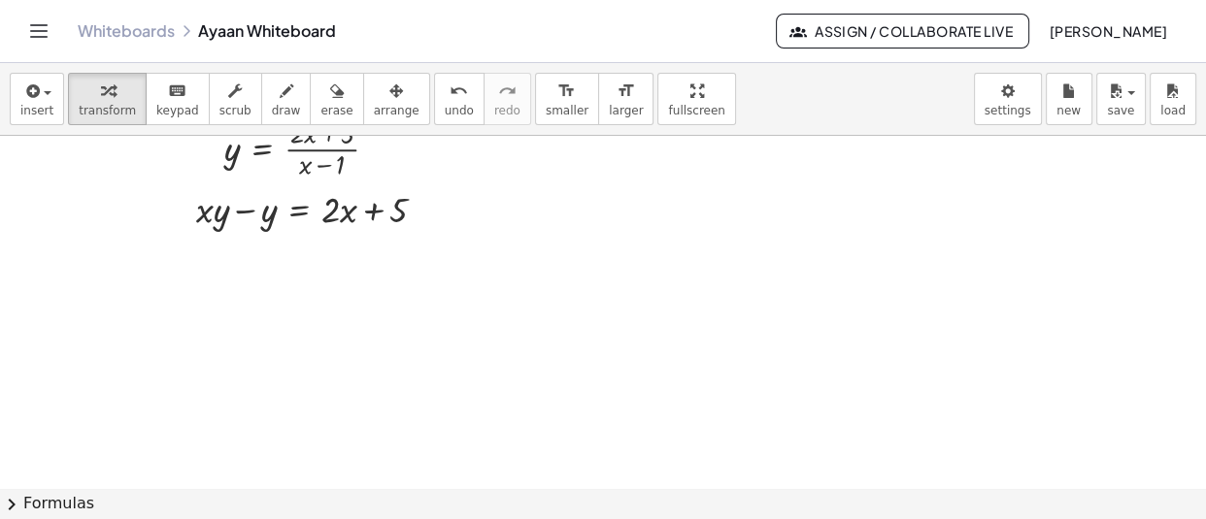
scroll to position [44096, 0]
drag, startPoint x: 291, startPoint y: 384, endPoint x: 173, endPoint y: 256, distance: 174.5
click at [173, 256] on div at bounding box center [180, 260] width 29 height 59
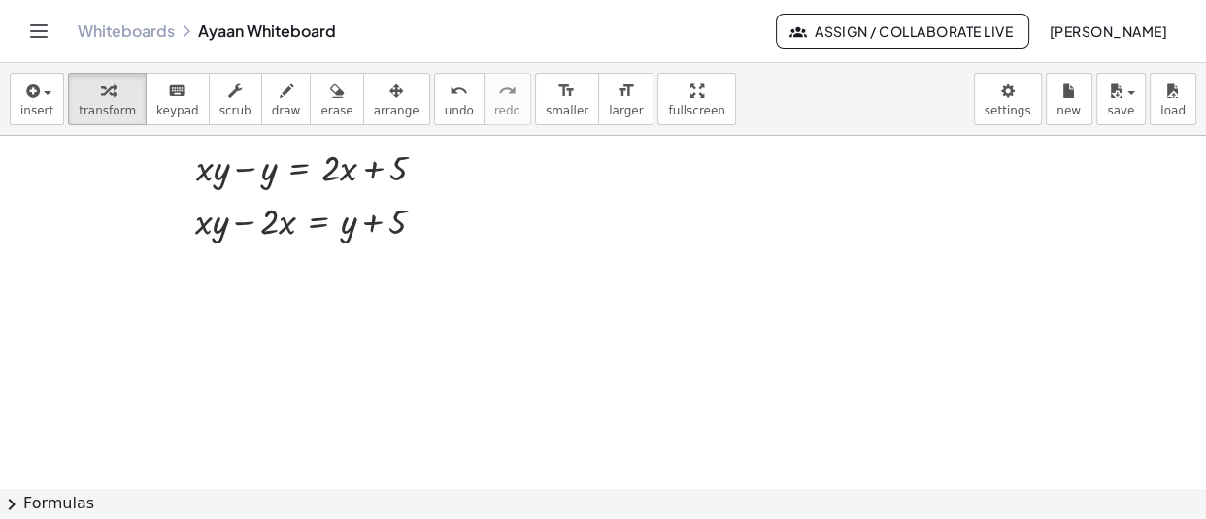
scroll to position [44156, 0]
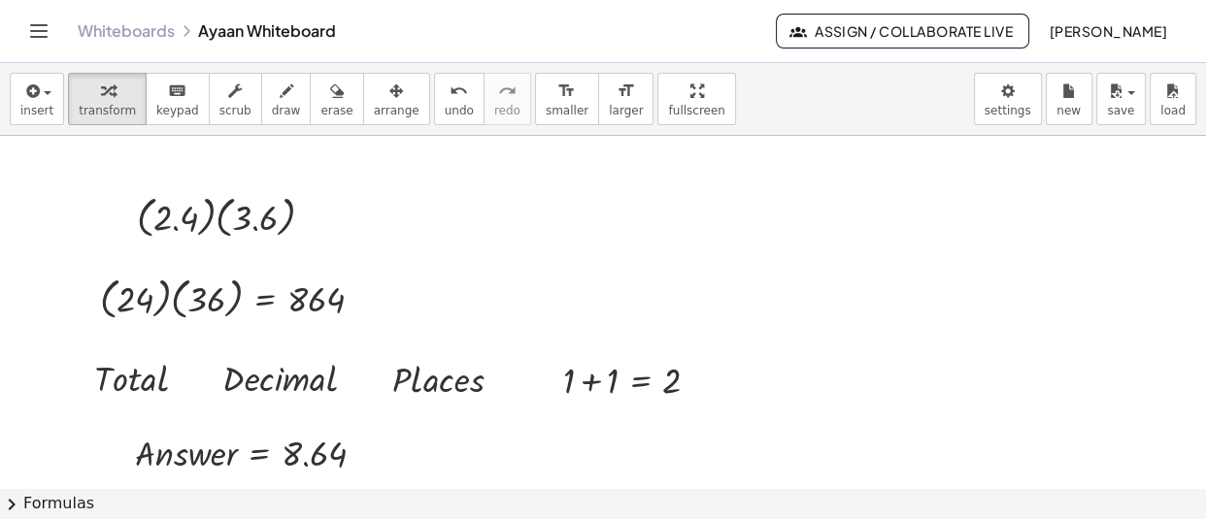
scroll to position [44156, 0]
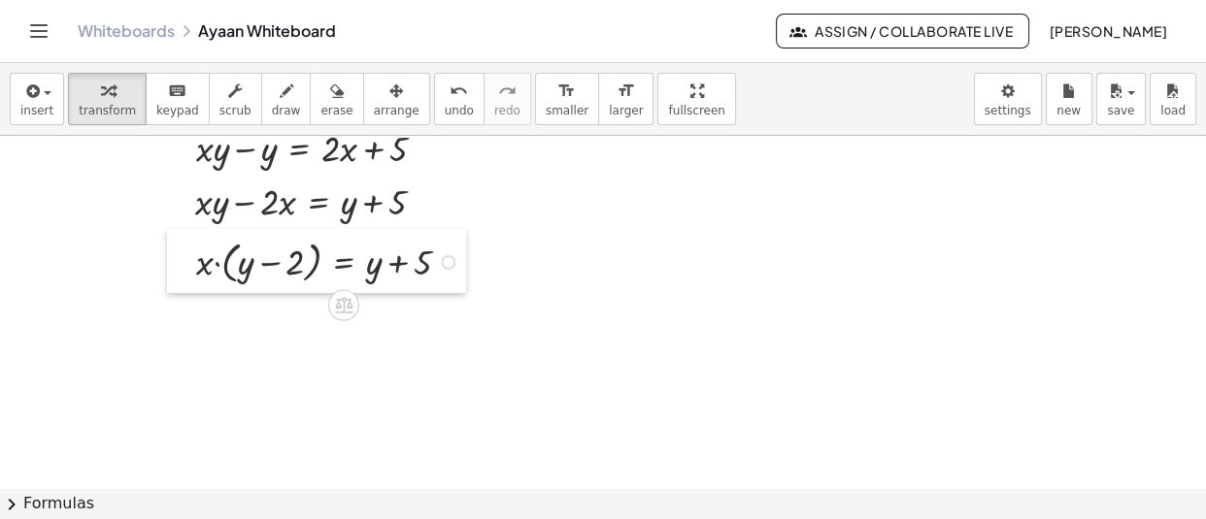
drag, startPoint x: 372, startPoint y: 449, endPoint x: 182, endPoint y: 269, distance: 262.3
click at [182, 269] on div at bounding box center [181, 261] width 29 height 64
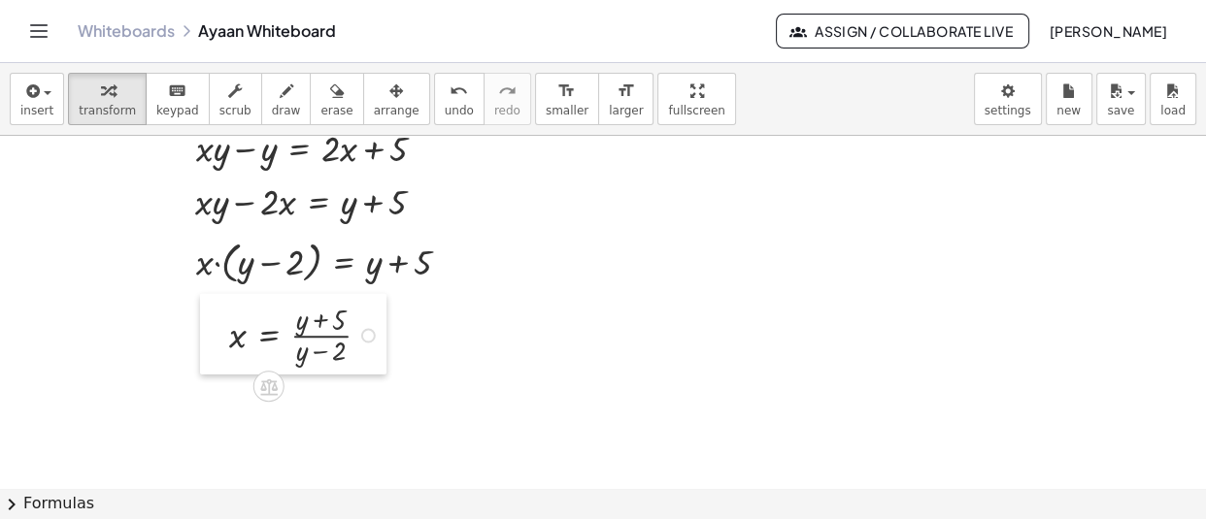
drag, startPoint x: 368, startPoint y: 472, endPoint x: 216, endPoint y: 351, distance: 193.5
click at [216, 351] on div at bounding box center [214, 334] width 29 height 81
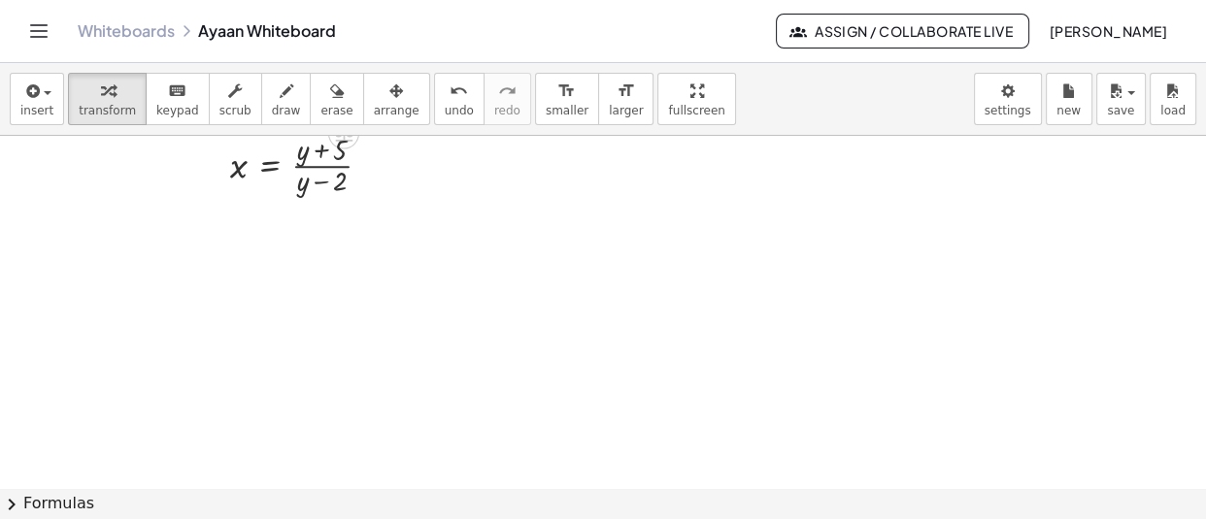
scroll to position [44330, 0]
drag, startPoint x: 216, startPoint y: 171, endPoint x: 214, endPoint y: 158, distance: 12.8
click at [214, 158] on div at bounding box center [215, 162] width 29 height 81
click at [28, 89] on icon "button" at bounding box center [30, 91] width 17 height 23
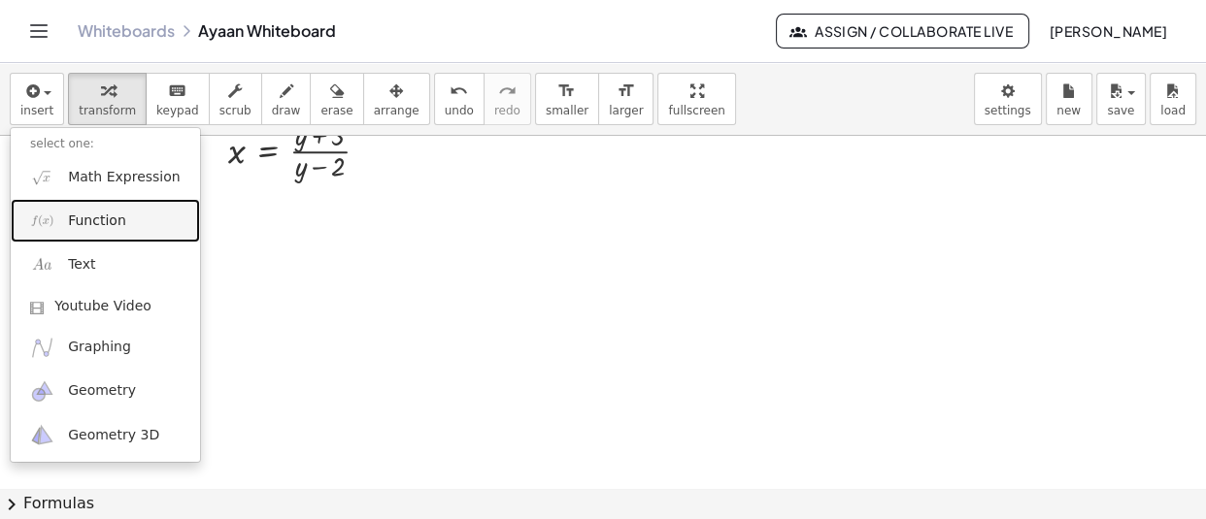
click at [123, 233] on link "Function" at bounding box center [105, 221] width 189 height 44
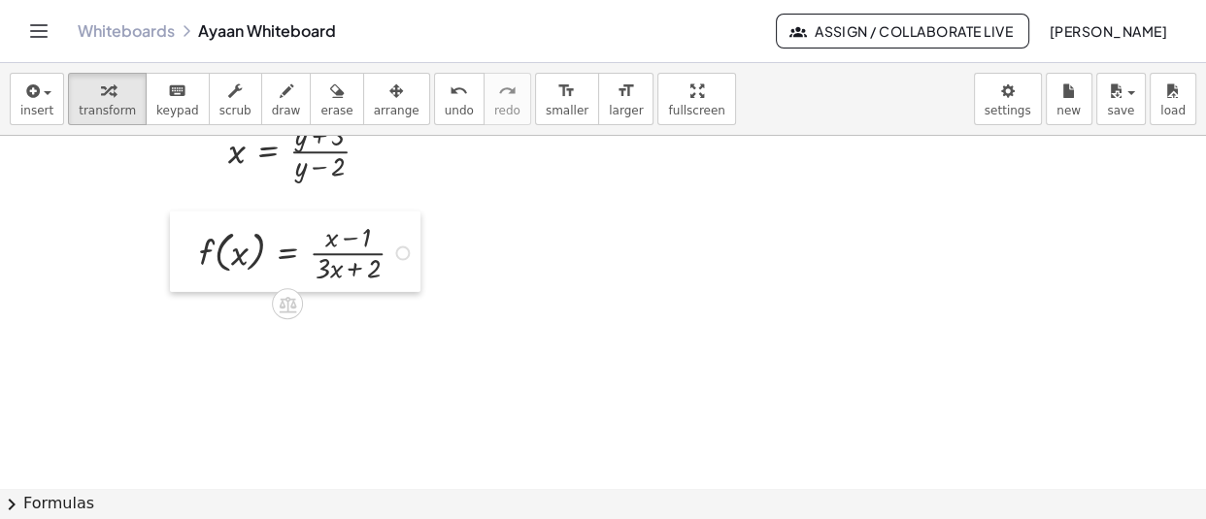
drag, startPoint x: 513, startPoint y: 225, endPoint x: 165, endPoint y: 253, distance: 348.7
click at [170, 253] on div at bounding box center [184, 252] width 29 height 81
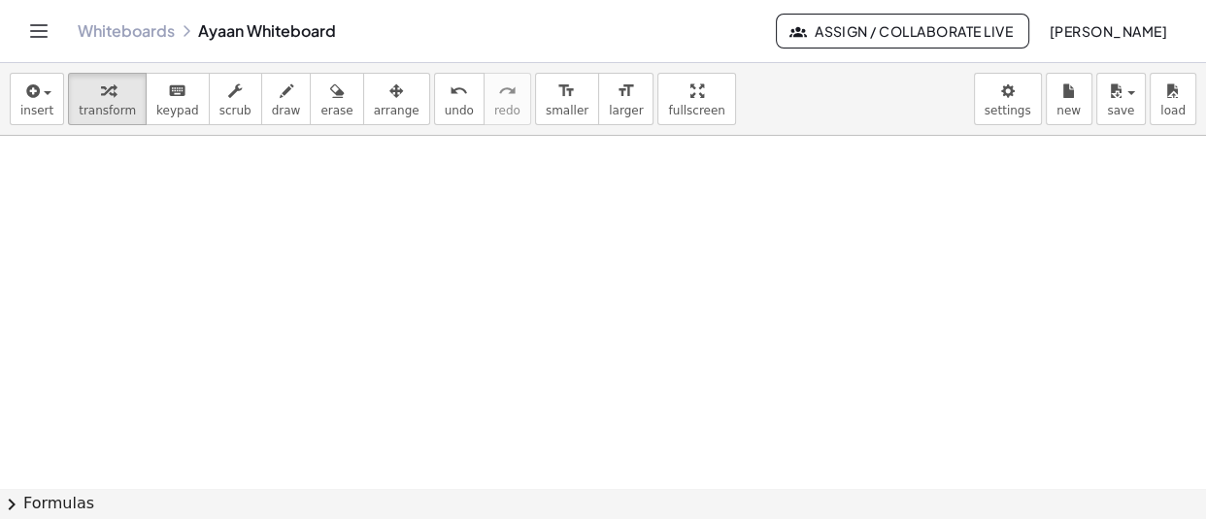
scroll to position [44513, 0]
click at [24, 97] on icon "button" at bounding box center [30, 91] width 17 height 23
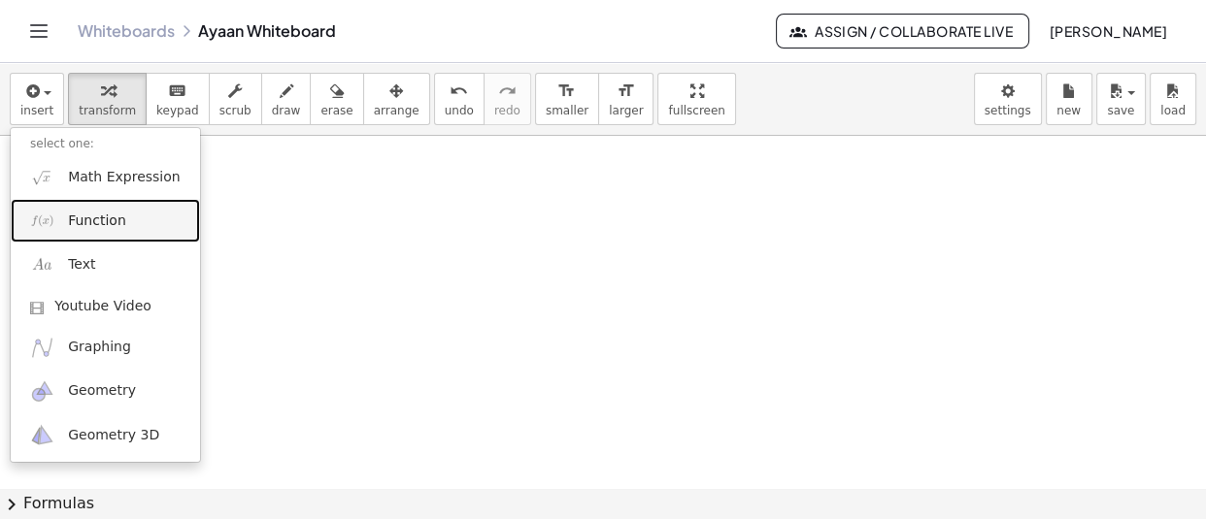
click at [146, 211] on link "Function" at bounding box center [105, 221] width 189 height 44
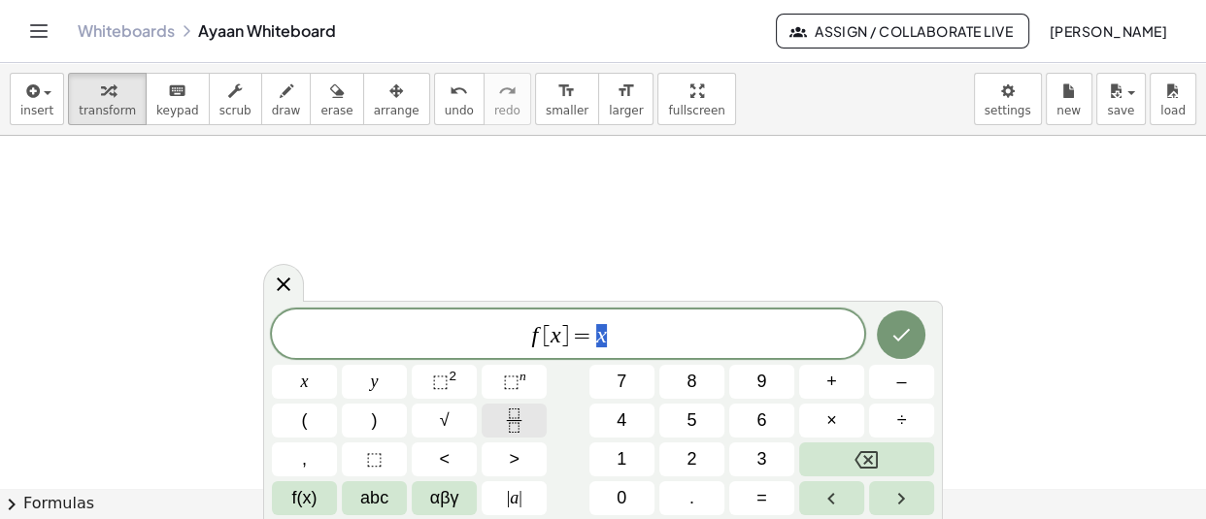
click at [492, 428] on button "Fraction" at bounding box center [514, 421] width 65 height 34
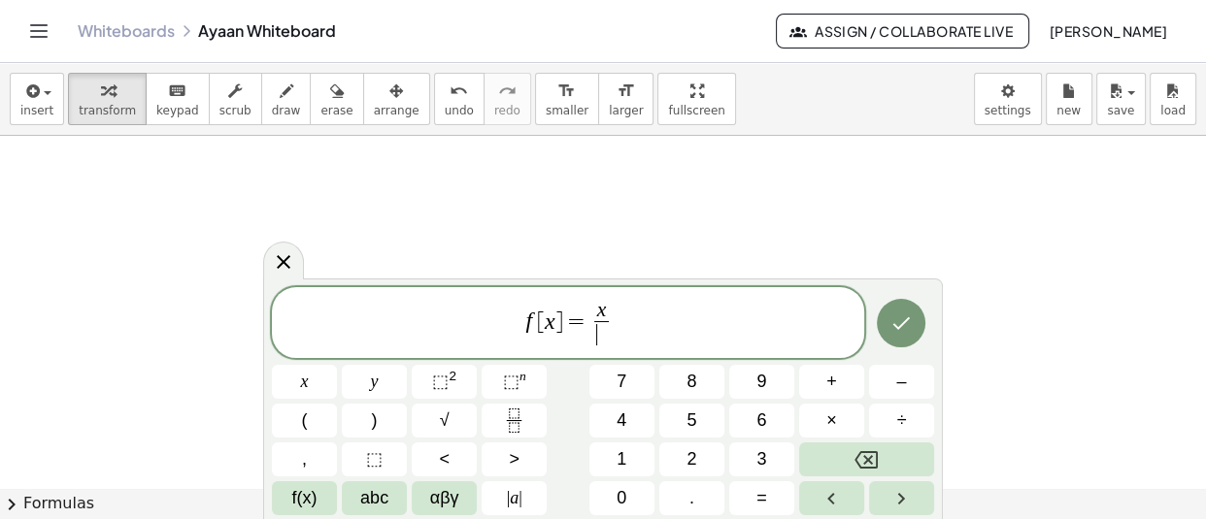
scroll to position [44484, 0]
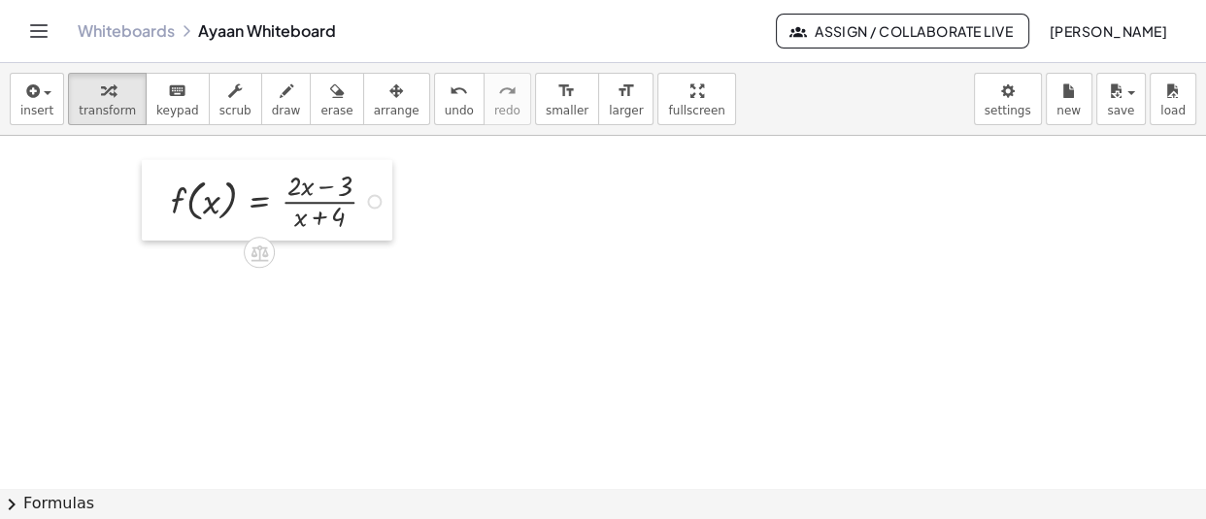
drag, startPoint x: 133, startPoint y: 217, endPoint x: 177, endPoint y: 200, distance: 47.0
click at [171, 200] on div at bounding box center [156, 200] width 29 height 81
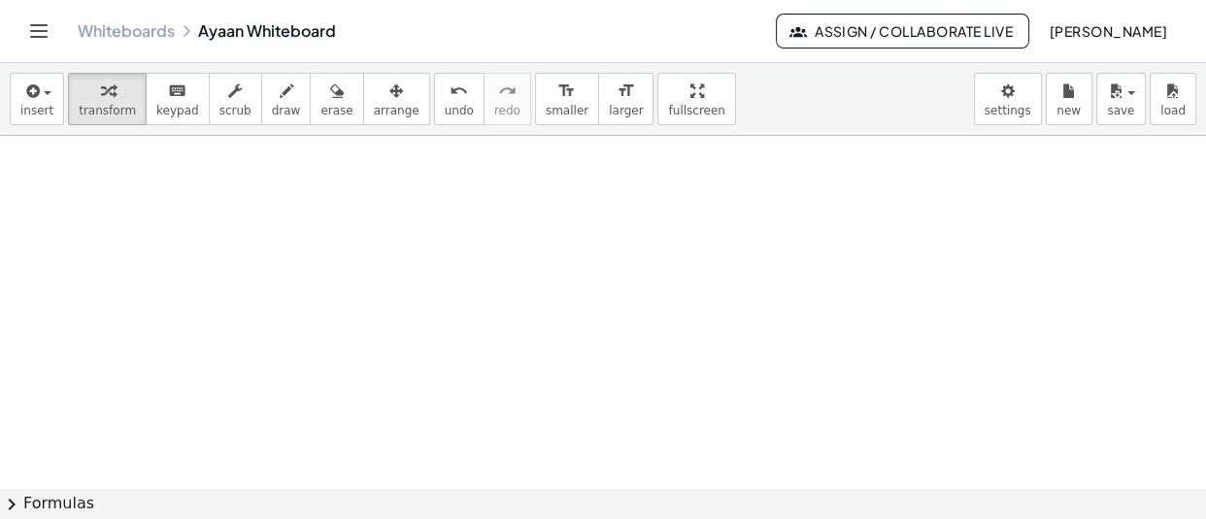
scroll to position [44597, 0]
click at [29, 100] on icon "button" at bounding box center [30, 91] width 17 height 23
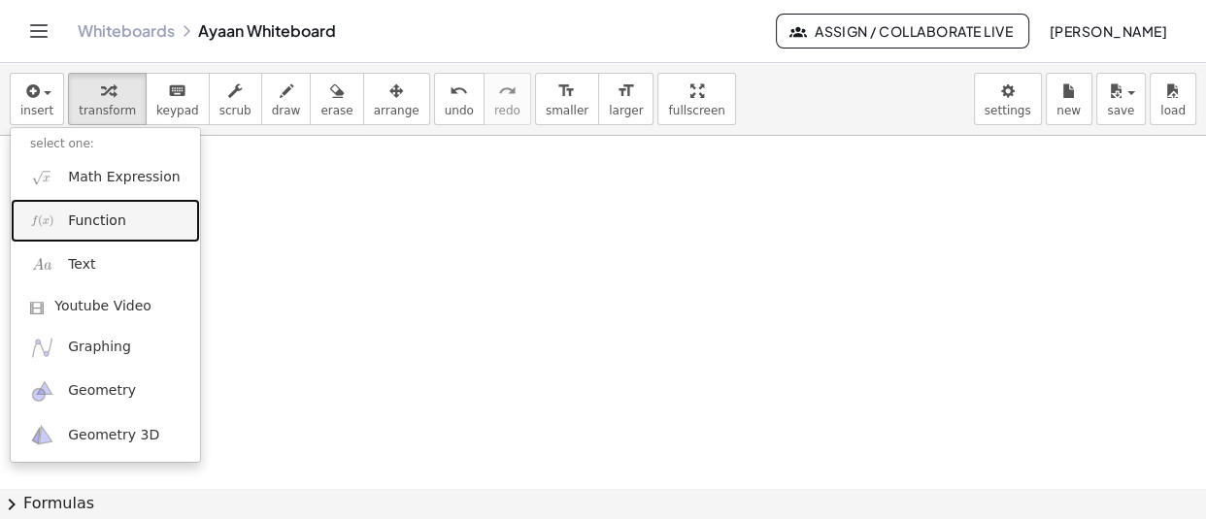
click at [108, 222] on span "Function" at bounding box center [97, 221] width 58 height 19
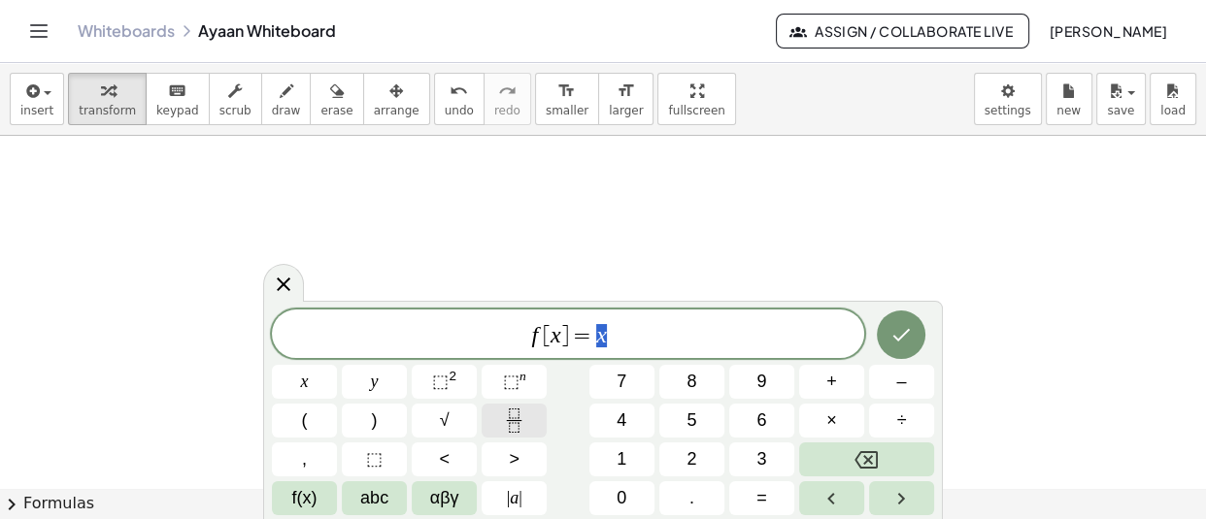
click at [512, 431] on icon "Fraction" at bounding box center [514, 421] width 24 height 24
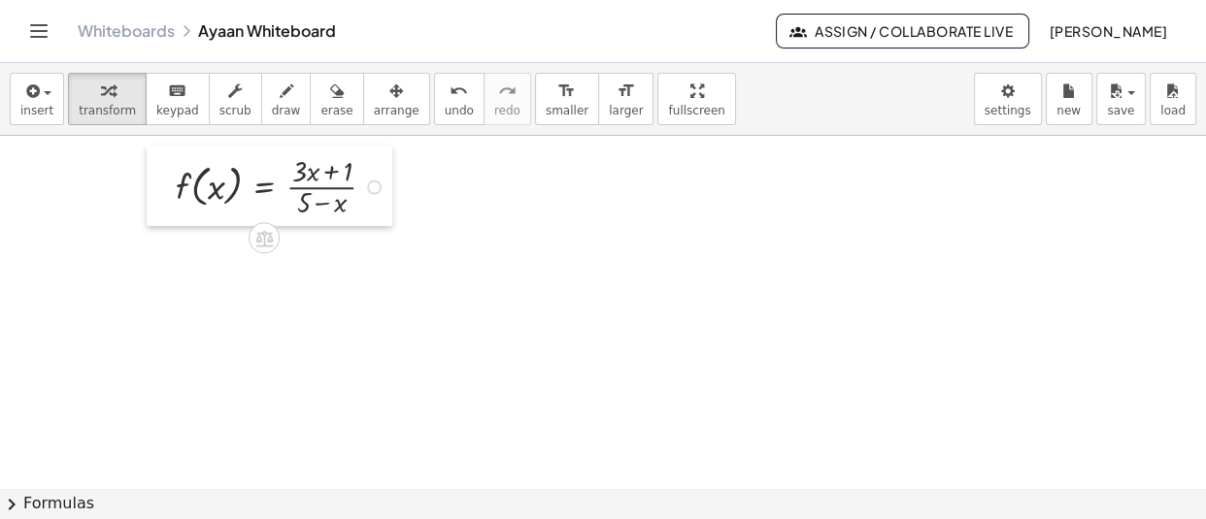
drag, startPoint x: 132, startPoint y: 206, endPoint x: 161, endPoint y: 180, distance: 39.2
click at [161, 180] on div at bounding box center [161, 186] width 29 height 81
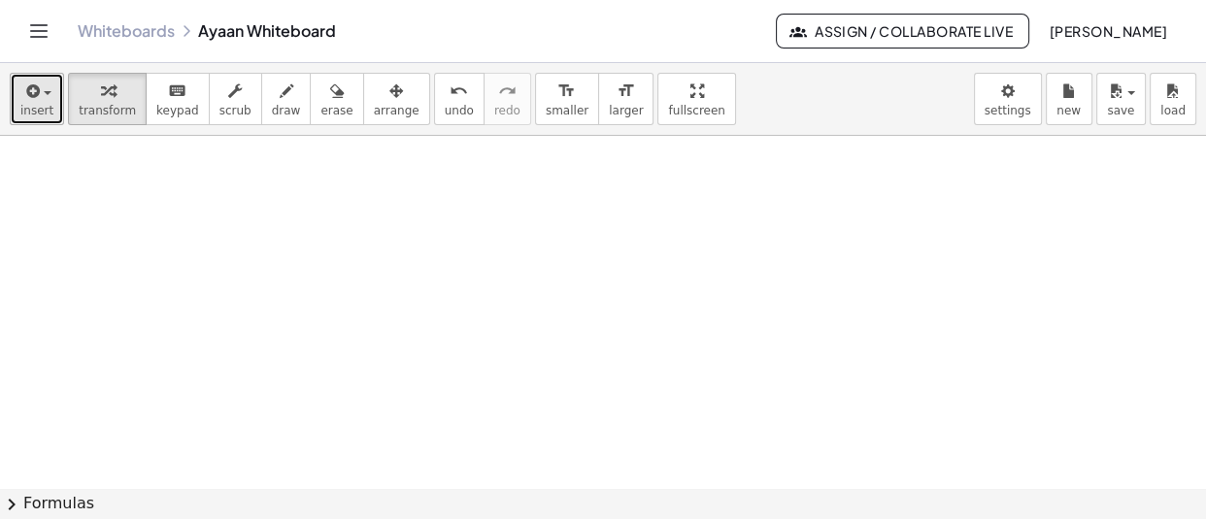
click at [31, 82] on icon "button" at bounding box center [30, 91] width 17 height 23
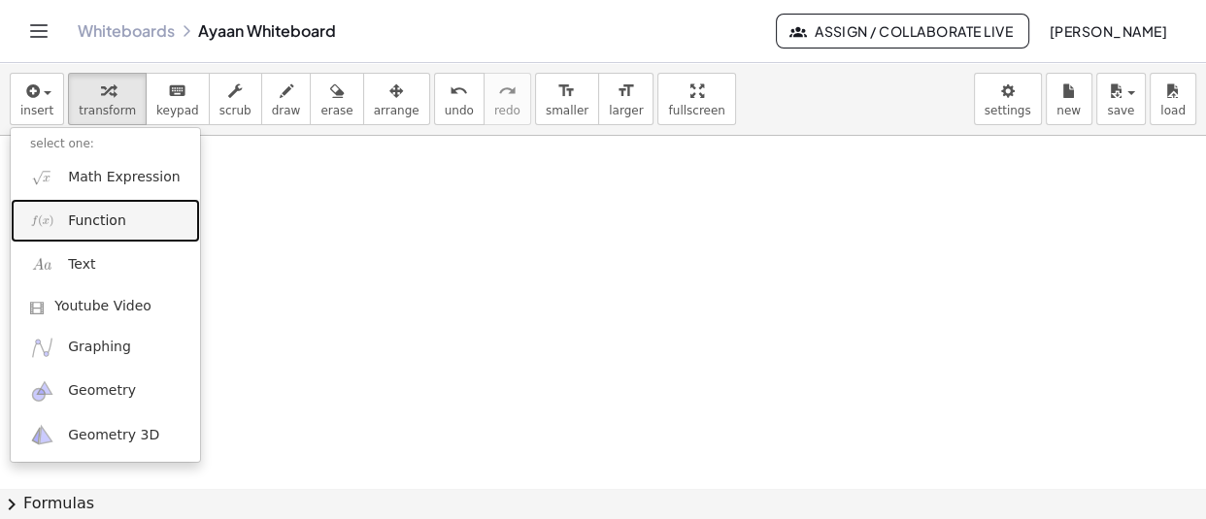
click at [136, 208] on link "Function" at bounding box center [105, 221] width 189 height 44
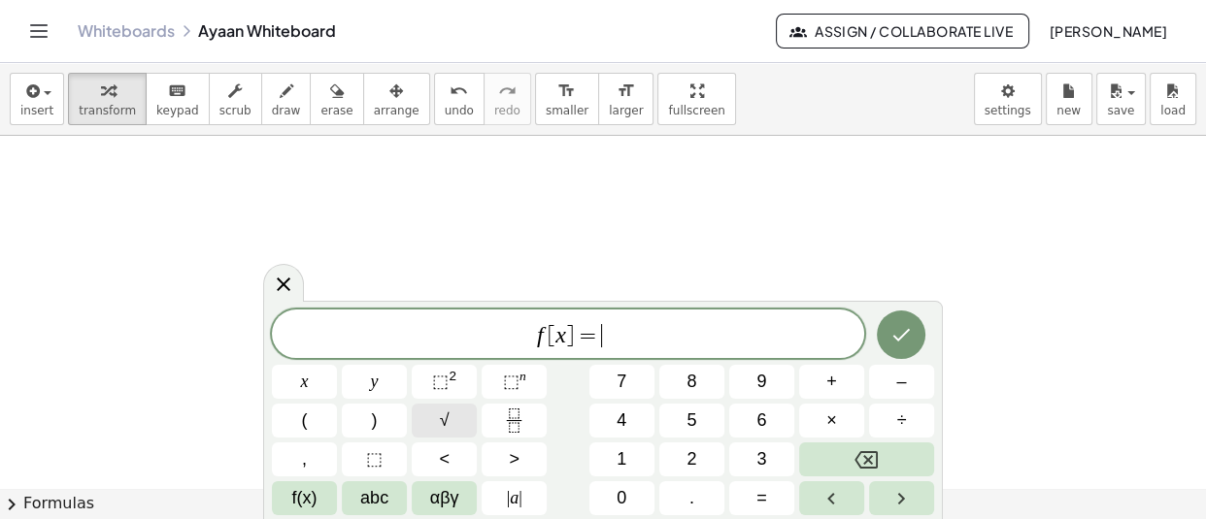
click at [444, 426] on span "√" at bounding box center [445, 421] width 10 height 26
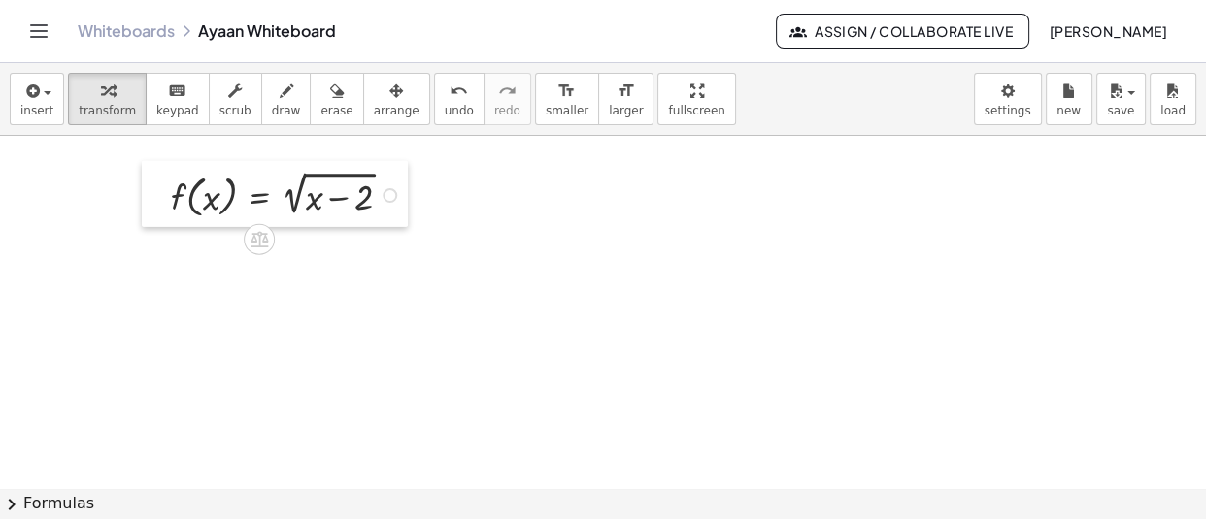
drag, startPoint x: 124, startPoint y: 216, endPoint x: 148, endPoint y: 208, distance: 24.9
click at [148, 208] on div at bounding box center [156, 194] width 29 height 66
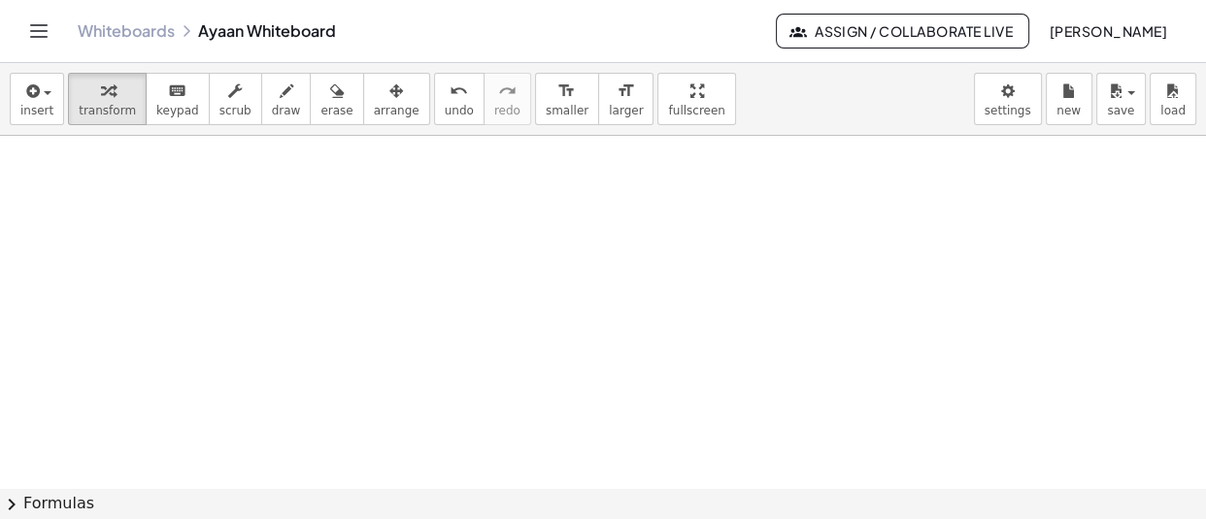
scroll to position [44799, 0]
click at [10, 112] on button "insert" at bounding box center [37, 99] width 54 height 52
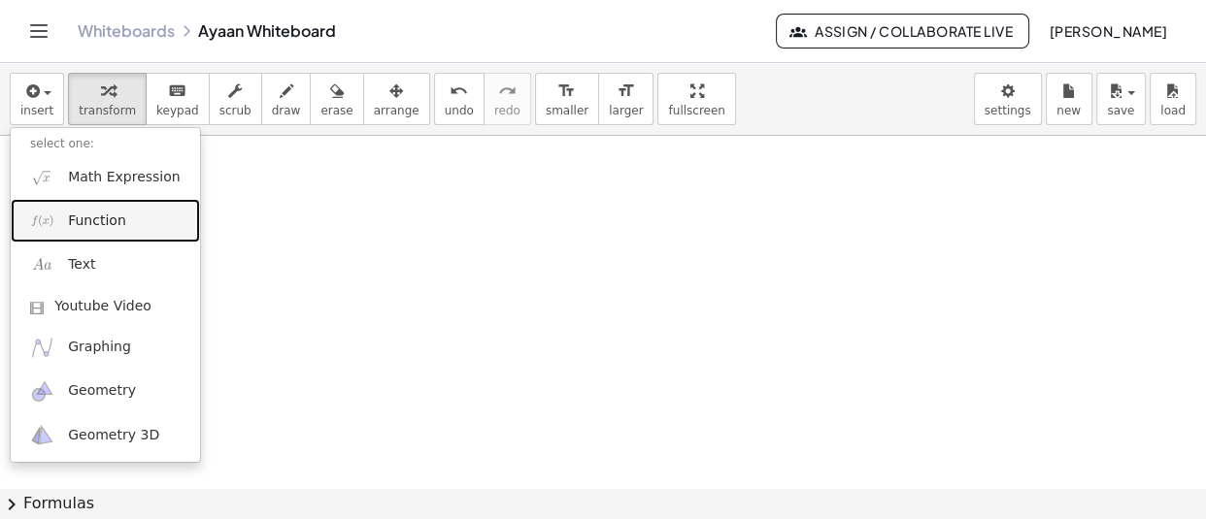
click at [98, 201] on link "Function" at bounding box center [105, 221] width 189 height 44
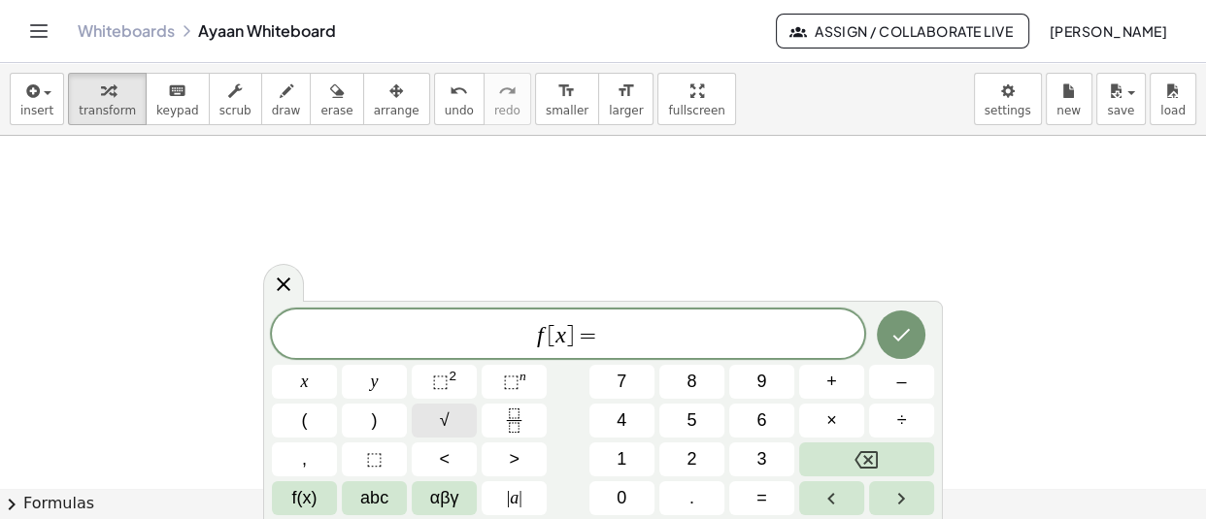
click at [444, 426] on span "√" at bounding box center [445, 421] width 10 height 26
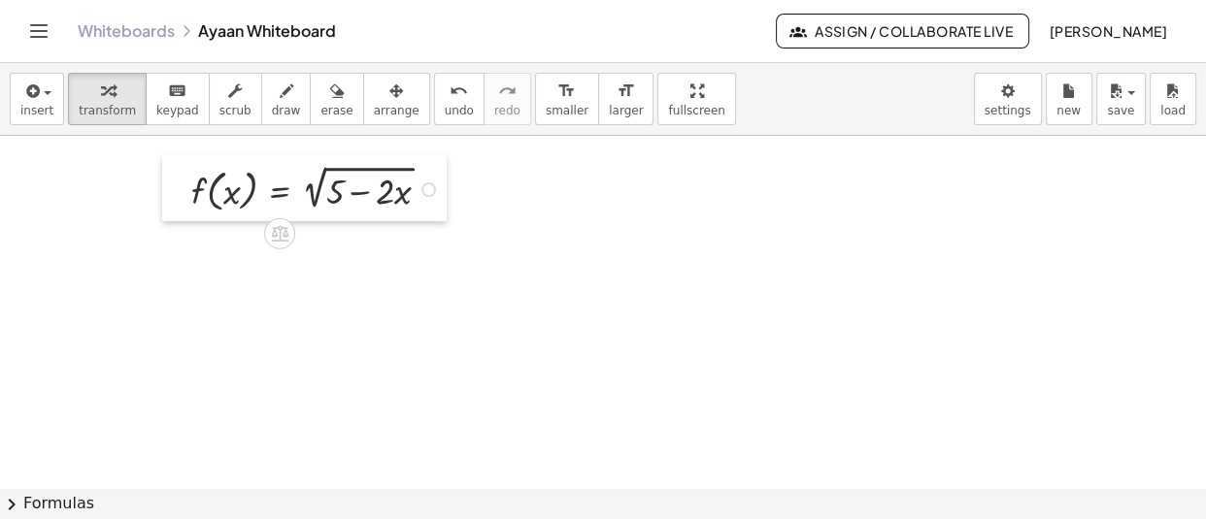
drag, startPoint x: 545, startPoint y: 215, endPoint x: 178, endPoint y: 200, distance: 367.2
click at [178, 200] on div at bounding box center [176, 188] width 29 height 66
click at [43, 99] on div "button" at bounding box center [36, 90] width 33 height 23
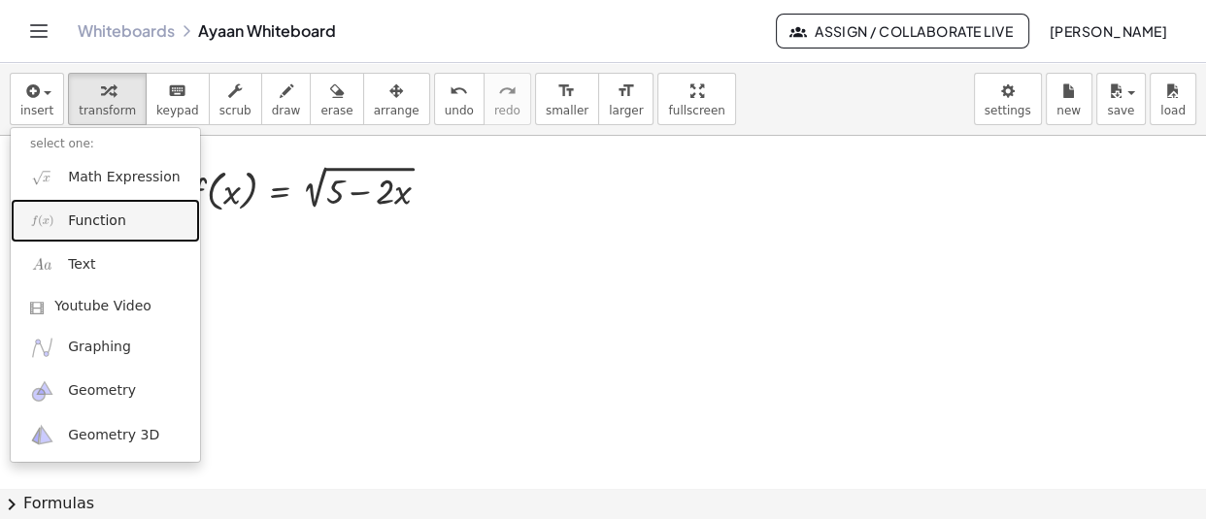
click at [89, 227] on span "Function" at bounding box center [97, 221] width 58 height 19
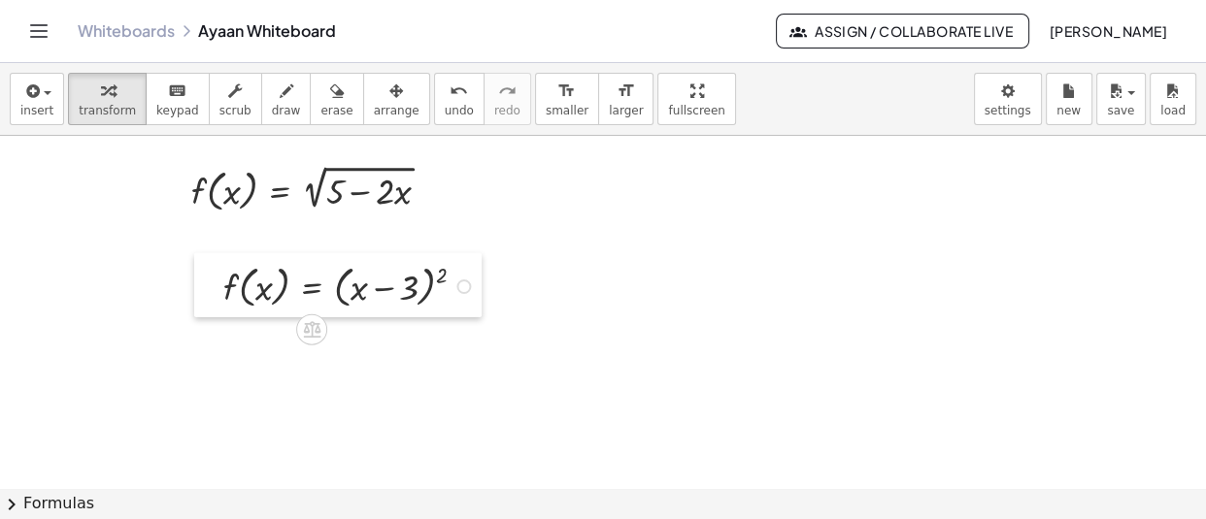
drag, startPoint x: 594, startPoint y: 209, endPoint x: 190, endPoint y: 282, distance: 410.5
click at [194, 282] on div at bounding box center [208, 285] width 29 height 64
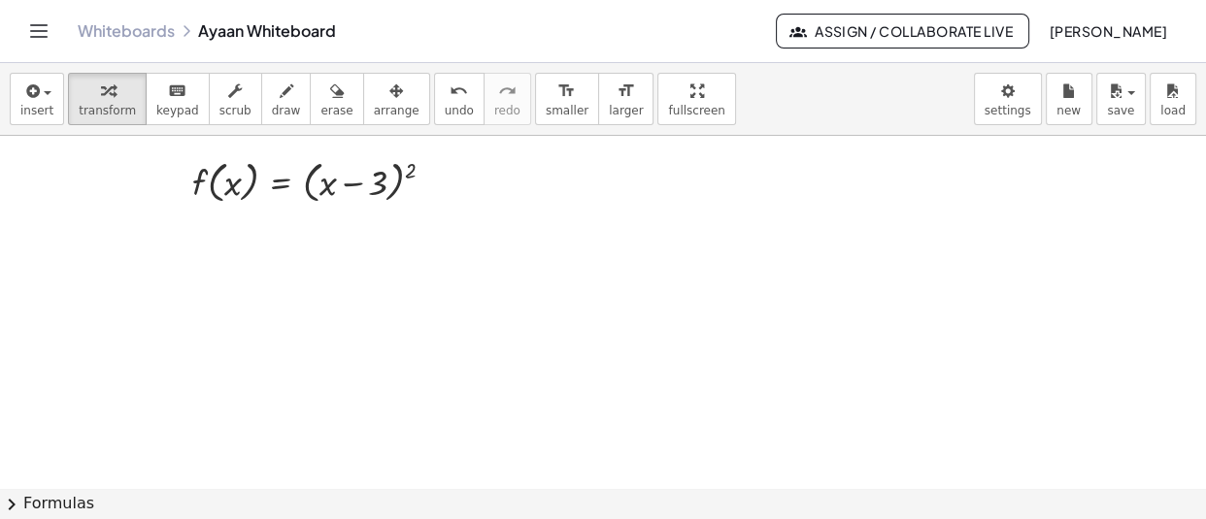
scroll to position [44895, 0]
click at [38, 93] on icon "button" at bounding box center [30, 91] width 17 height 23
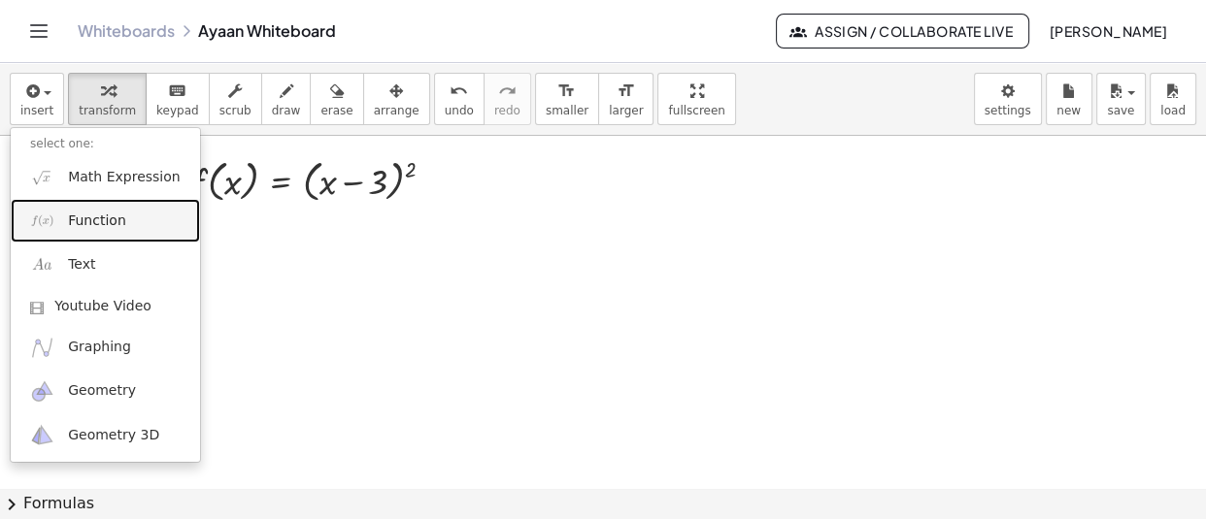
click at [51, 210] on img at bounding box center [42, 221] width 24 height 24
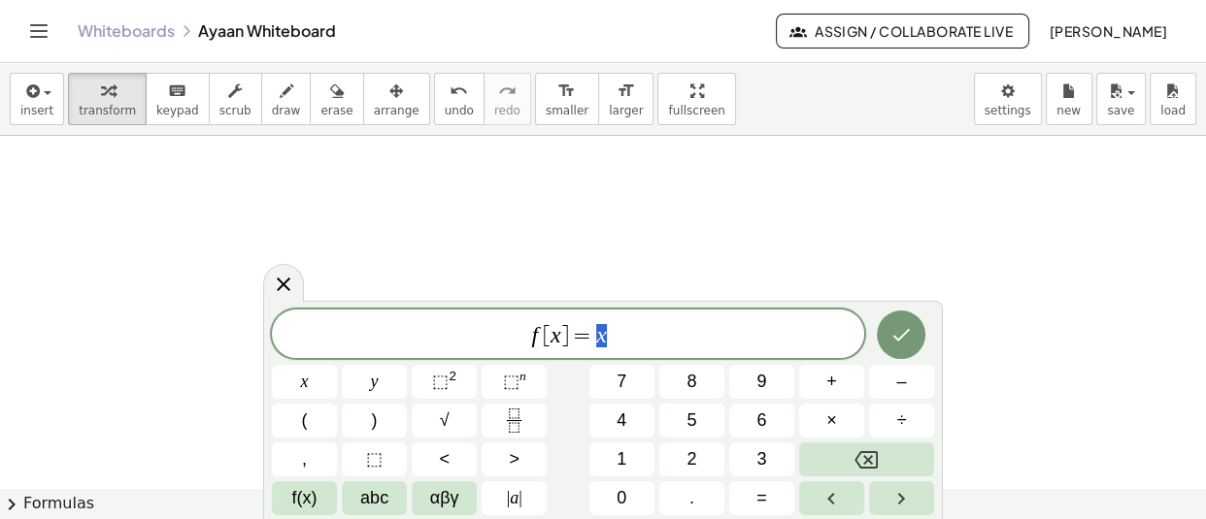
scroll to position [44963, 0]
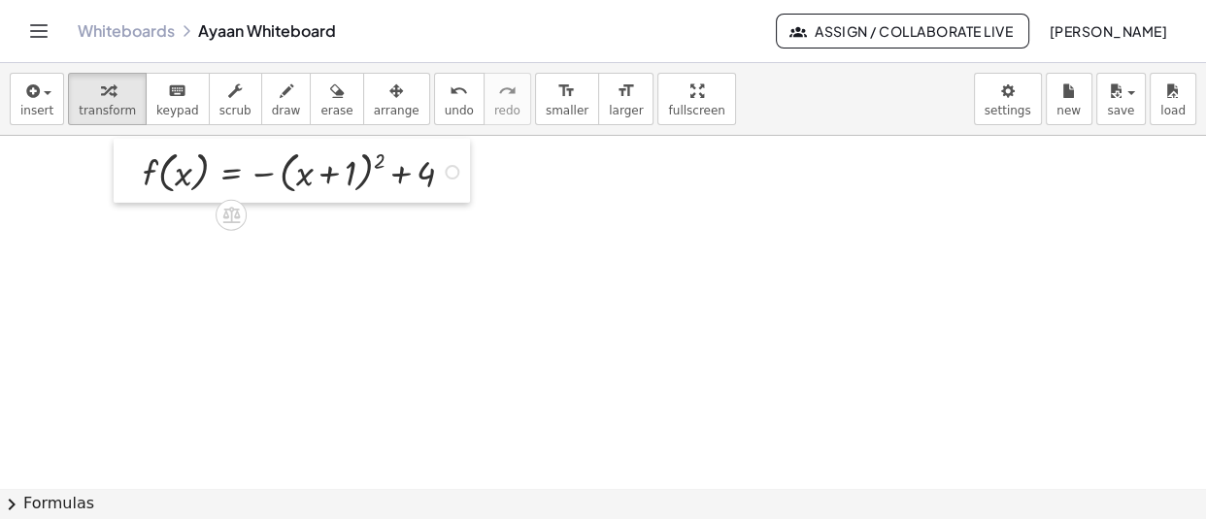
drag, startPoint x: 593, startPoint y: 221, endPoint x: 134, endPoint y: 190, distance: 460.2
click at [134, 190] on div at bounding box center [128, 171] width 29 height 64
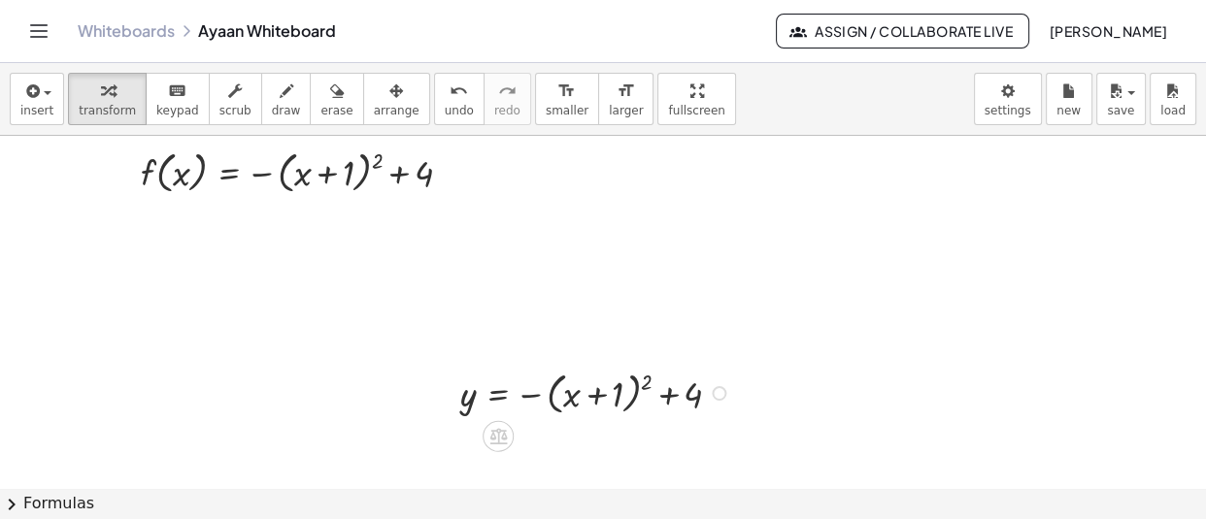
drag, startPoint x: 429, startPoint y: 392, endPoint x: 442, endPoint y: 398, distance: 13.9
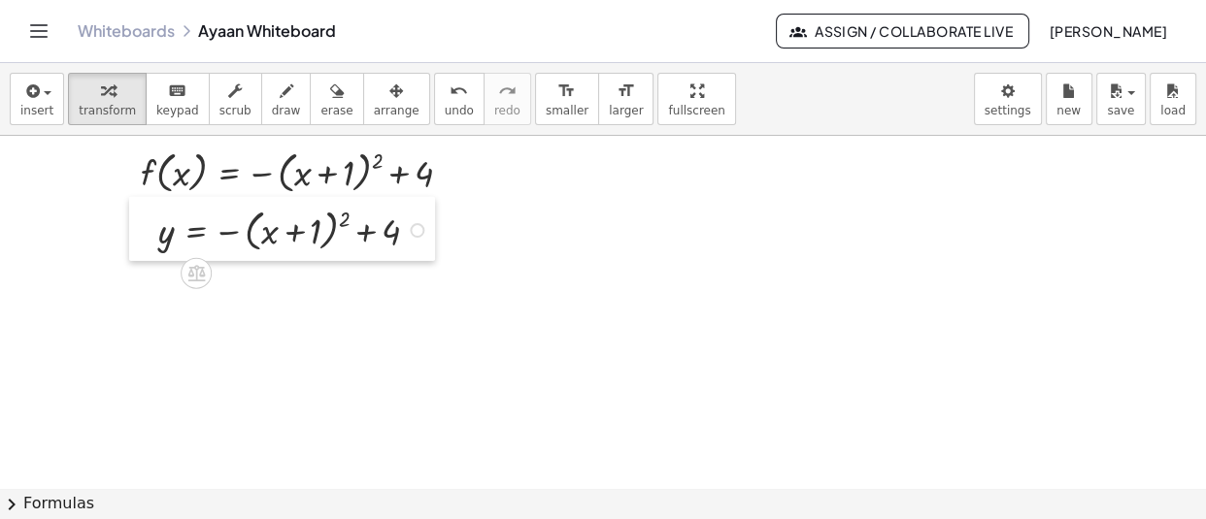
drag, startPoint x: 442, startPoint y: 398, endPoint x: 140, endPoint y: 235, distance: 343.1
click at [140, 235] on div at bounding box center [143, 229] width 29 height 64
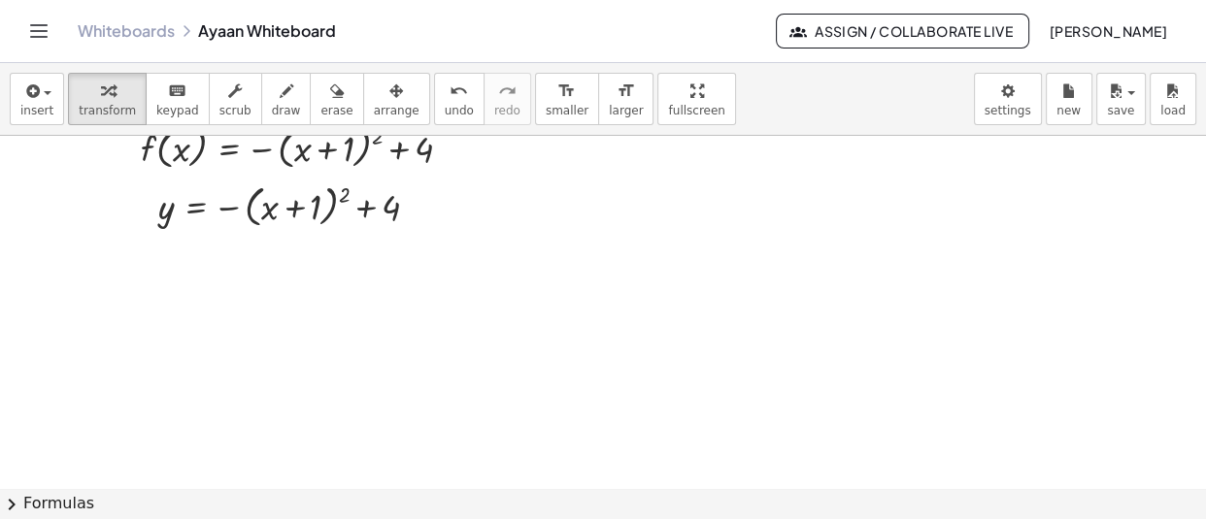
scroll to position [44977, 0]
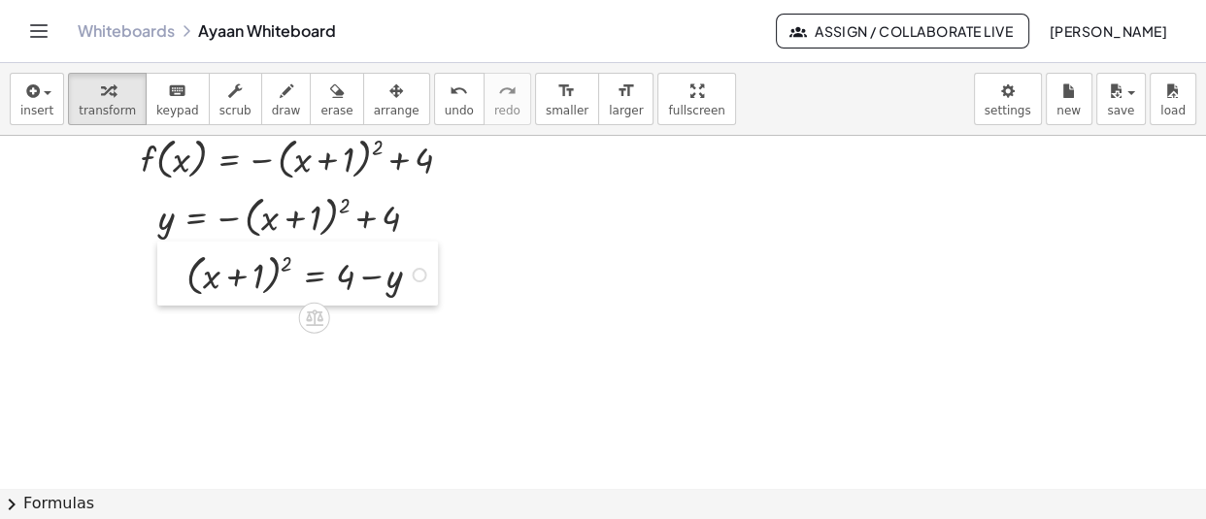
drag, startPoint x: 458, startPoint y: 406, endPoint x: 175, endPoint y: 272, distance: 313.5
click at [175, 272] on div at bounding box center [171, 274] width 29 height 64
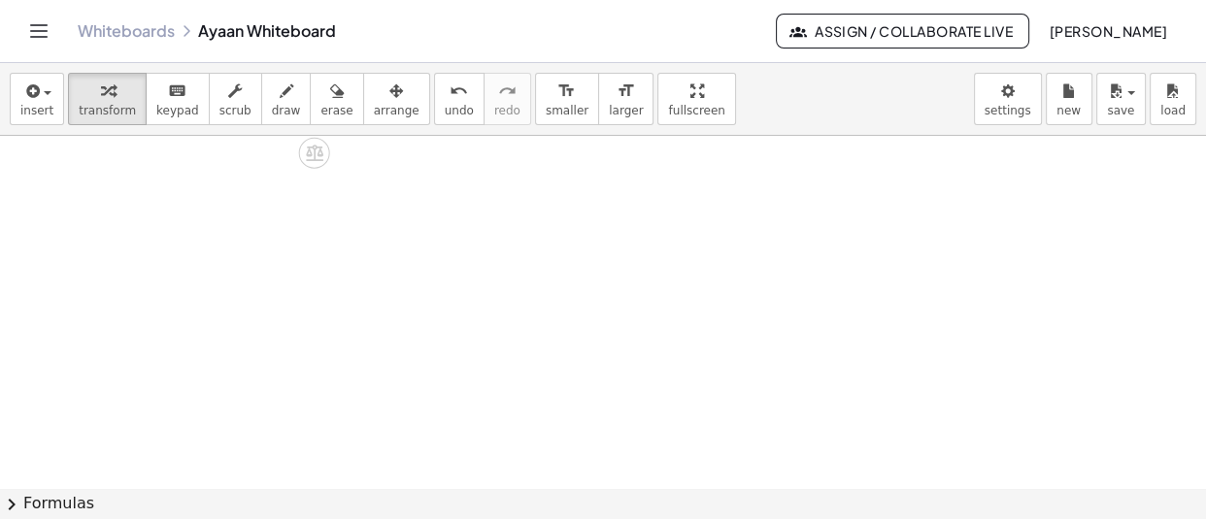
scroll to position [45152, 0]
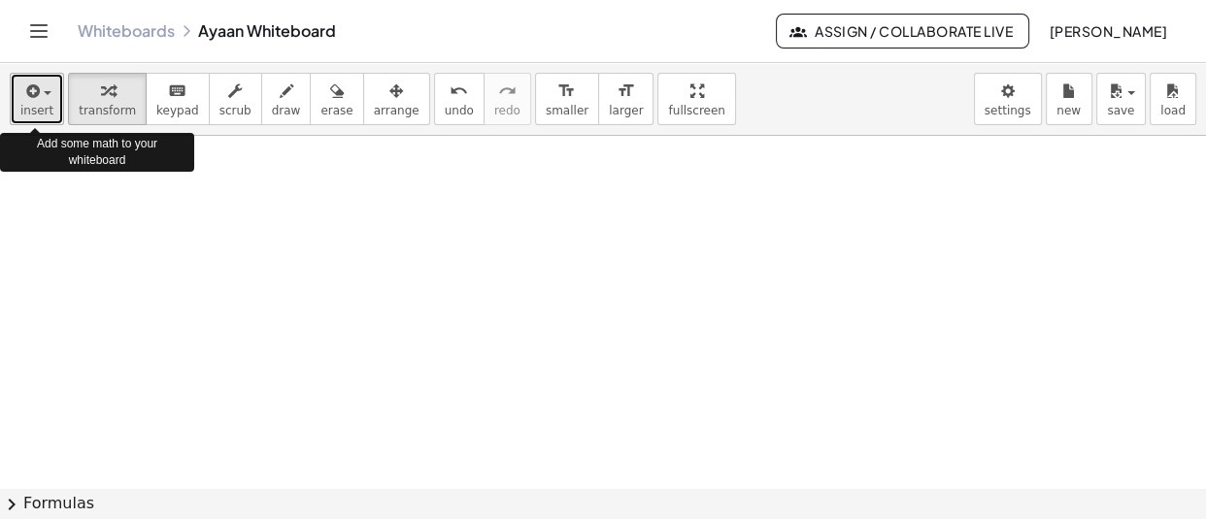
click at [45, 99] on div "button" at bounding box center [36, 90] width 33 height 23
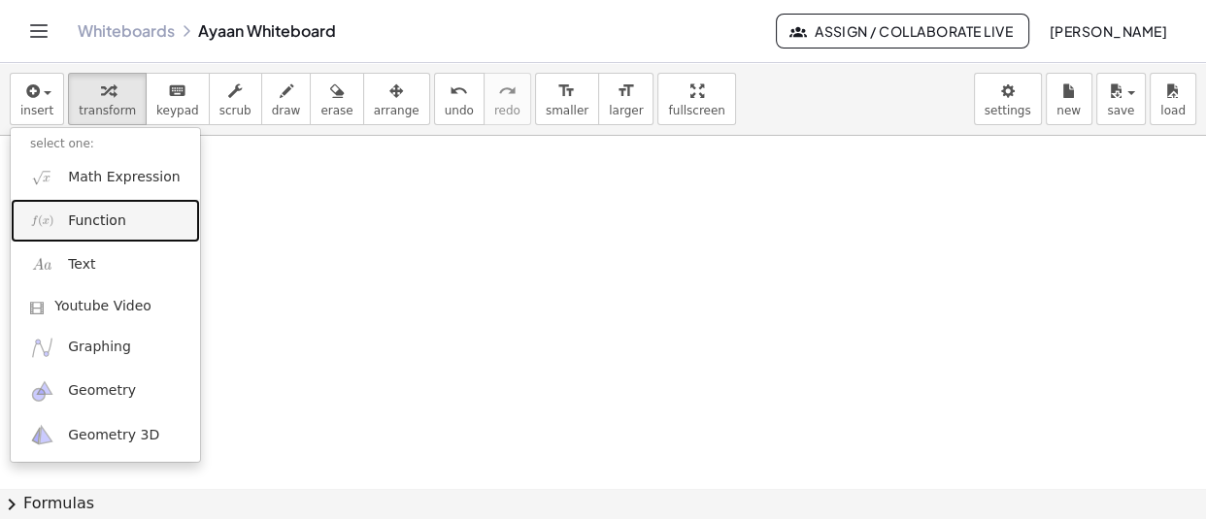
click at [91, 223] on span "Function" at bounding box center [97, 221] width 58 height 19
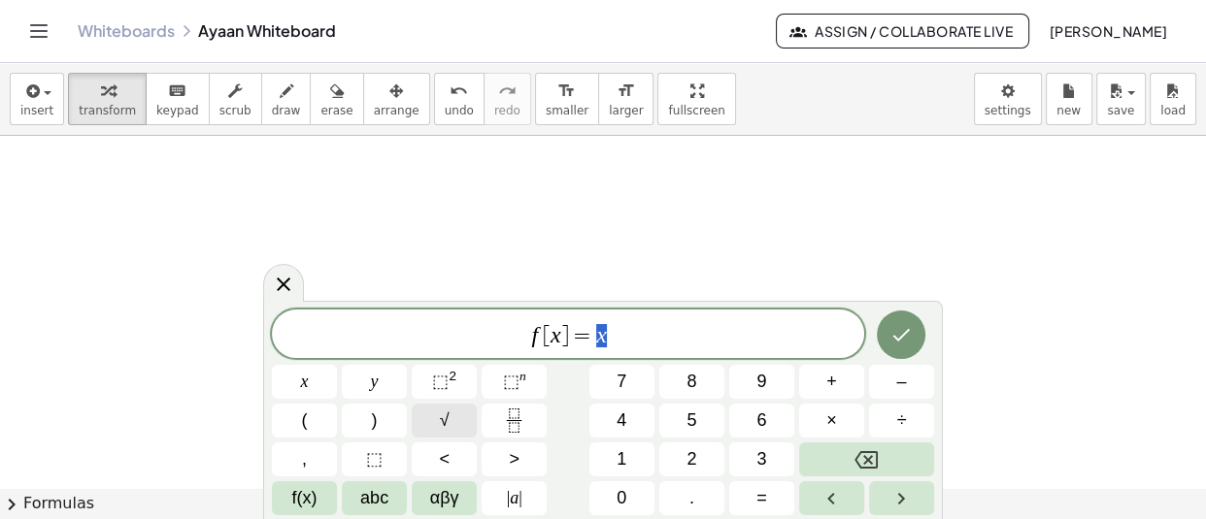
click at [455, 416] on button "√" at bounding box center [444, 421] width 65 height 34
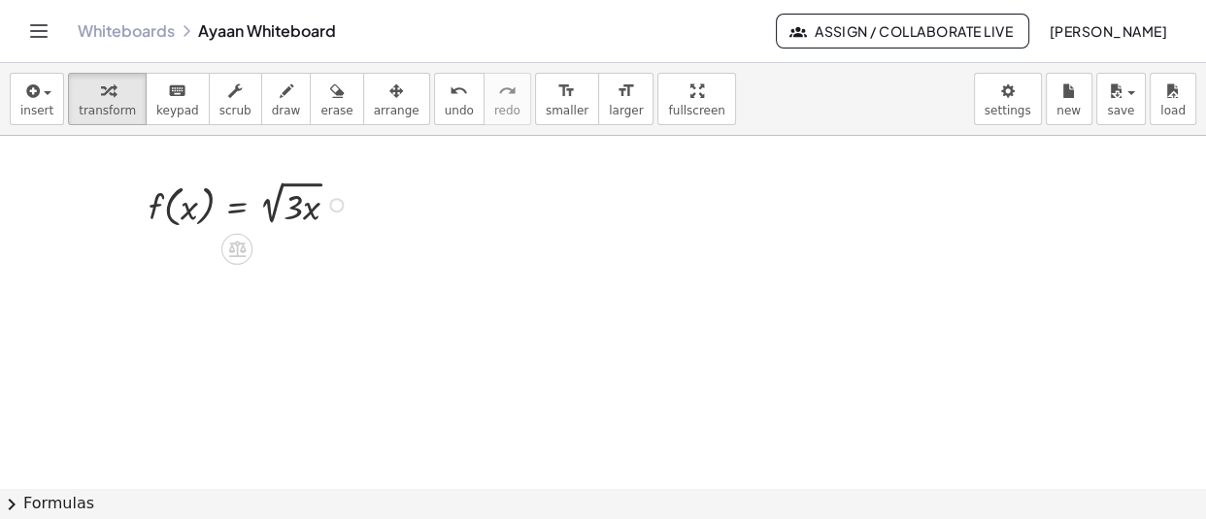
click at [340, 202] on div at bounding box center [336, 205] width 15 height 15
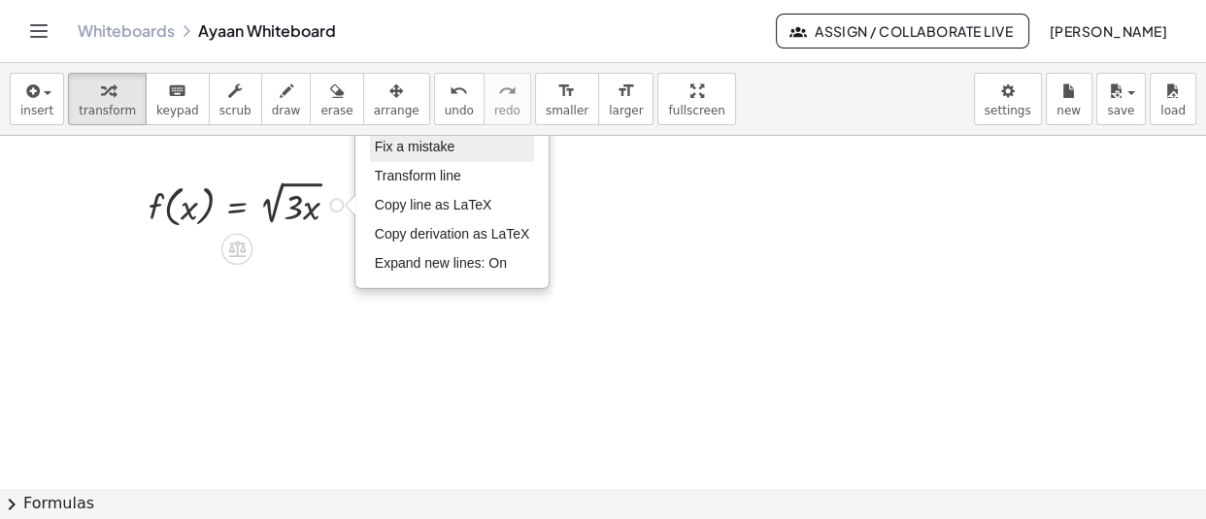
click at [471, 149] on li "Fix a mistake" at bounding box center [452, 147] width 165 height 29
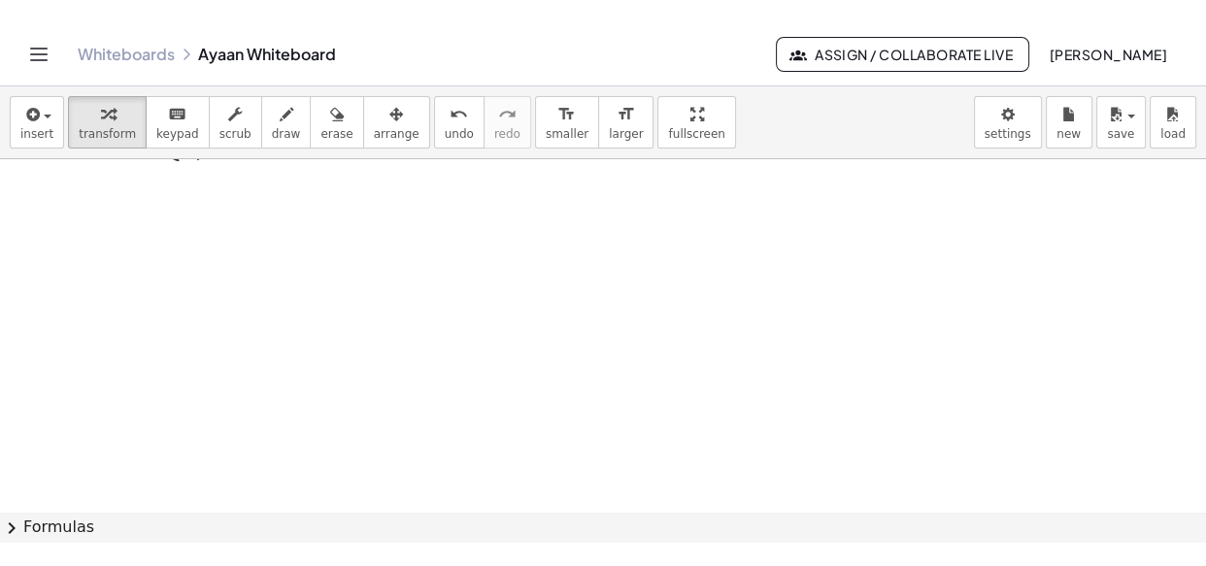
scroll to position [45242, 0]
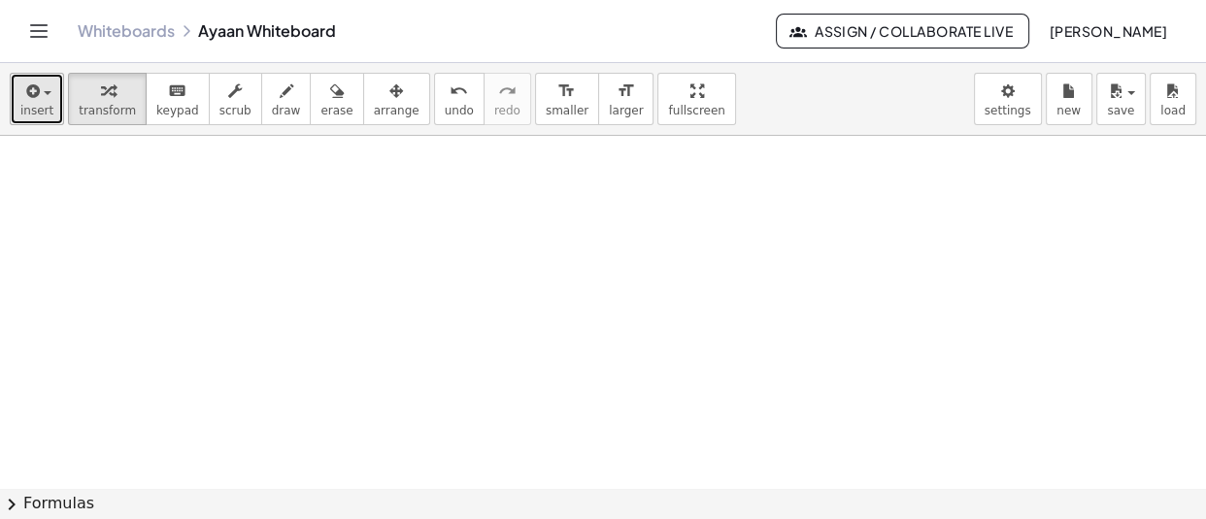
click at [34, 94] on icon "button" at bounding box center [30, 91] width 17 height 23
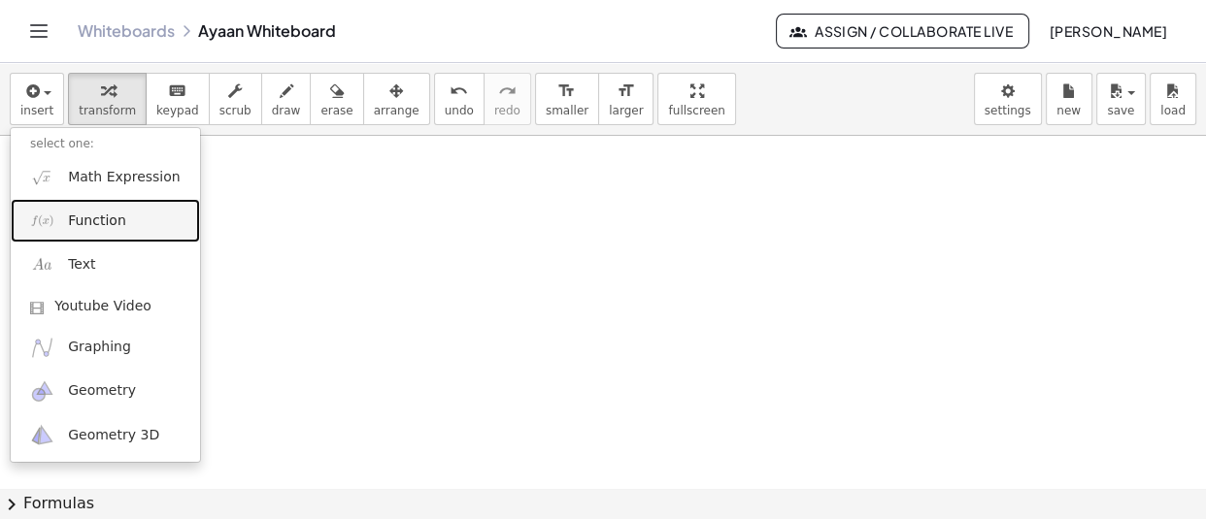
click at [90, 209] on link "Function" at bounding box center [105, 221] width 189 height 44
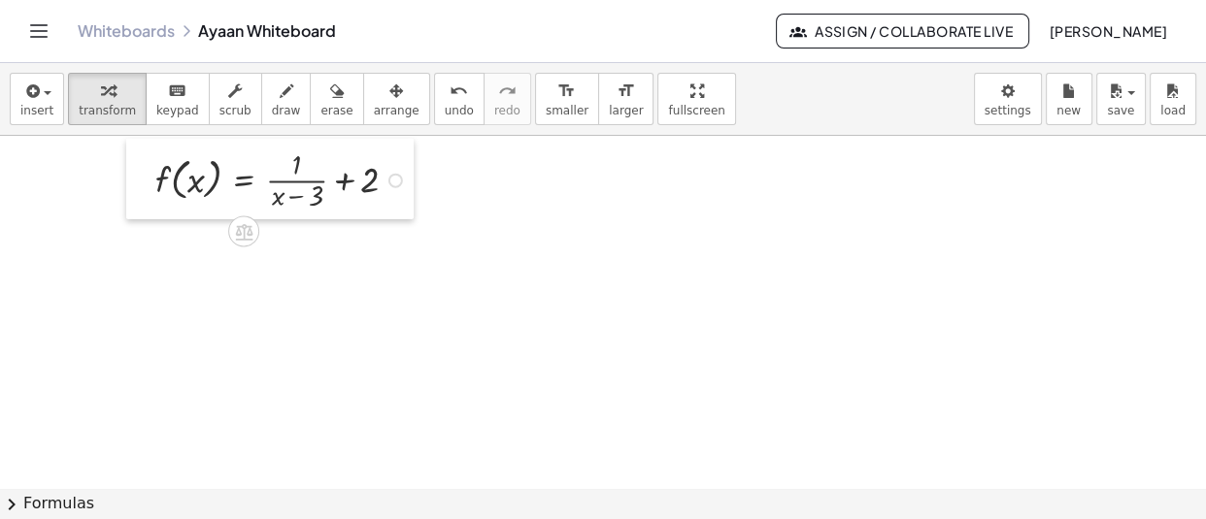
drag, startPoint x: 591, startPoint y: 212, endPoint x: 142, endPoint y: 178, distance: 450.7
click at [142, 178] on div at bounding box center [140, 179] width 29 height 81
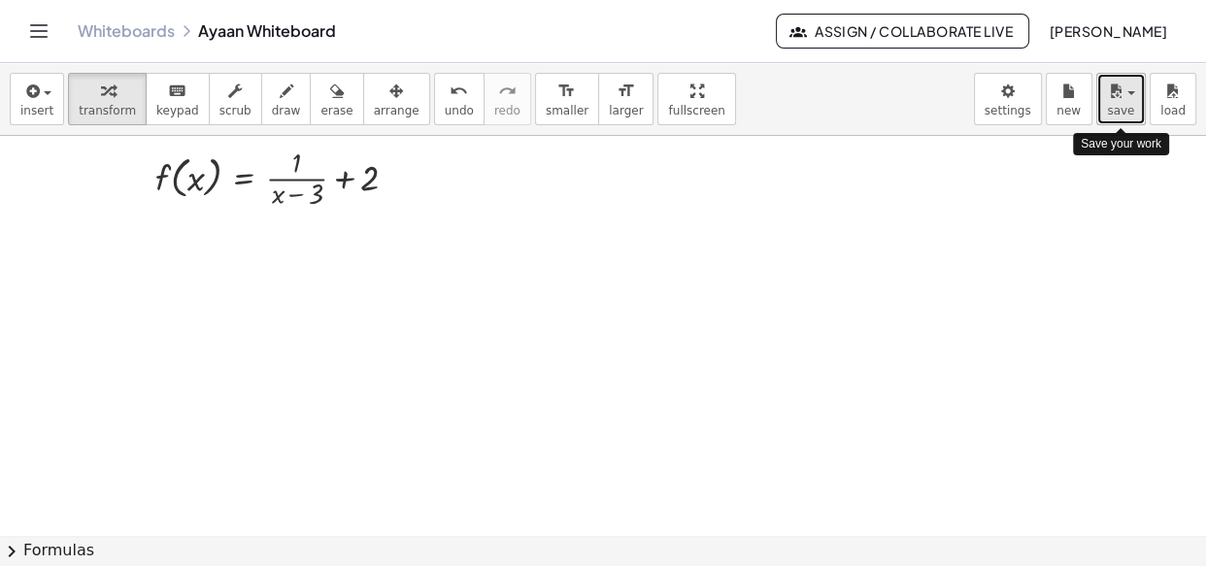
click at [1111, 87] on icon "button" at bounding box center [1115, 91] width 17 height 23
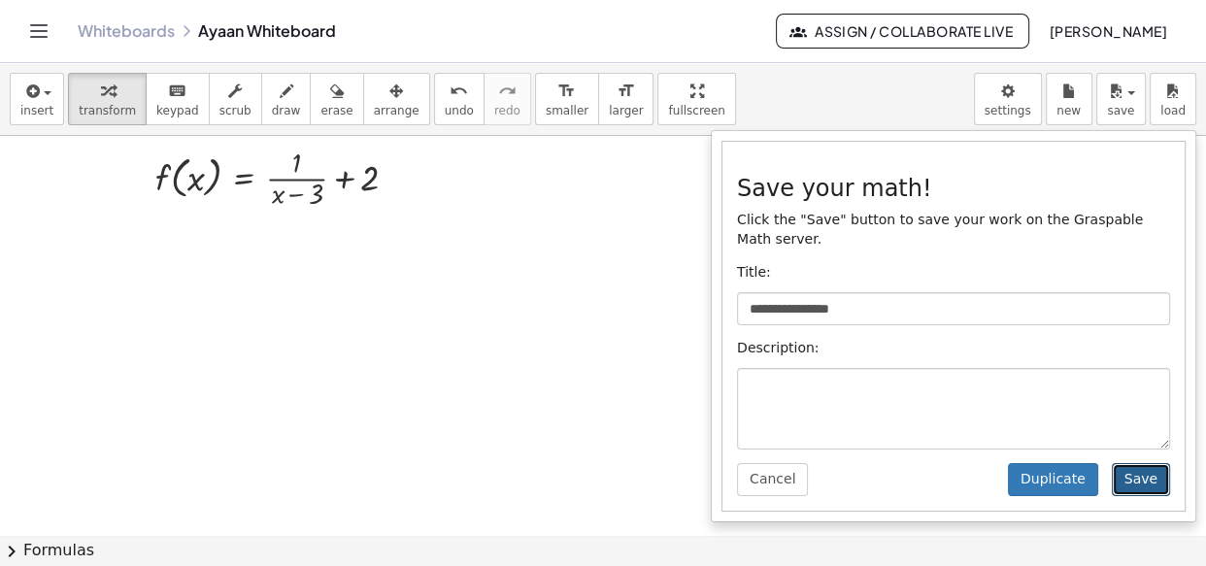
click at [1144, 463] on button "Save" at bounding box center [1141, 479] width 58 height 33
